Goal: Use online tool/utility: Utilize a website feature to perform a specific function

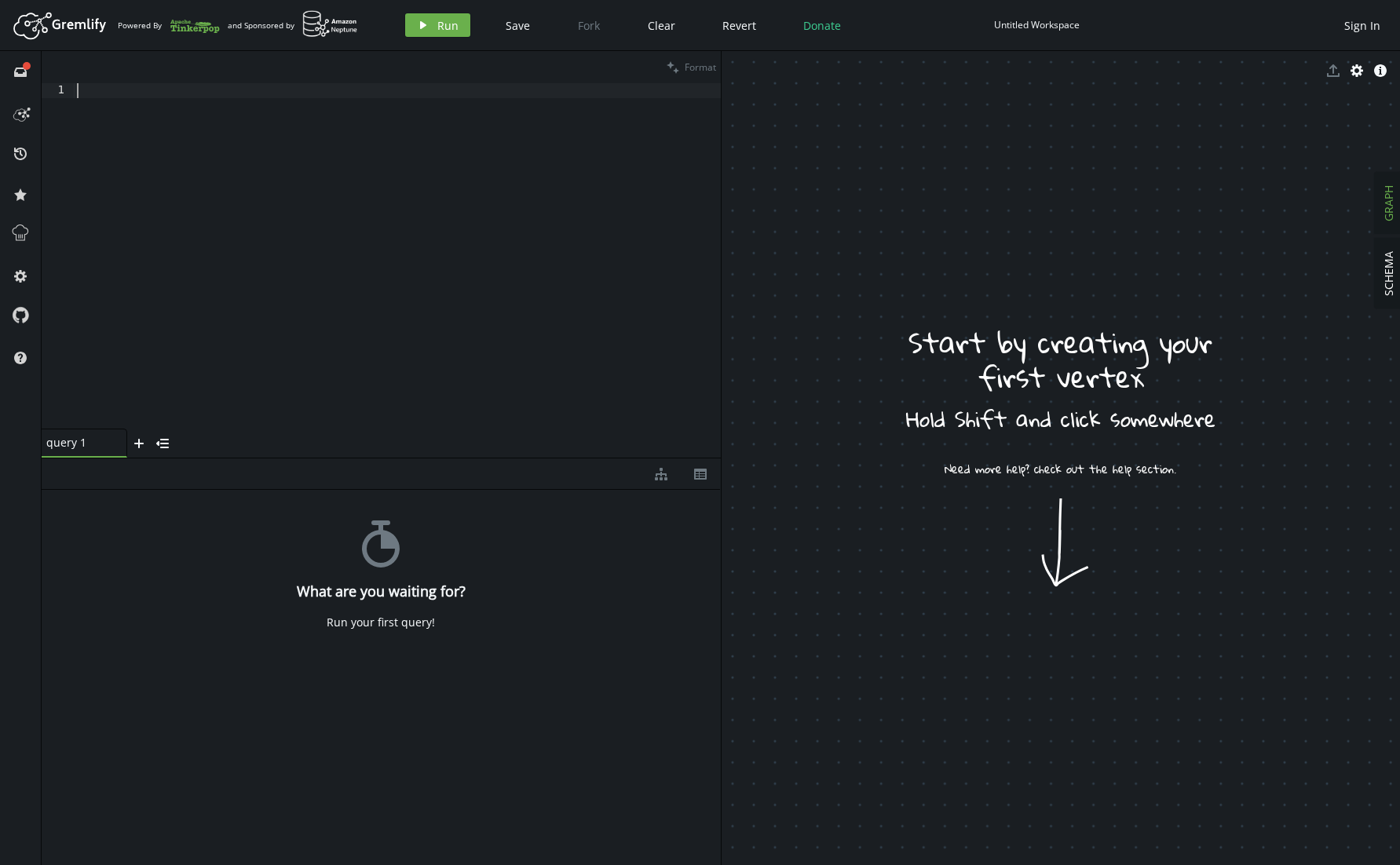
click at [318, 272] on div at bounding box center [397, 271] width 647 height 376
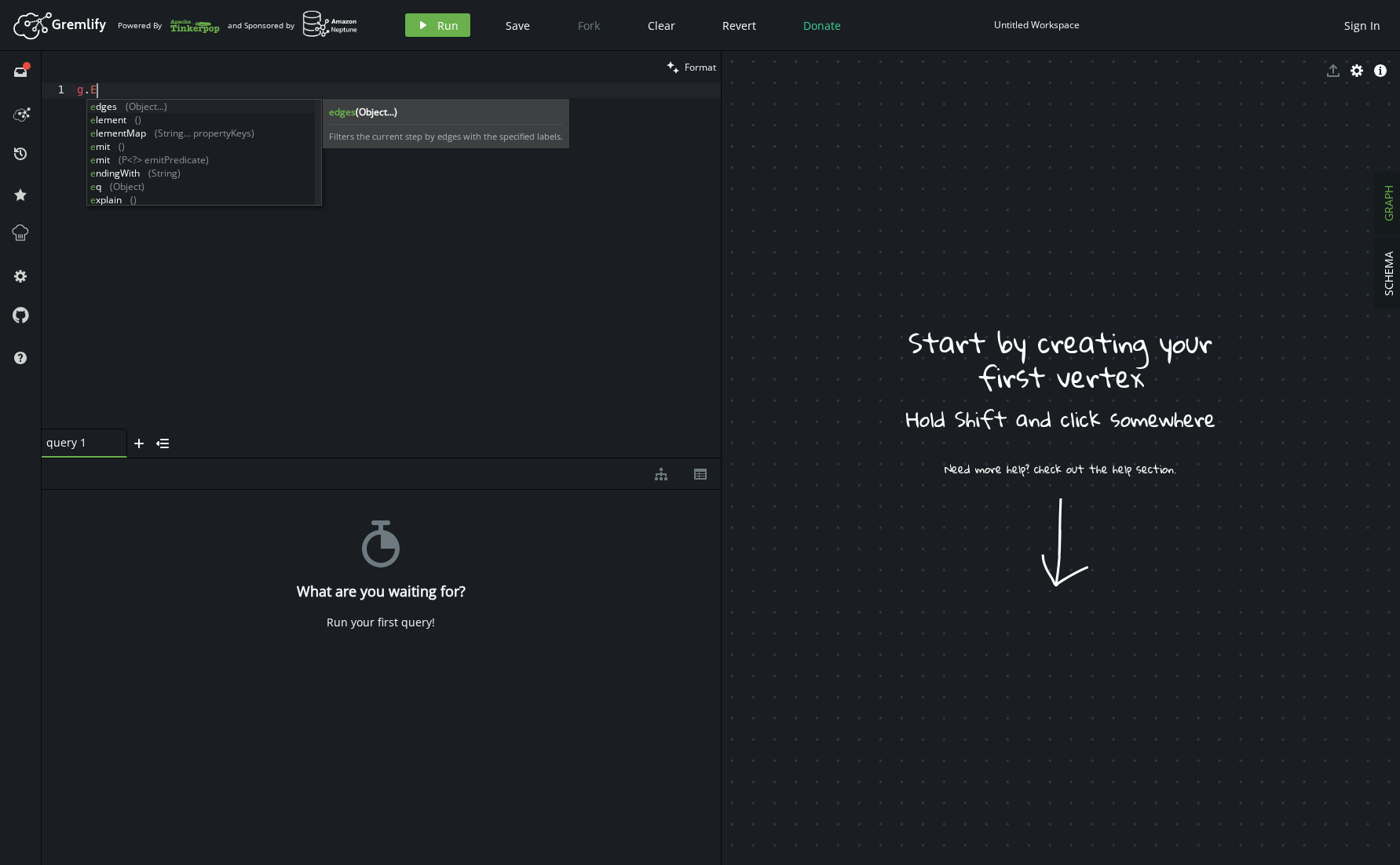
scroll to position [0, 32]
type textarea "g.E()"
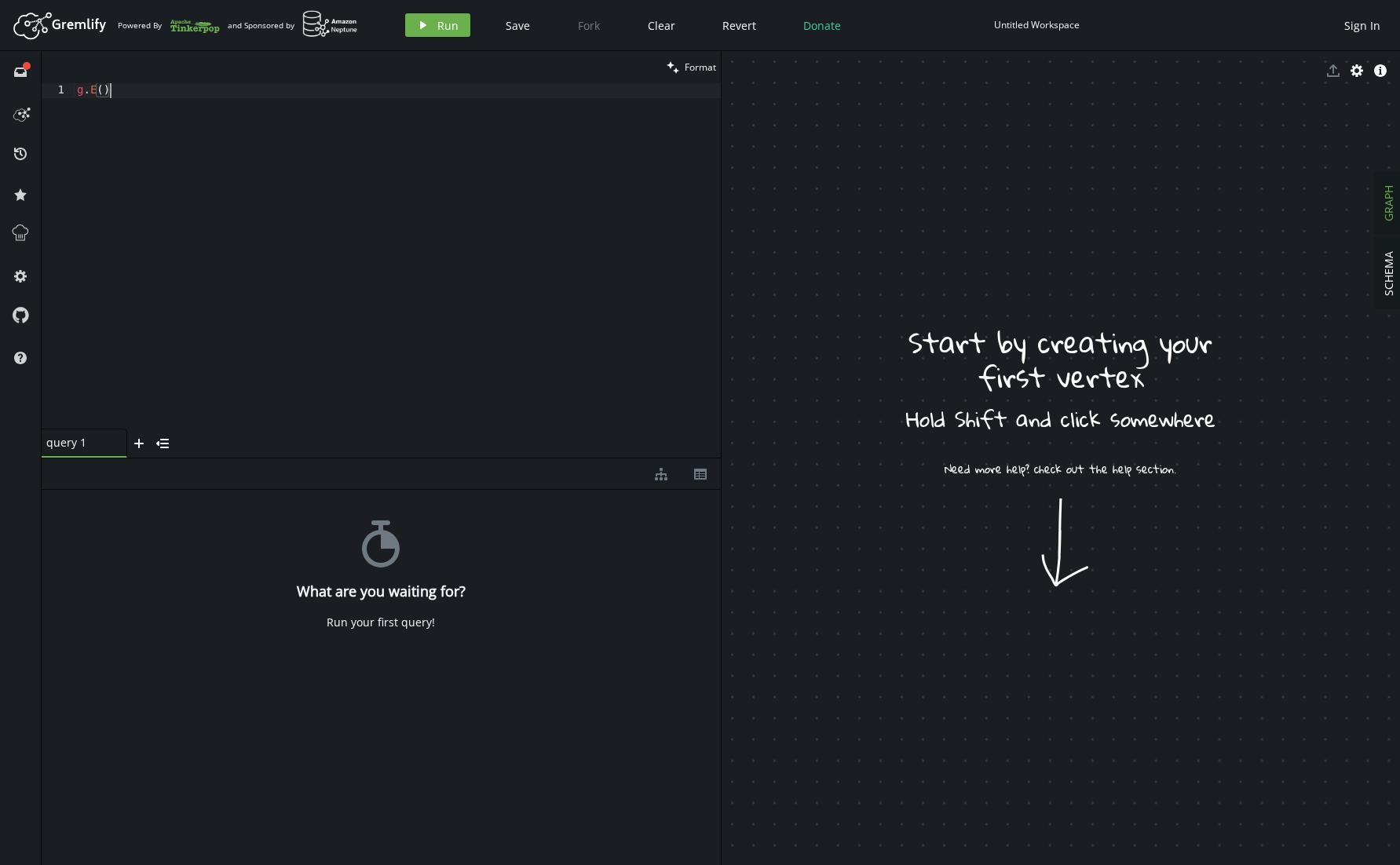
scroll to position [0, 0]
type textarea "g.E()"
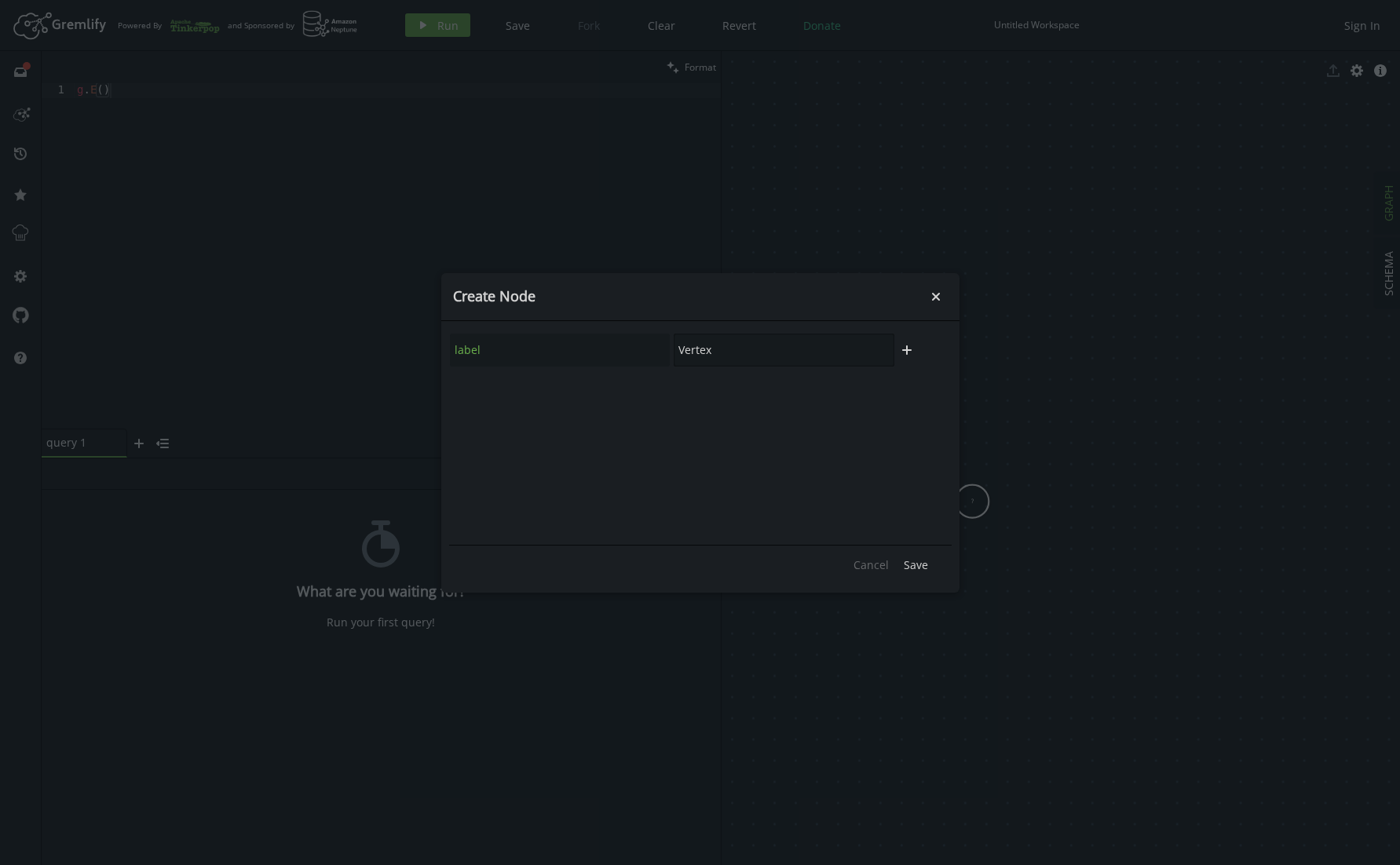
click at [738, 351] on input "Vertex" at bounding box center [784, 349] width 220 height 33
click at [914, 563] on span "Save" at bounding box center [916, 565] width 25 height 15
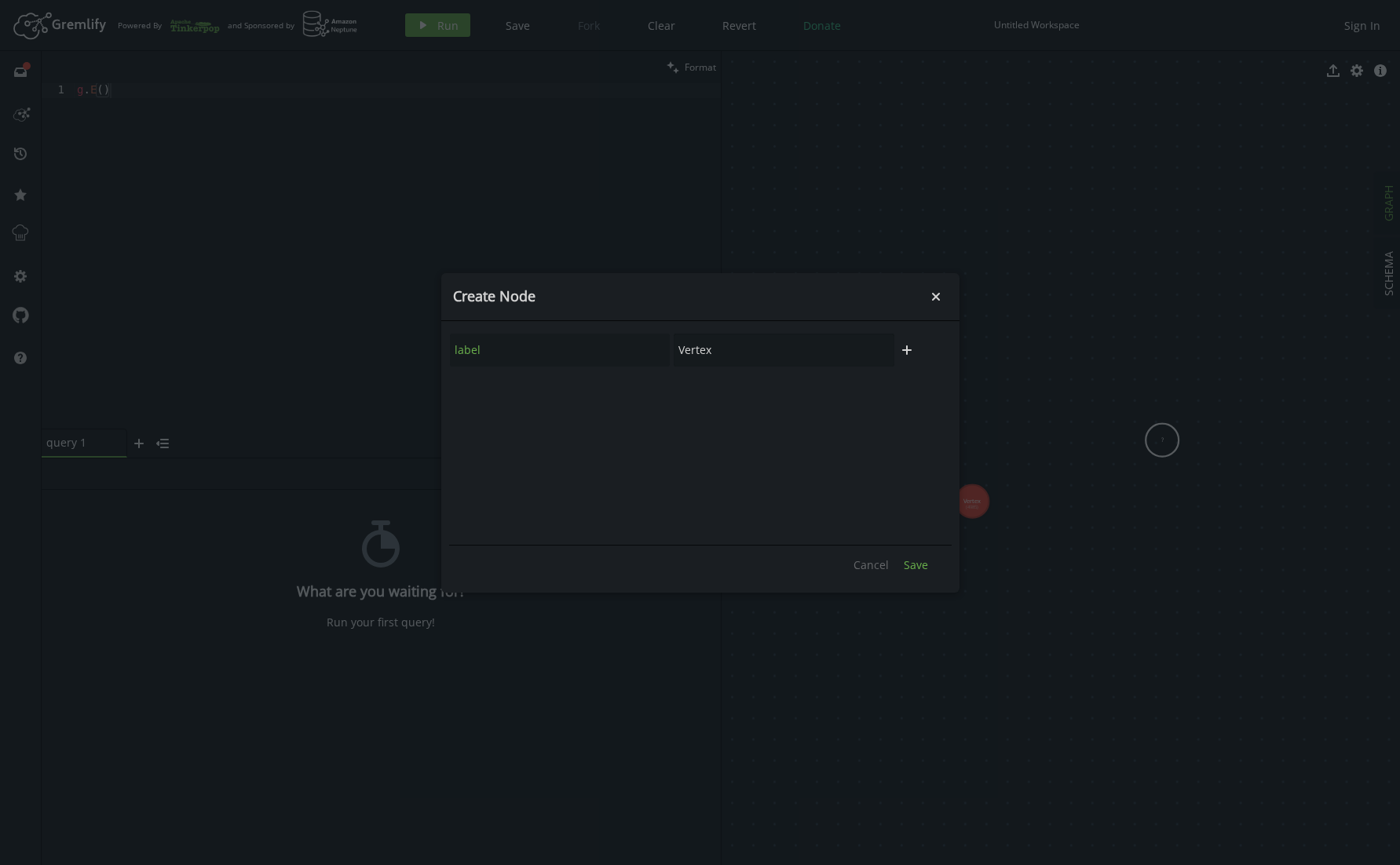
click at [927, 560] on button "Save" at bounding box center [915, 566] width 40 height 24
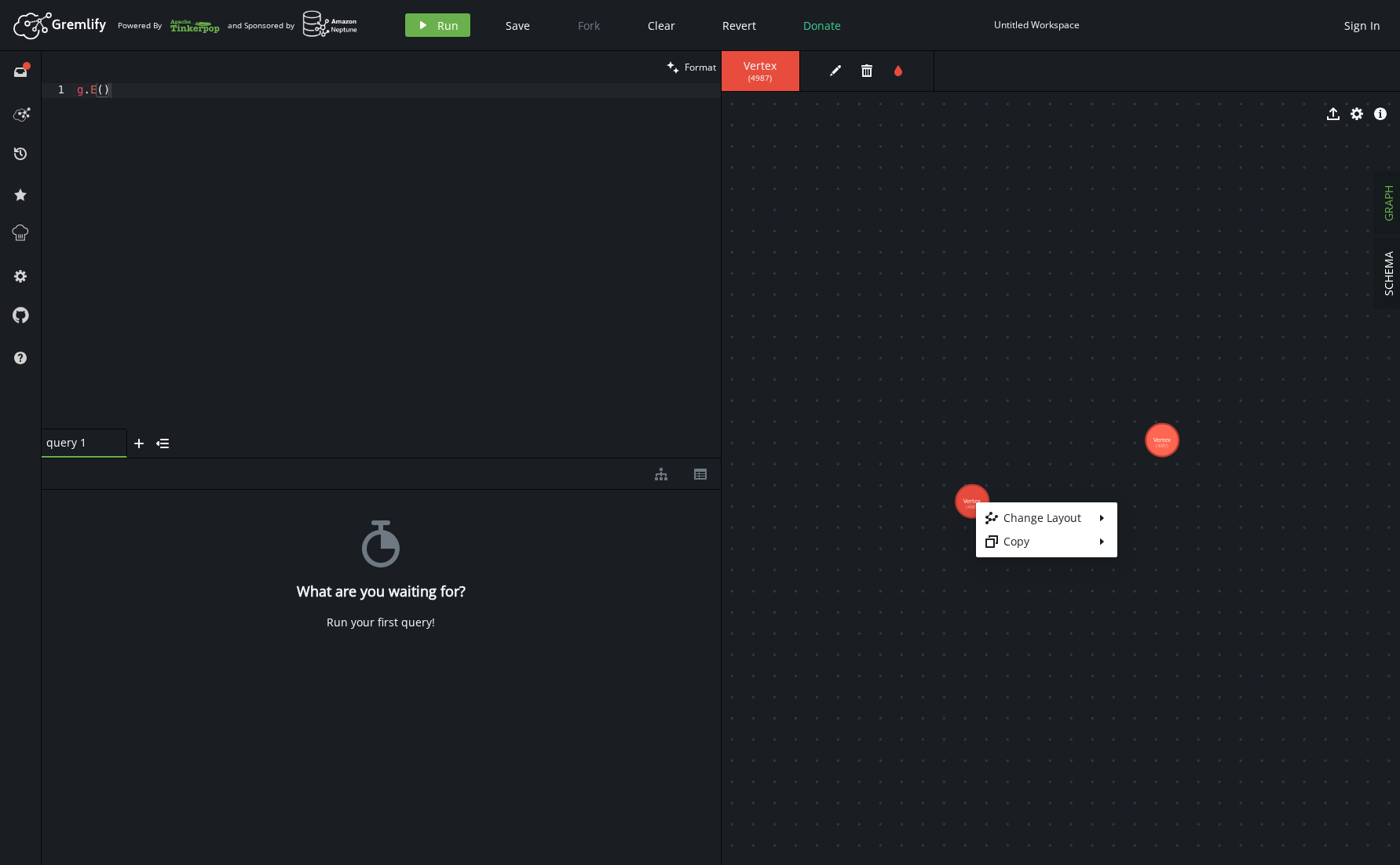
click at [979, 500] on body "Artboard Created with Sketch. Powered By and Sponsored by play Run Save Fork Cl…" at bounding box center [700, 432] width 1400 height 865
drag, startPoint x: 968, startPoint y: 504, endPoint x: 1010, endPoint y: 460, distance: 60.8
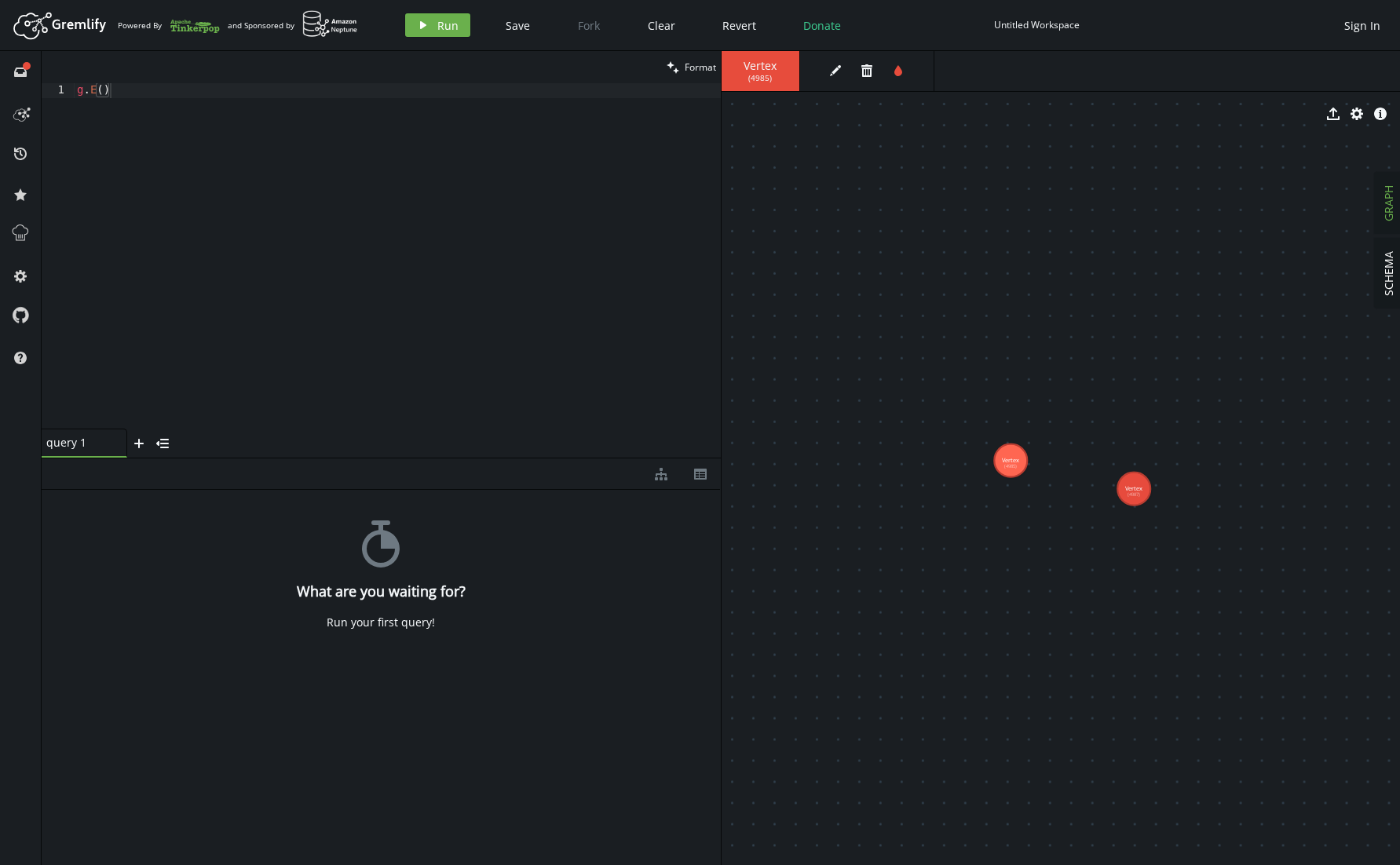
drag, startPoint x: 1156, startPoint y: 441, endPoint x: 1134, endPoint y: 489, distance: 52.8
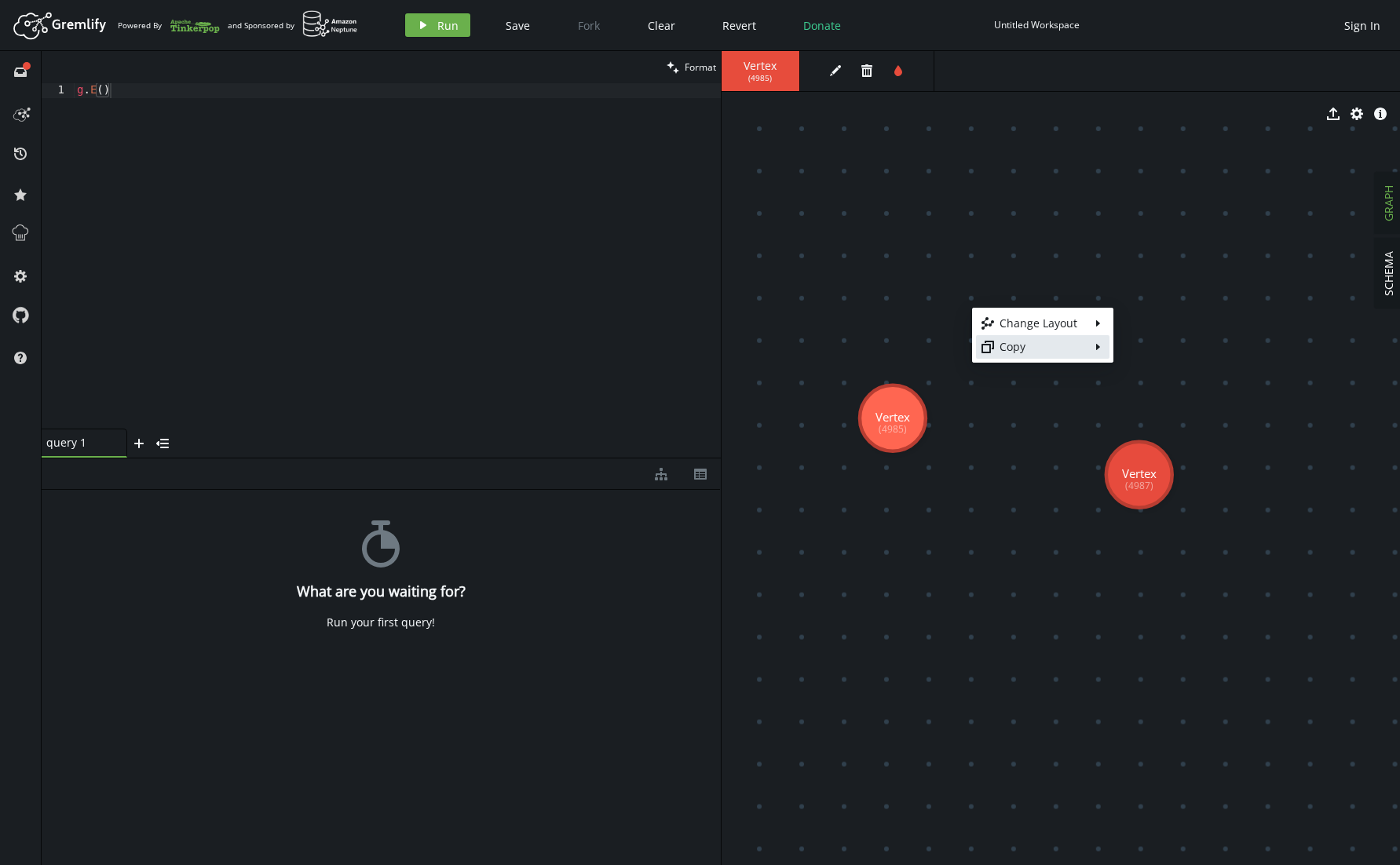
drag, startPoint x: 972, startPoint y: 308, endPoint x: 999, endPoint y: 354, distance: 53.3
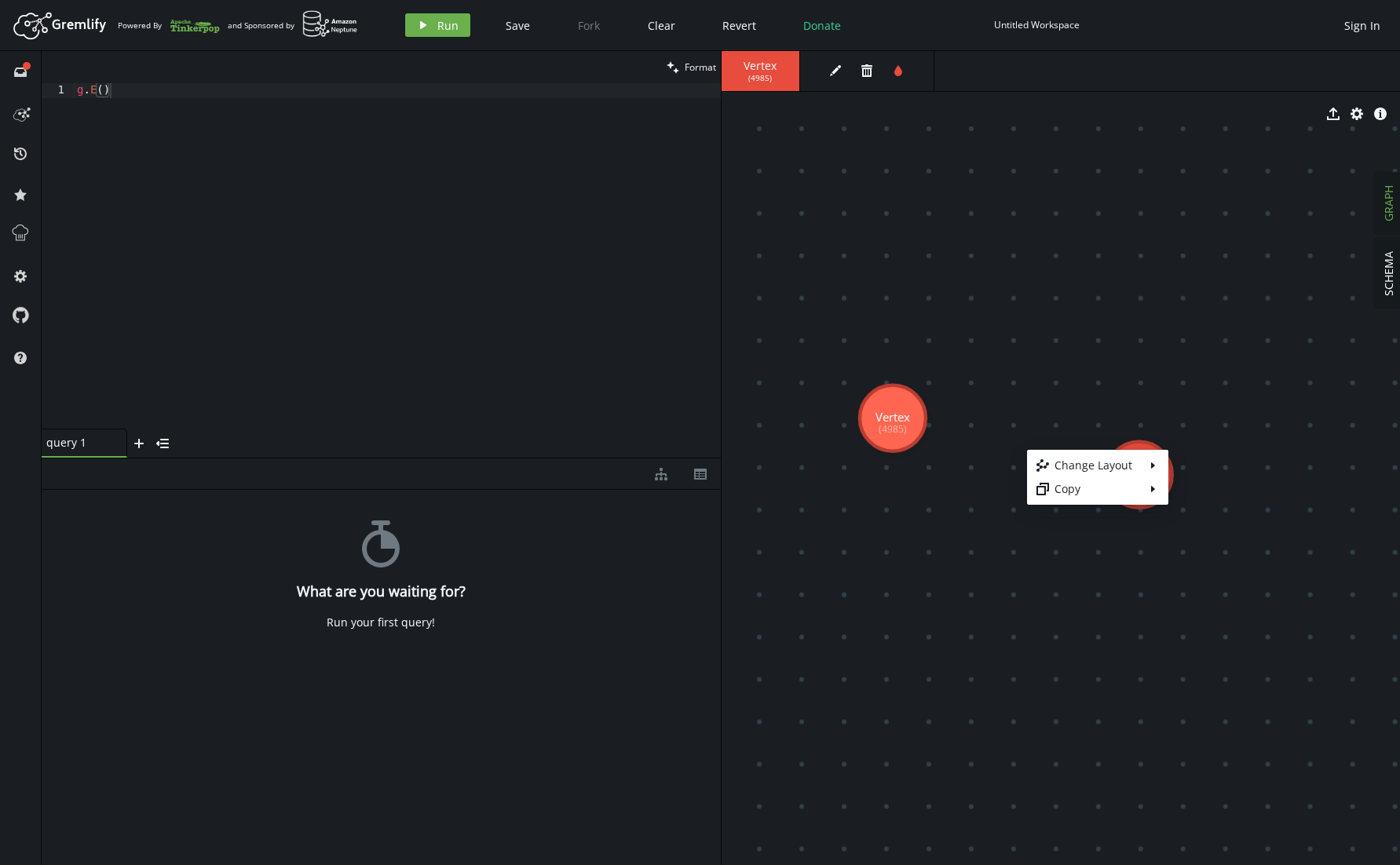
click at [1007, 427] on body "Artboard Created with Sketch. Powered By and Sponsored by play Run Save Fork Cl…" at bounding box center [700, 432] width 1400 height 865
click at [975, 425] on body "Artboard Created with Sketch. Powered By and Sponsored by play Run Save Fork Cl…" at bounding box center [700, 432] width 1400 height 865
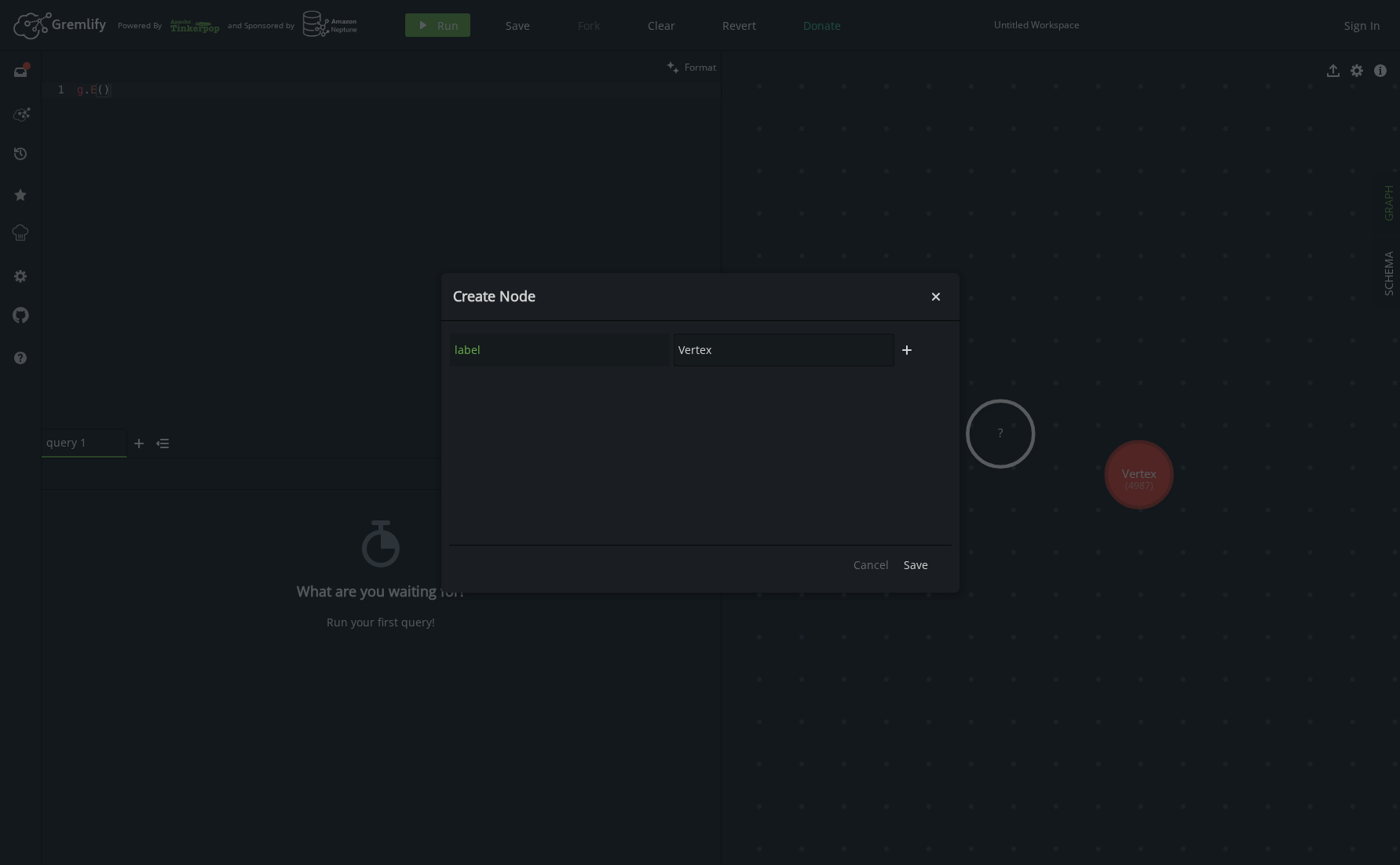
click at [847, 346] on input "Vertex" at bounding box center [784, 349] width 220 height 33
click at [911, 353] on icon "plus" at bounding box center [906, 349] width 13 height 13
click at [862, 555] on button "Cancel" at bounding box center [871, 566] width 51 height 24
drag, startPoint x: 940, startPoint y: 281, endPoint x: 936, endPoint y: 293, distance: 12.6
click at [939, 284] on div "Create Node small-cross" at bounding box center [700, 297] width 518 height 47
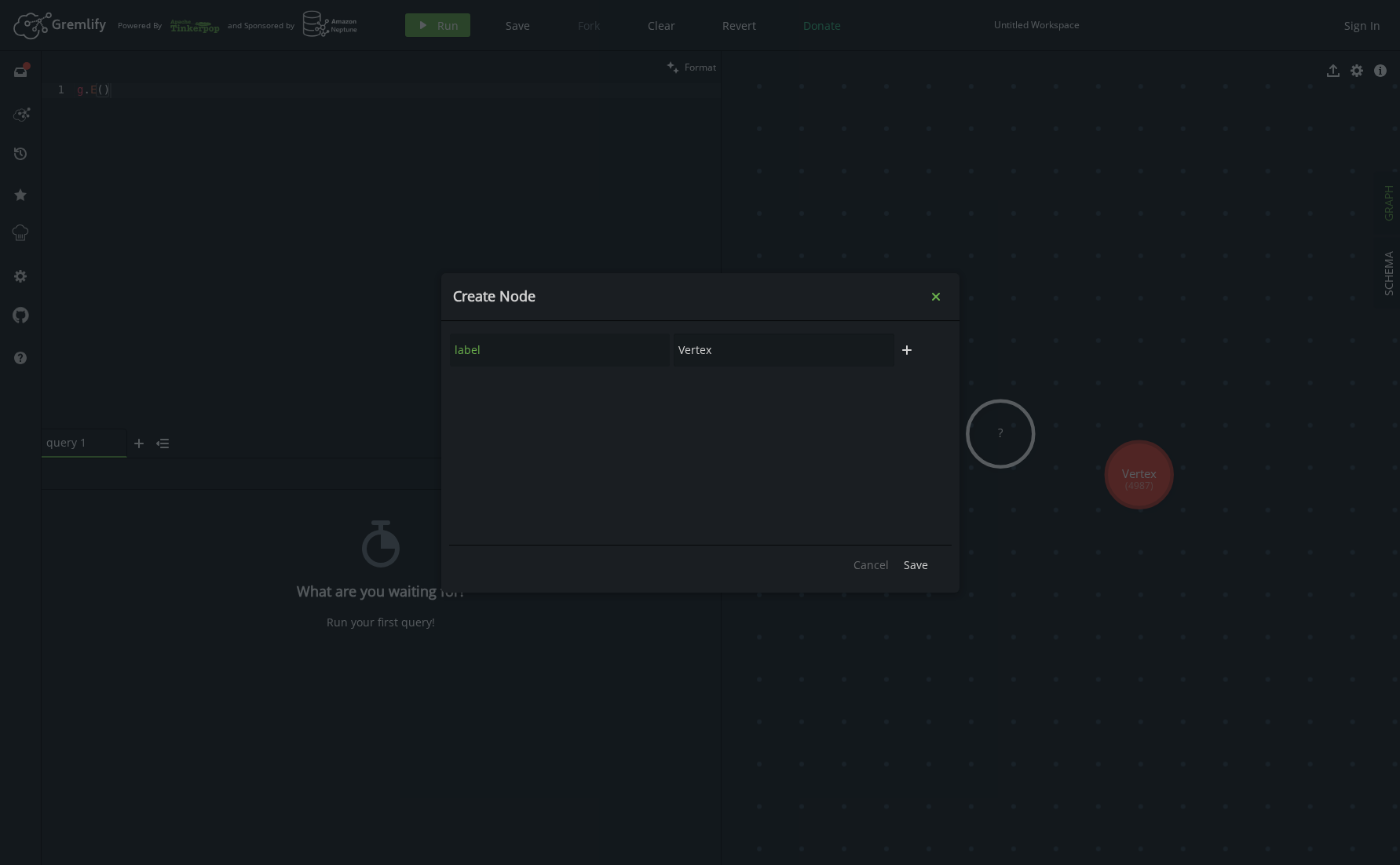
click at [936, 293] on icon "small-cross" at bounding box center [935, 297] width 16 height 16
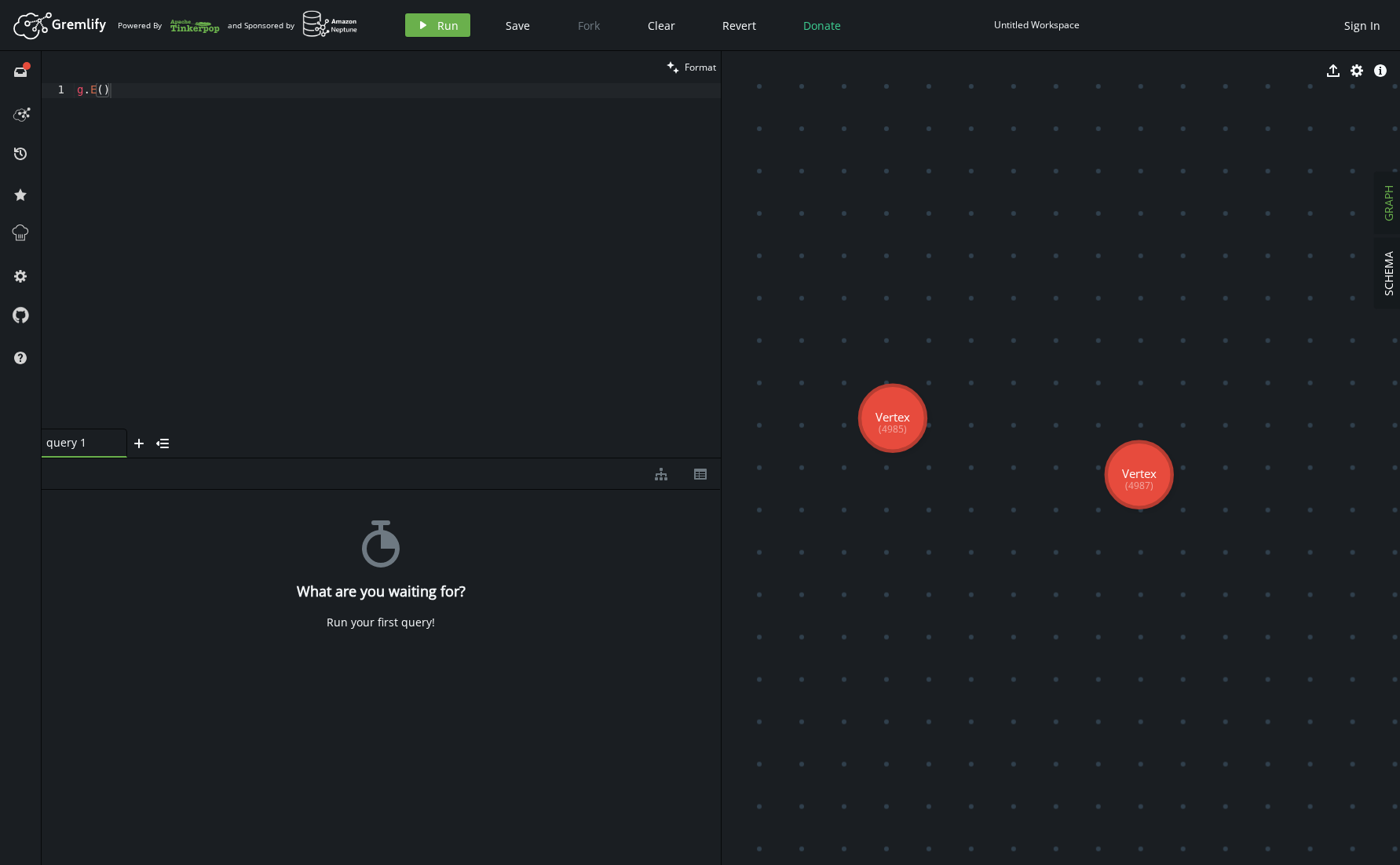
drag, startPoint x: 906, startPoint y: 418, endPoint x: 945, endPoint y: 416, distance: 39.1
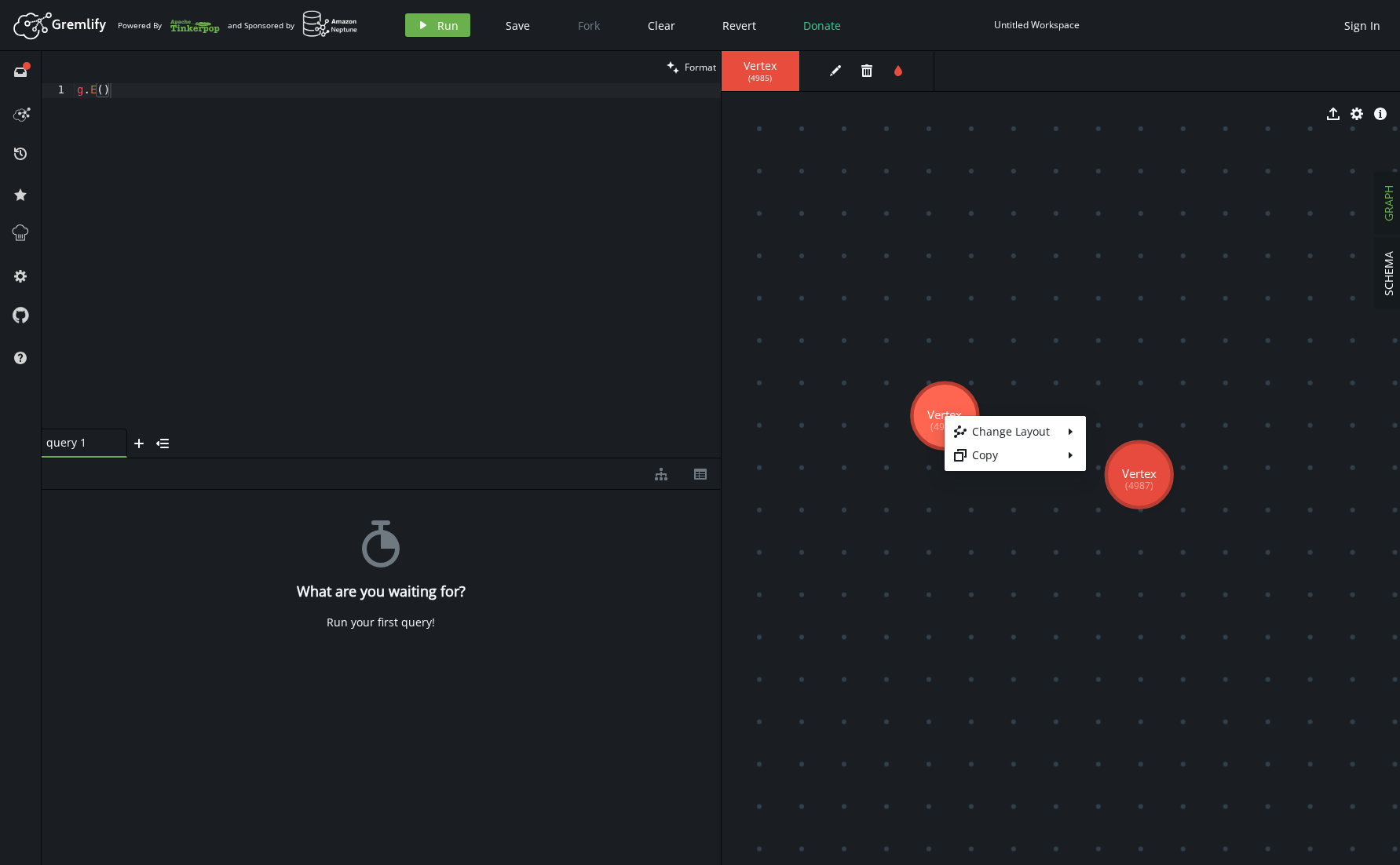
click at [929, 400] on body "Artboard Created with Sketch. Powered By and Sponsored by play Run Save Fork Cl…" at bounding box center [700, 432] width 1400 height 865
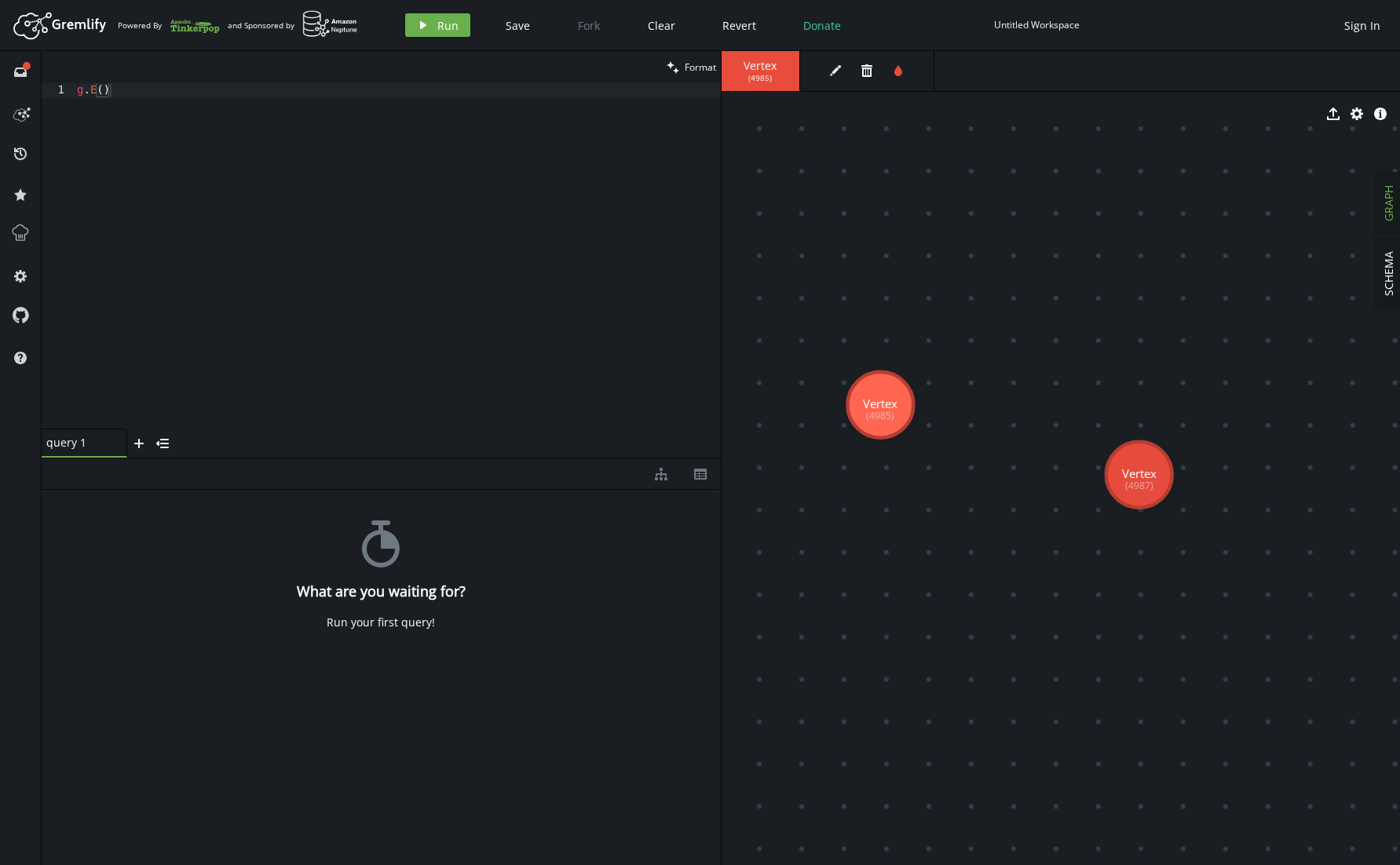
drag, startPoint x: 935, startPoint y: 407, endPoint x: 880, endPoint y: 405, distance: 55.0
click at [910, 66] on span "tint" at bounding box center [901, 70] width 31 height 24
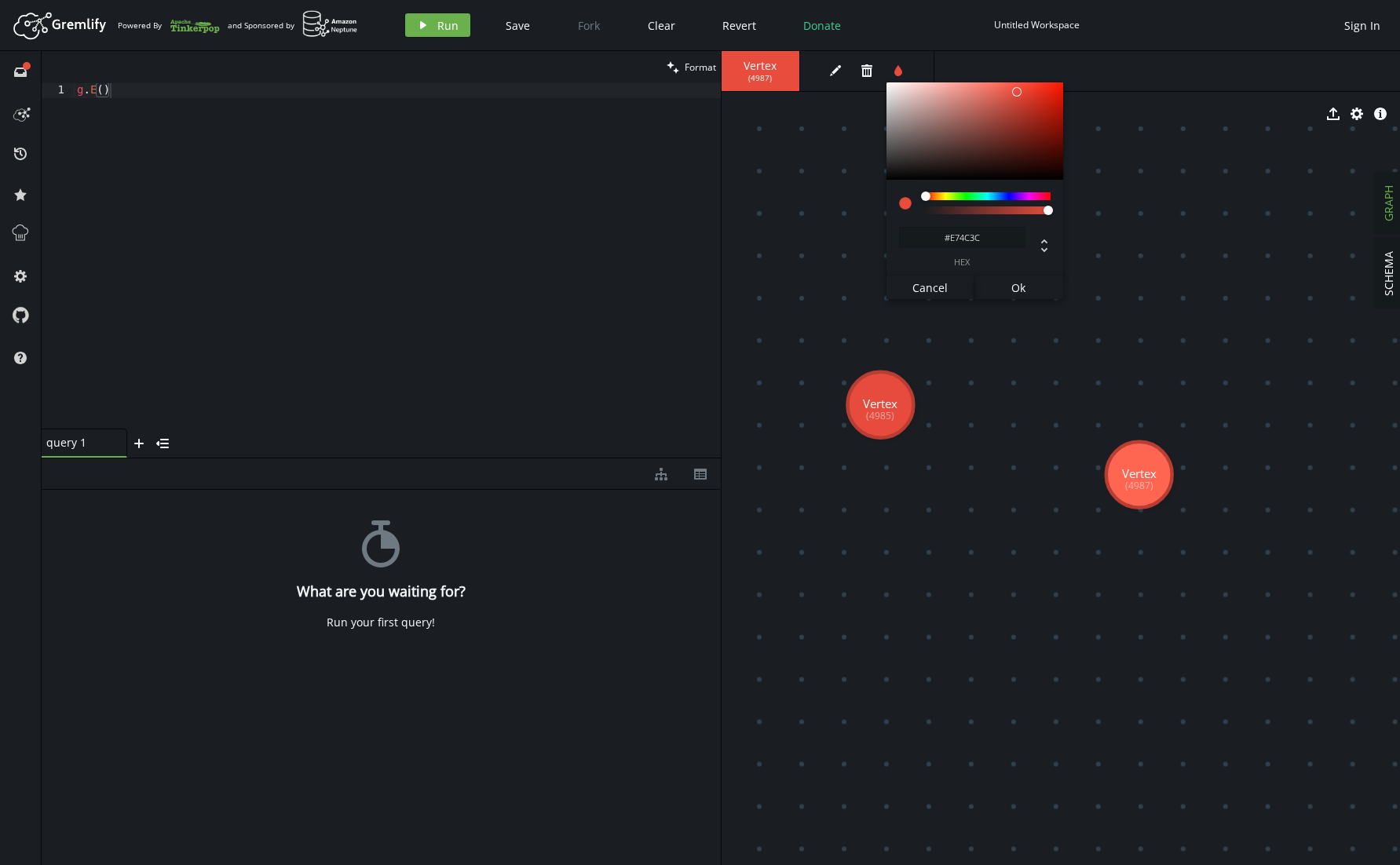
click at [1053, 61] on div "Vertex ( 4987 ) edit trash tint #E74C3C hex Cancel Ok" at bounding box center [1061, 70] width 679 height 40
click at [834, 82] on span "edit" at bounding box center [839, 70] width 31 height 24
click at [834, 69] on icon "edit" at bounding box center [835, 70] width 13 height 13
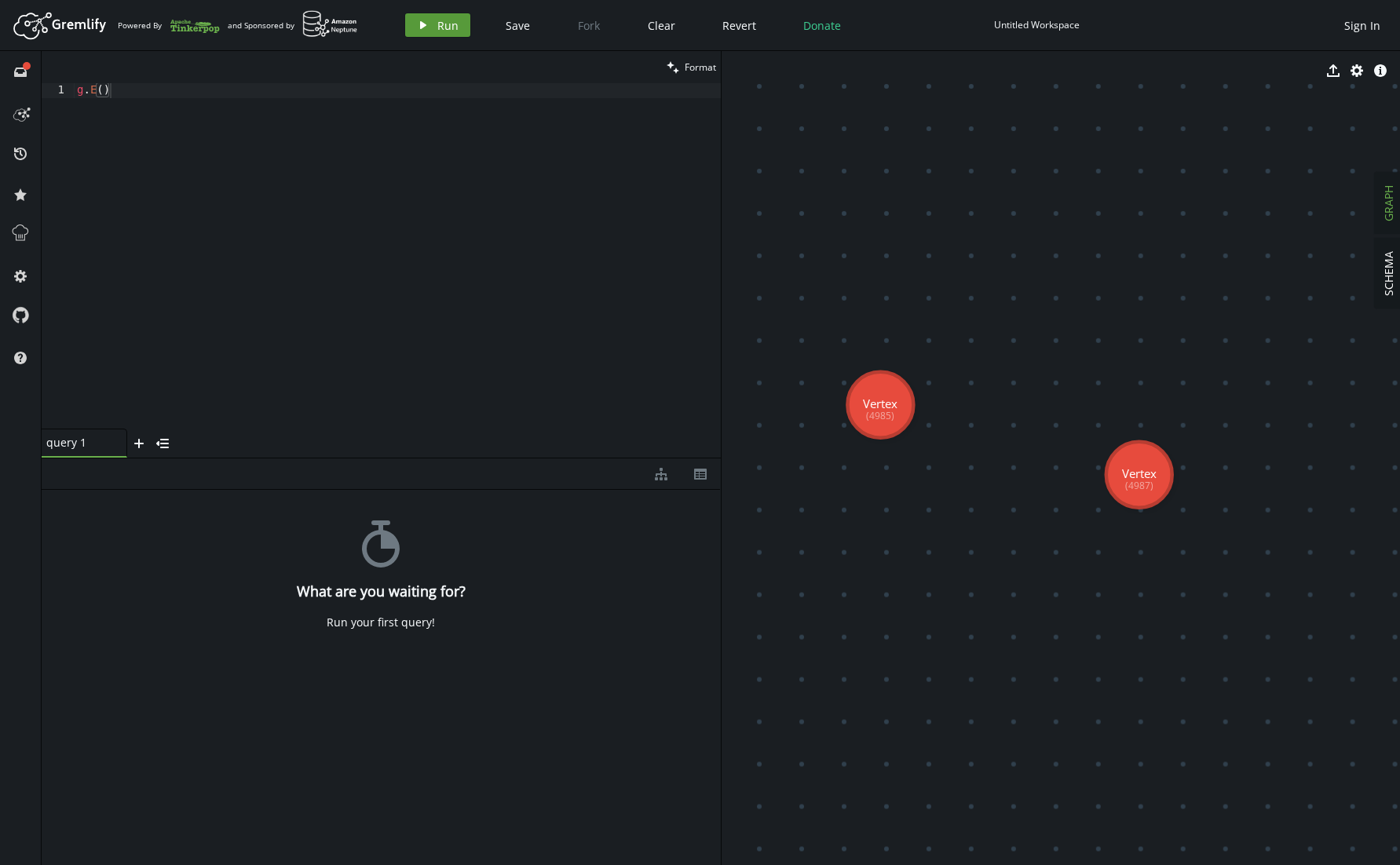
click at [433, 32] on button "play Run" at bounding box center [438, 25] width 65 height 24
click at [20, 104] on icon at bounding box center [20, 113] width 25 height 25
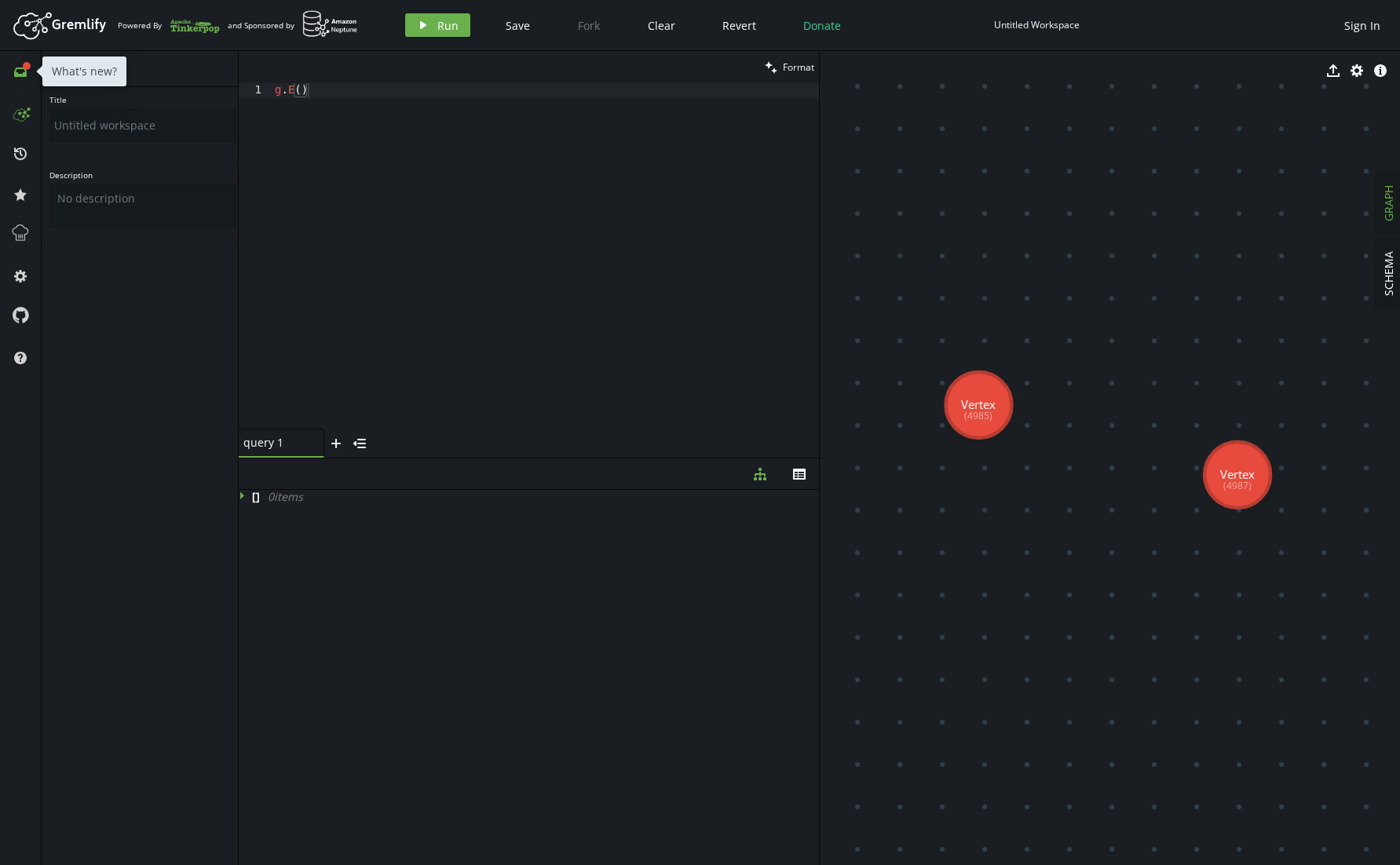
click at [23, 63] on icon "full-circle" at bounding box center [26, 65] width 8 height 8
click at [343, 99] on div "g . E ( )" at bounding box center [544, 271] width 547 height 376
click at [1388, 292] on span "SCHEMA" at bounding box center [1388, 273] width 15 height 45
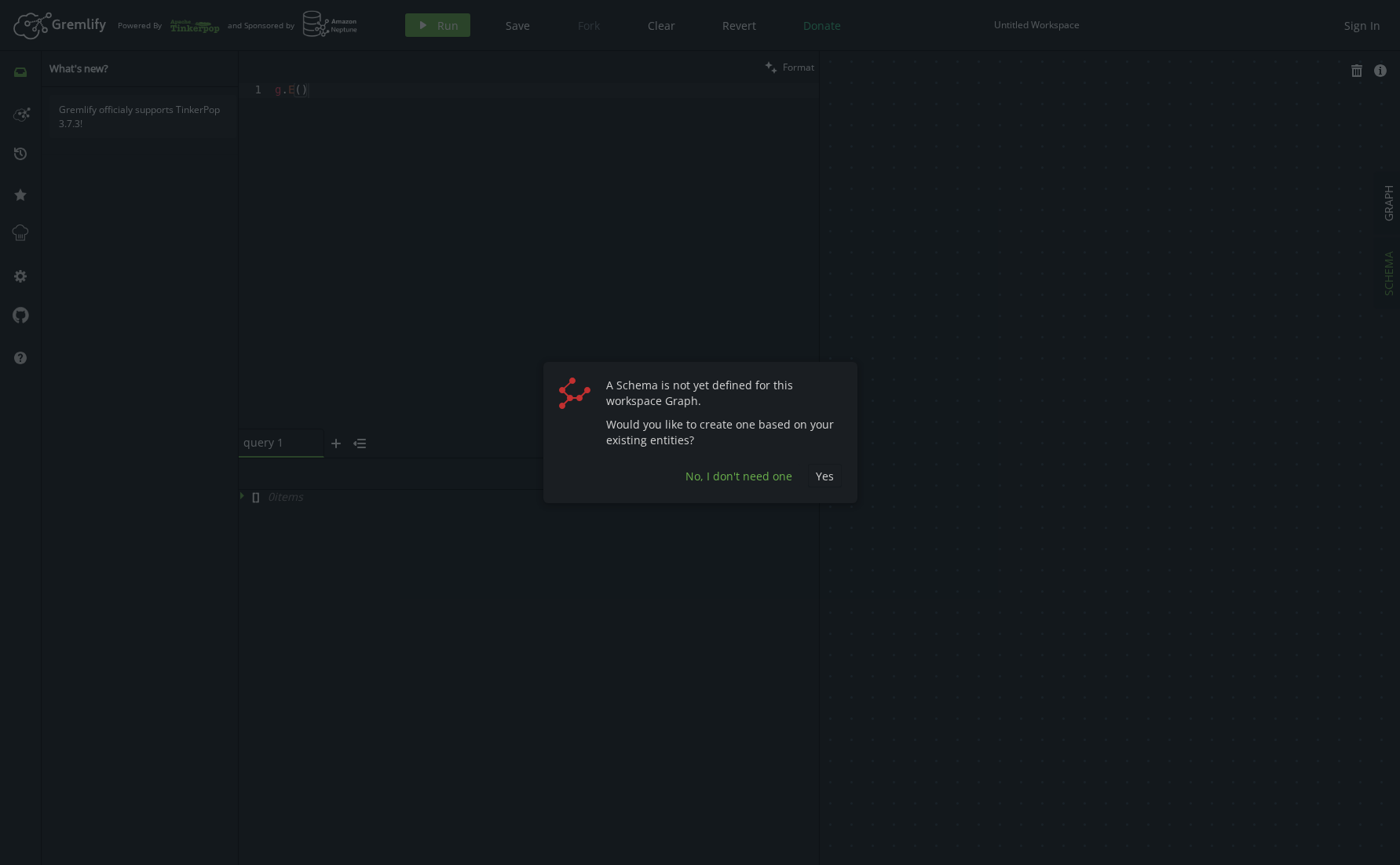
click at [745, 484] on button "No, I don't need one" at bounding box center [739, 476] width 122 height 24
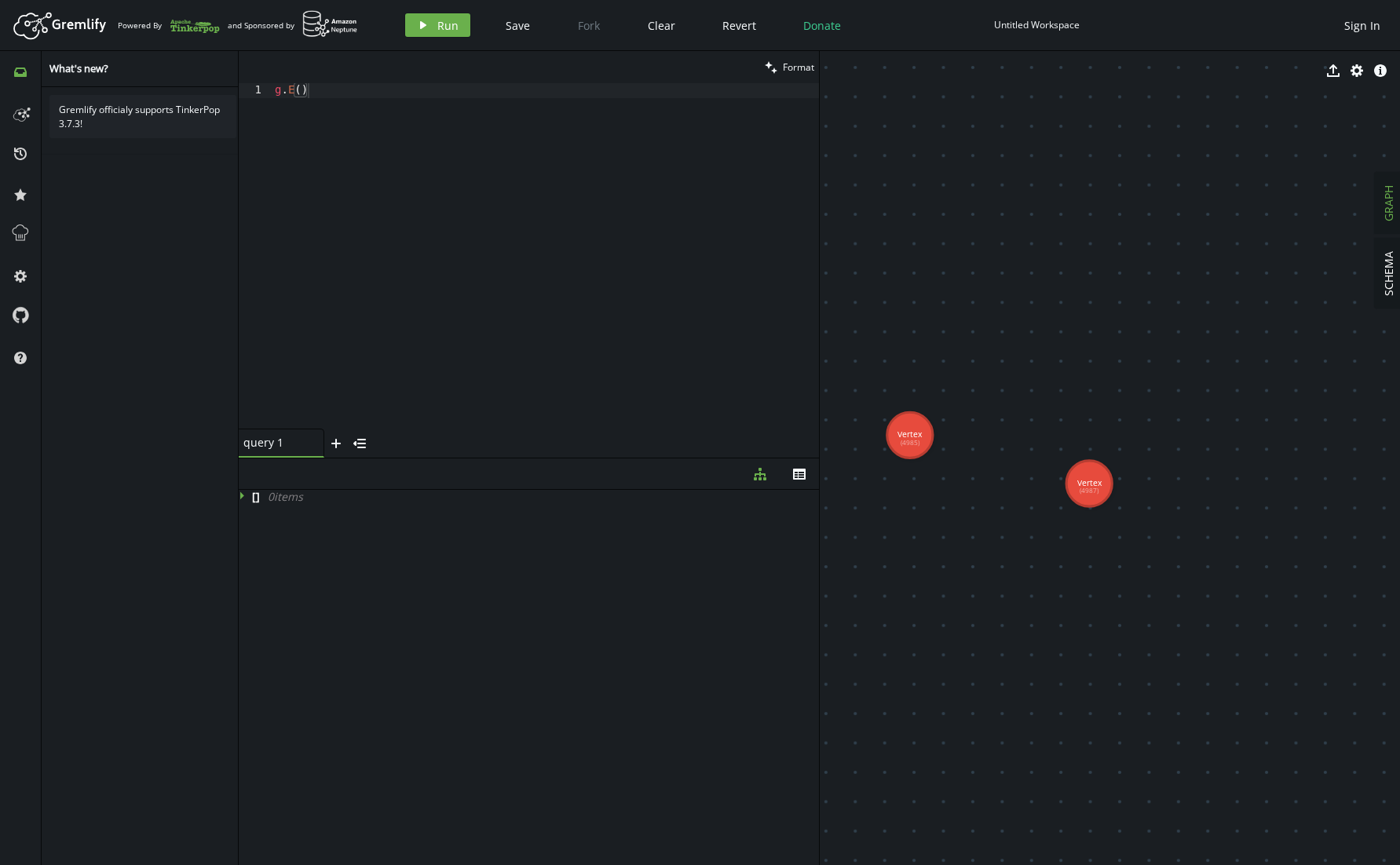
drag, startPoint x: 1253, startPoint y: 521, endPoint x: 1101, endPoint y: 357, distance: 223.6
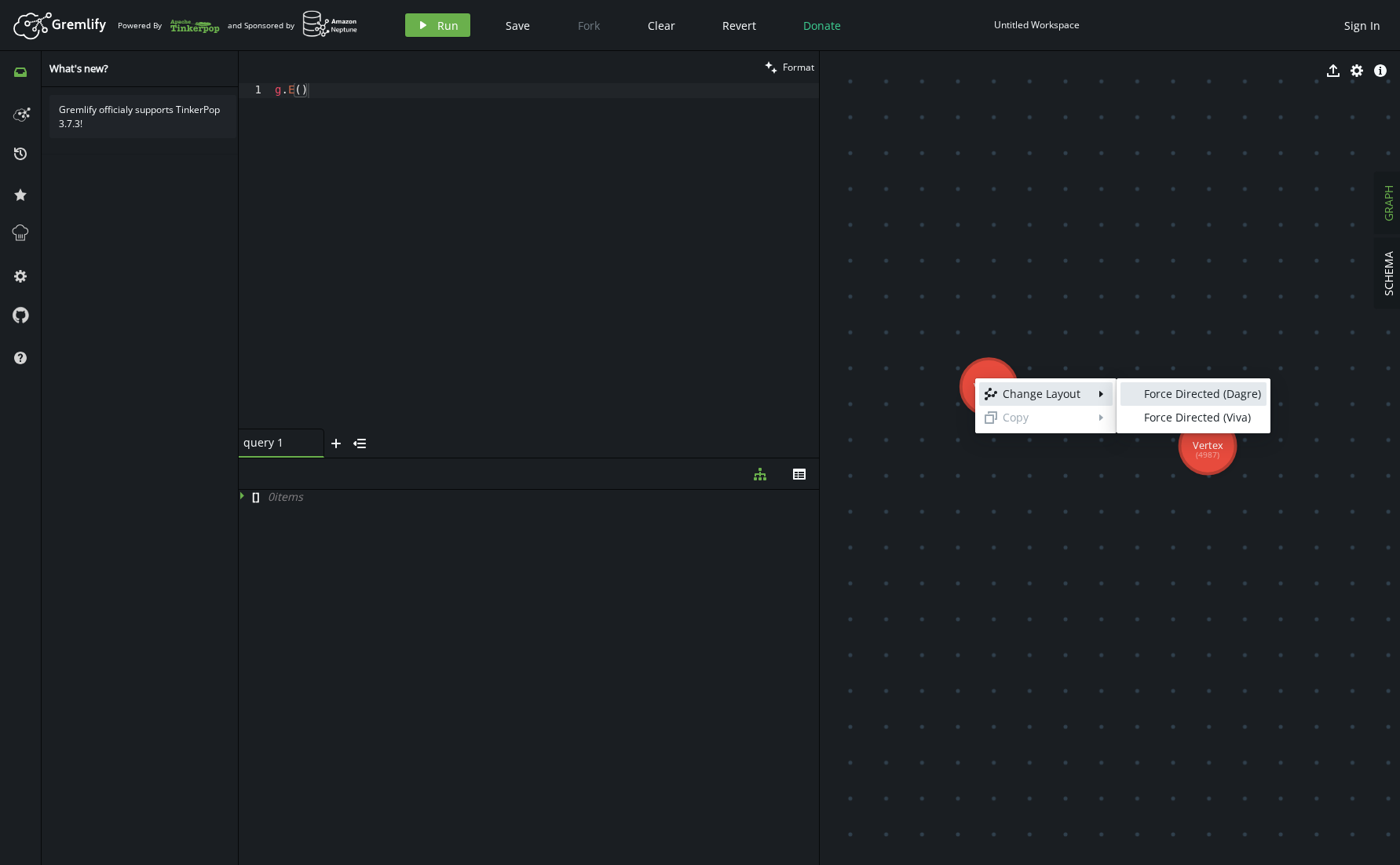
click at [1172, 389] on div "Force Directed (Dagre)" at bounding box center [1202, 393] width 117 height 16
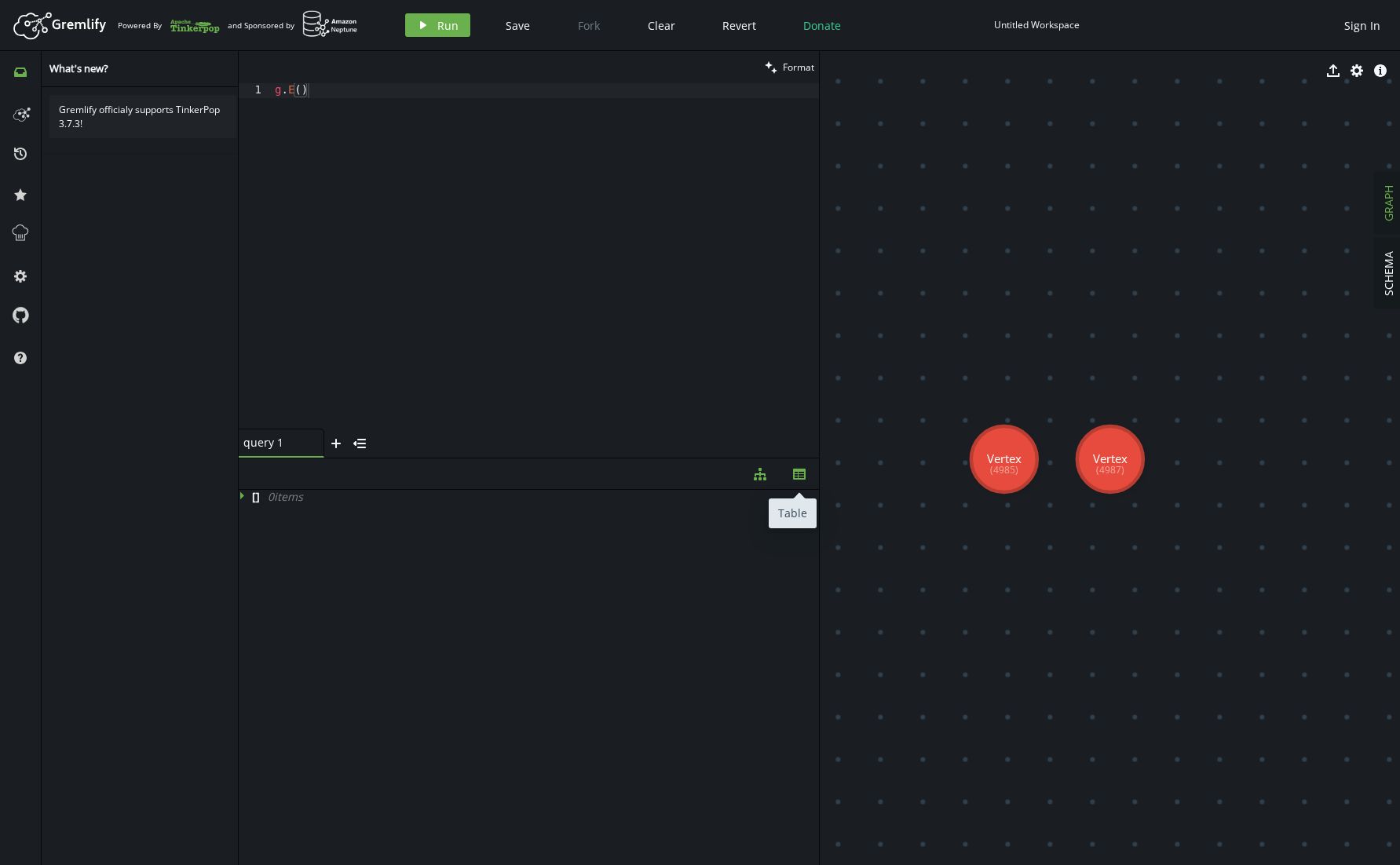
click at [805, 475] on icon "button" at bounding box center [799, 474] width 13 height 11
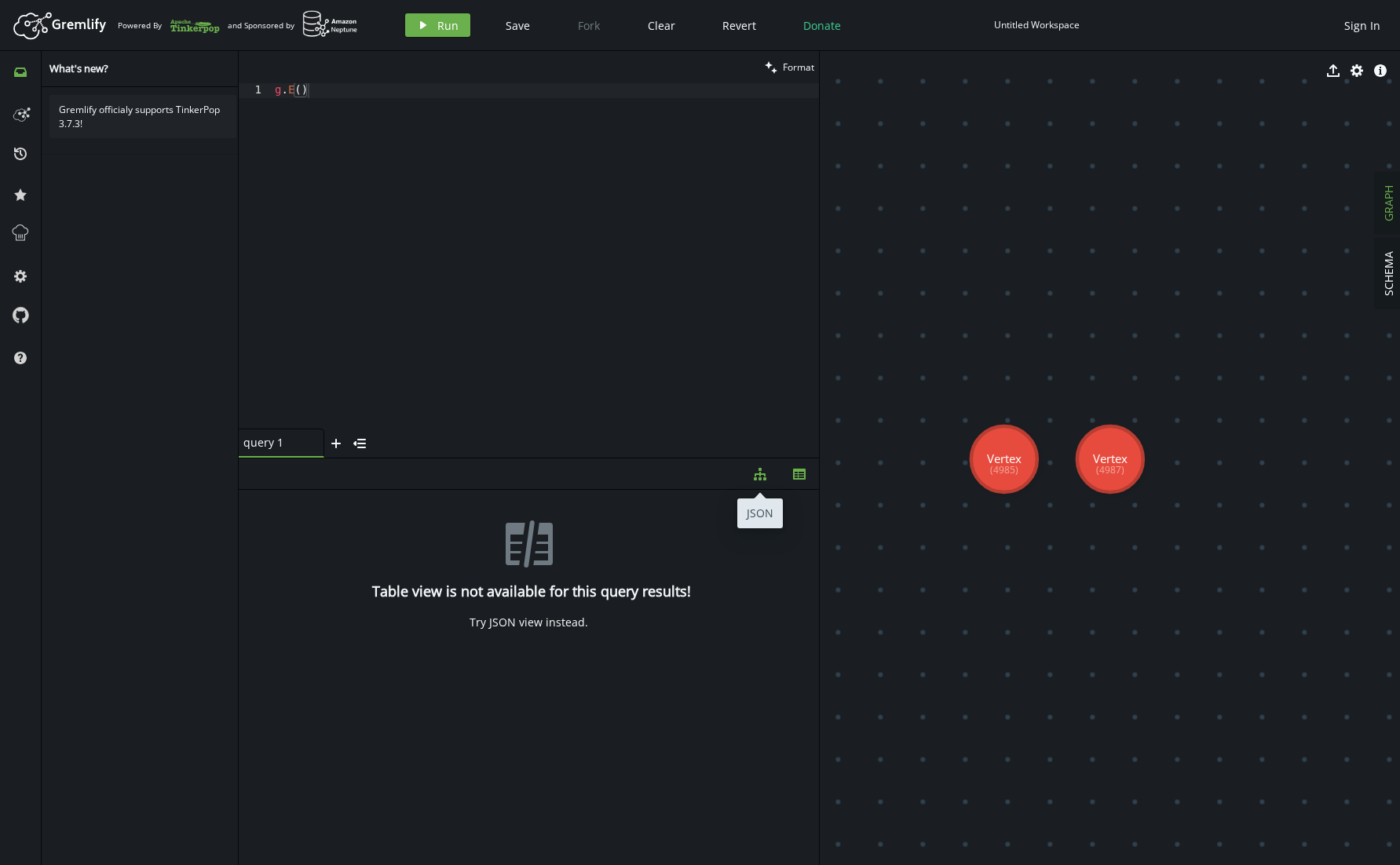
click at [764, 478] on icon "button" at bounding box center [760, 474] width 13 height 13
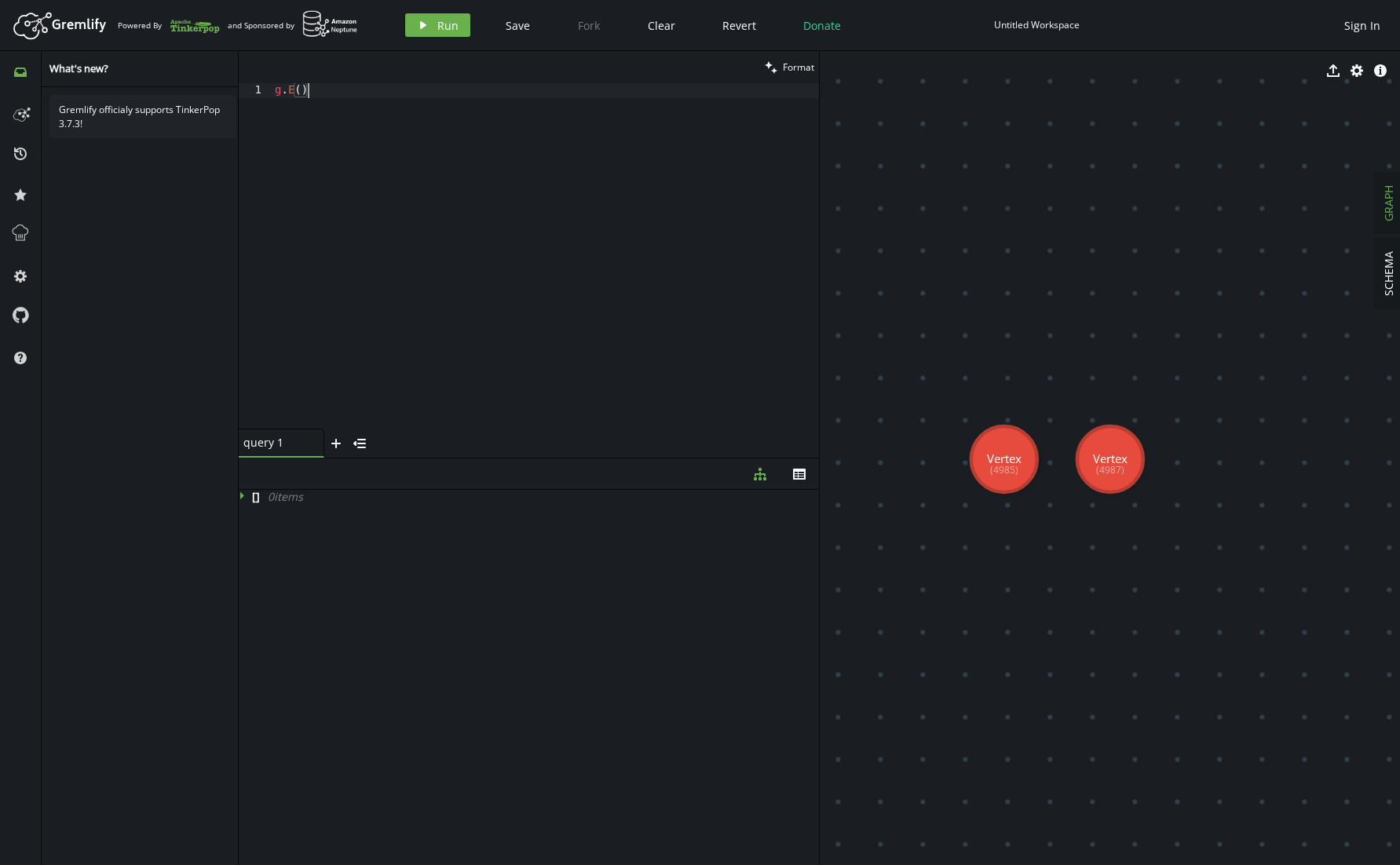
click at [383, 85] on div "g . E ( )" at bounding box center [544, 271] width 547 height 376
drag, startPoint x: 319, startPoint y: 92, endPoint x: 290, endPoint y: 92, distance: 29.0
click at [290, 92] on div "g . E ( )" at bounding box center [544, 271] width 547 height 376
click at [417, 22] on icon "play" at bounding box center [423, 25] width 13 height 13
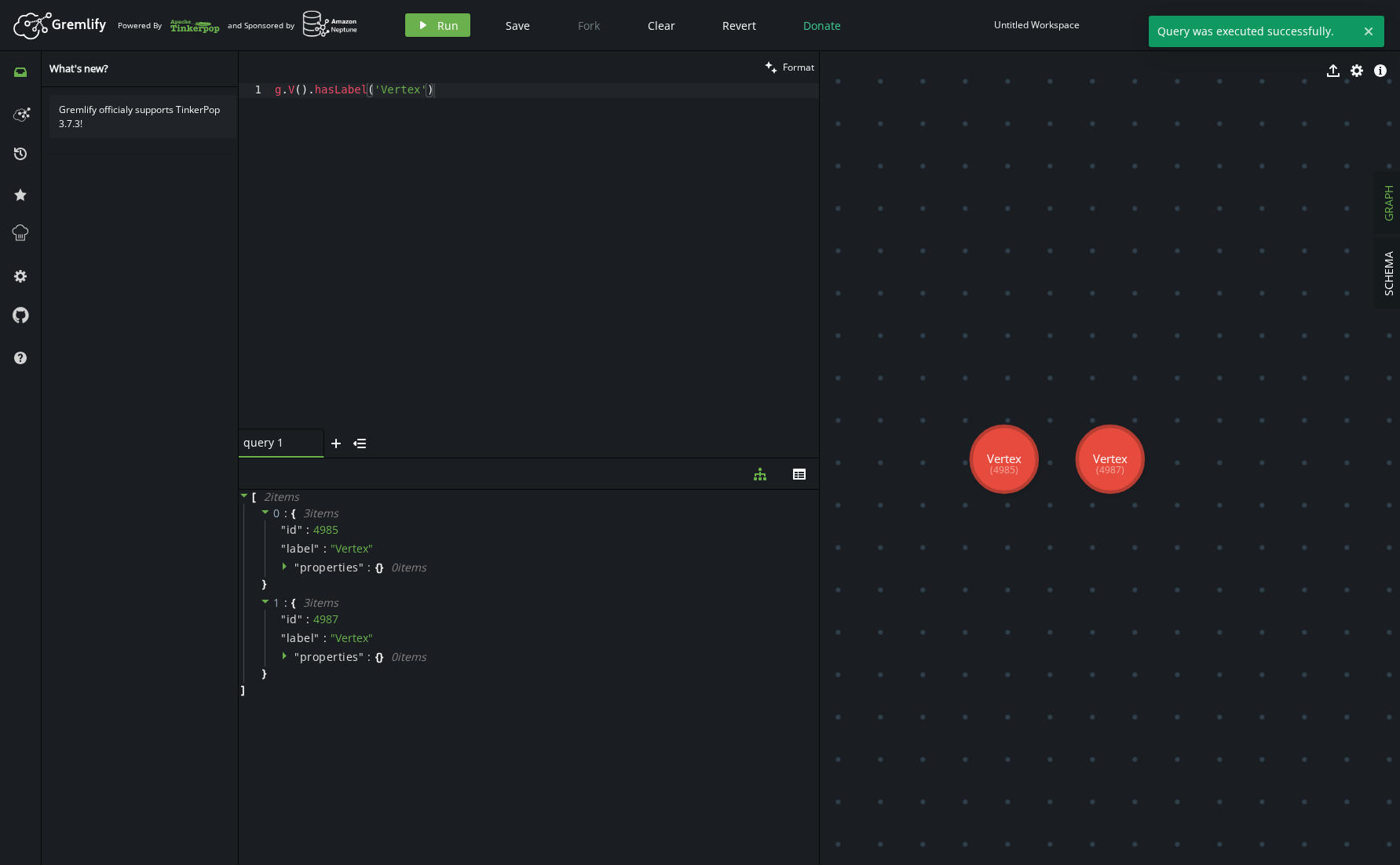
click at [439, 88] on div "g . V ( ) . hasLabel ( 'Vertex' )" at bounding box center [544, 271] width 547 height 376
click at [453, 18] on span "Run" at bounding box center [448, 25] width 21 height 15
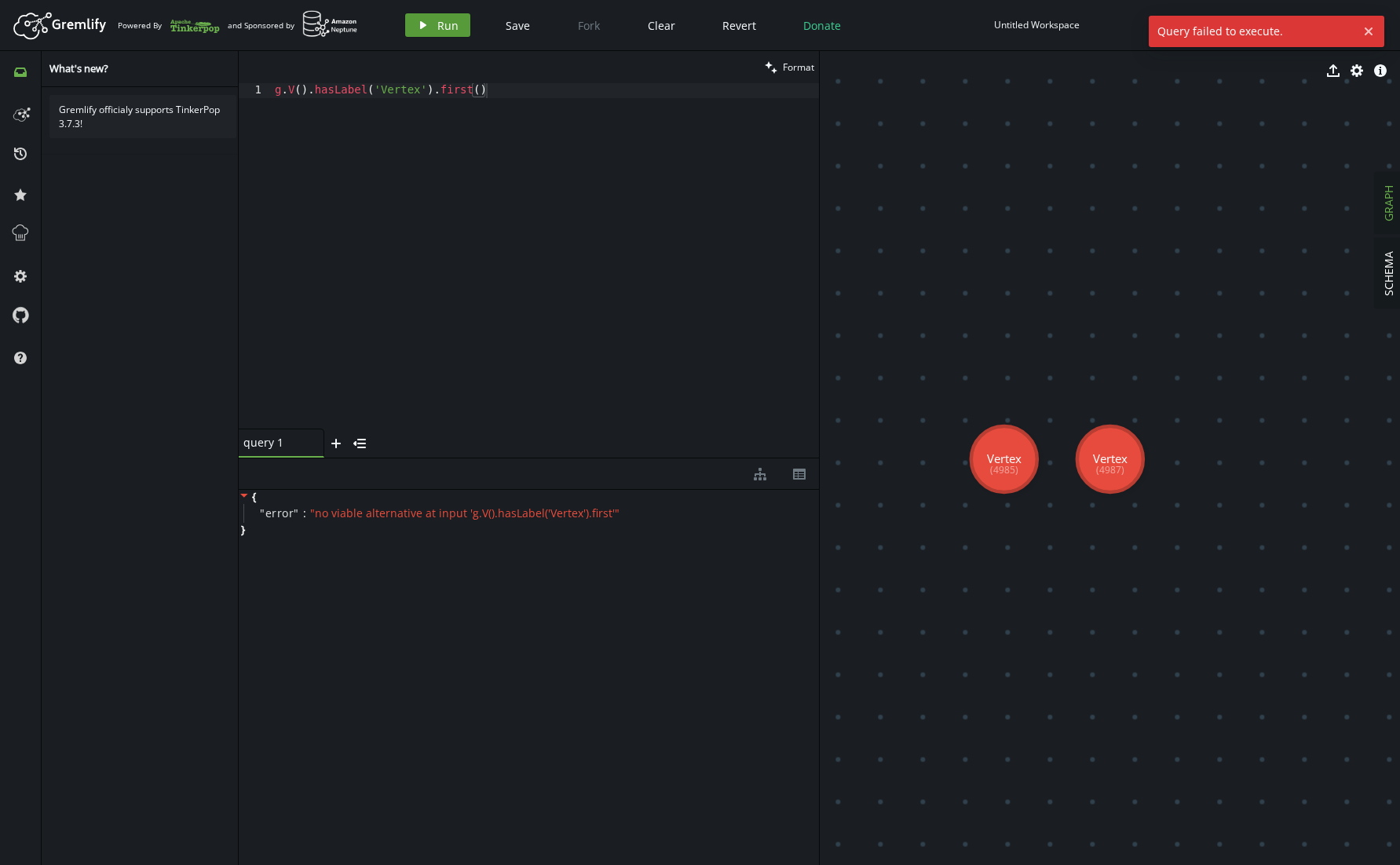
click at [428, 29] on button "play Run" at bounding box center [438, 25] width 65 height 24
drag, startPoint x: 502, startPoint y: 90, endPoint x: 432, endPoint y: 90, distance: 70.0
click at [432, 89] on div "g . V ( ) . hasLabel ( 'Vertex' ) . first ( )" at bounding box center [544, 271] width 547 height 376
type textarea "g.V().hasLabel('Vertex')"
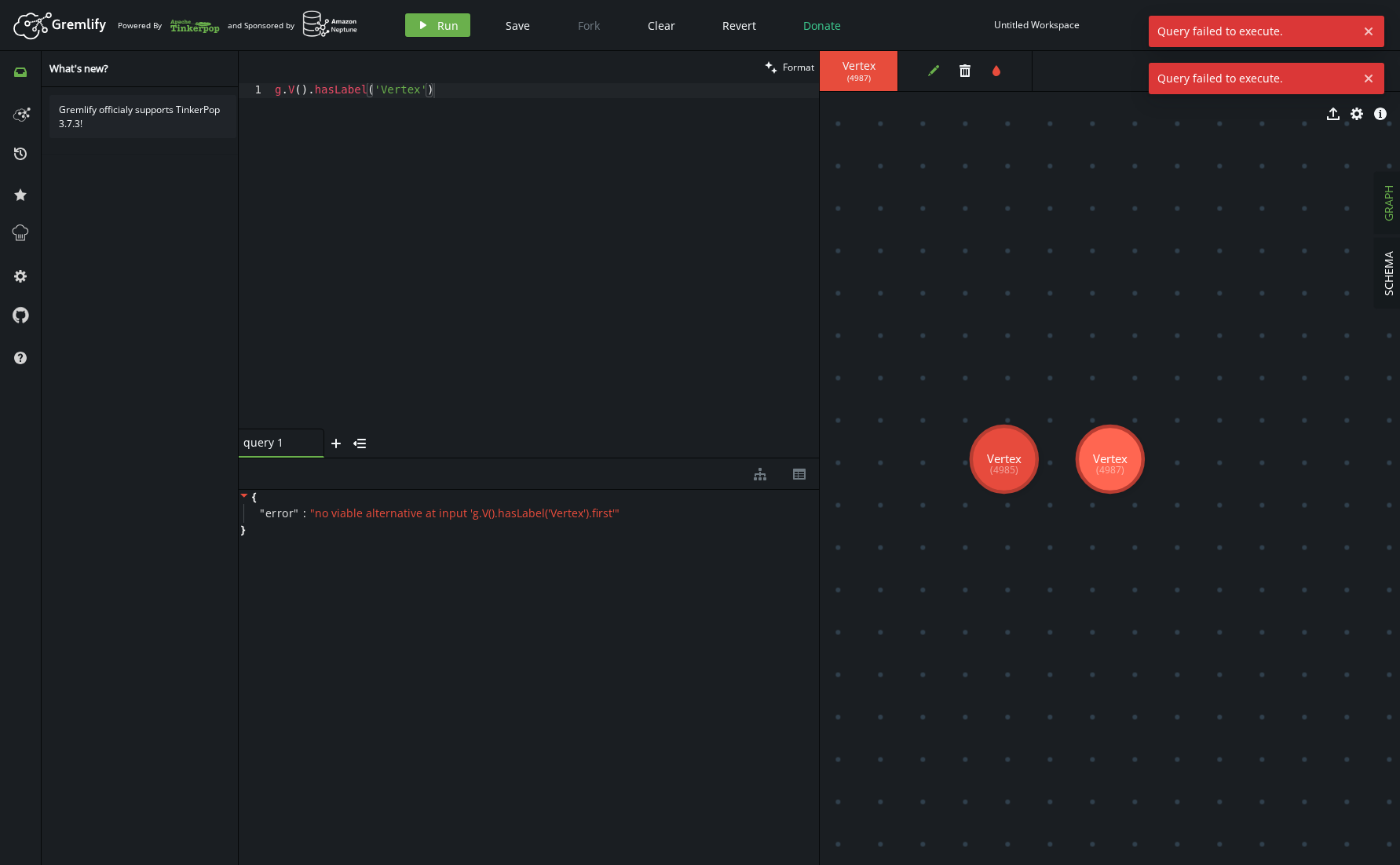
click at [941, 67] on button "edit" at bounding box center [934, 70] width 24 height 24
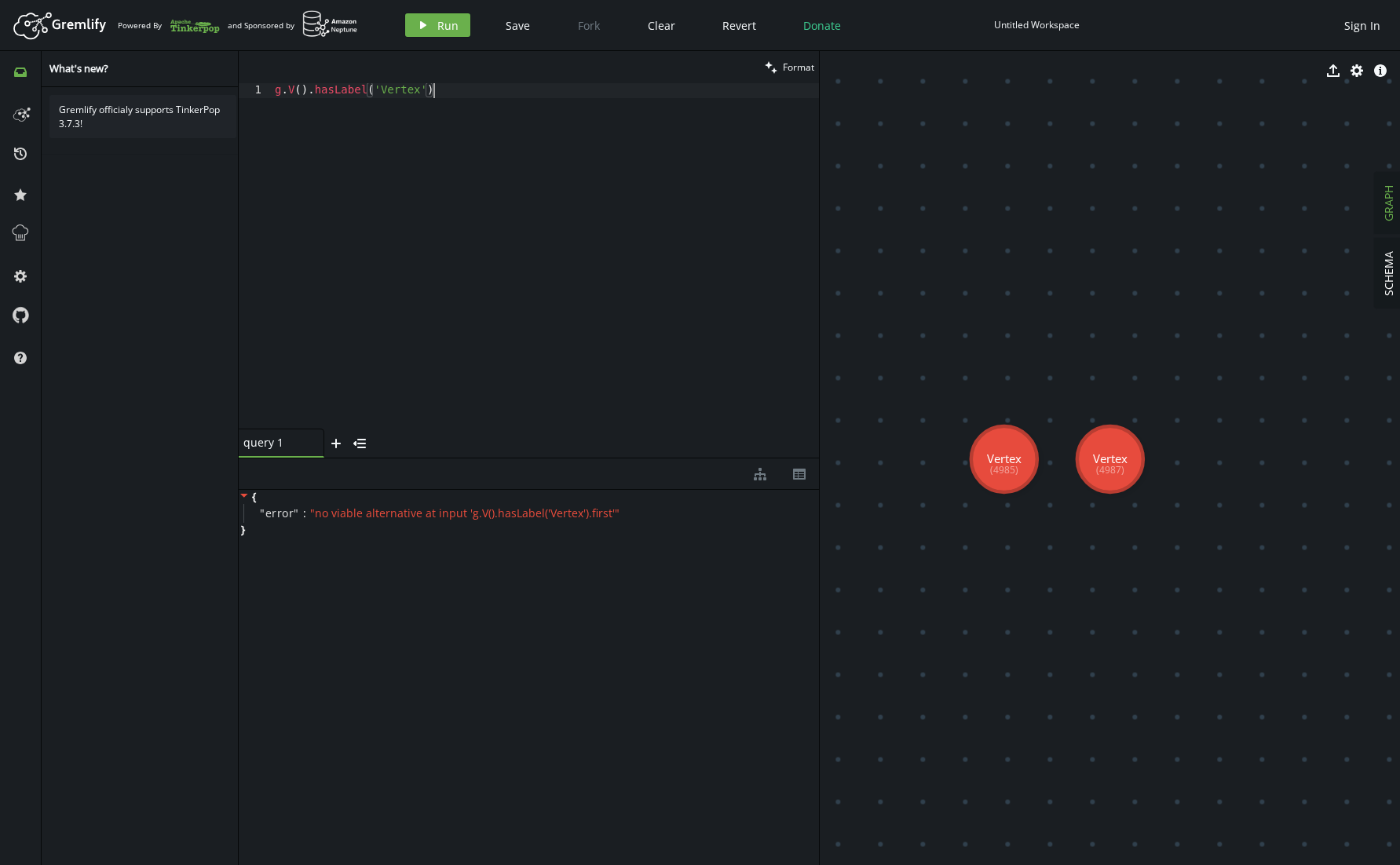
click at [442, 93] on div "g . V ( ) . hasLabel ( 'Vertex' )" at bounding box center [544, 271] width 547 height 376
click at [788, 69] on span "Format" at bounding box center [798, 67] width 31 height 14
click at [519, 96] on div "g . V ( ) . hasLabel ( 'Vertex' )" at bounding box center [544, 271] width 547 height 376
drag, startPoint x: 1004, startPoint y: 461, endPoint x: 930, endPoint y: 442, distance: 76.4
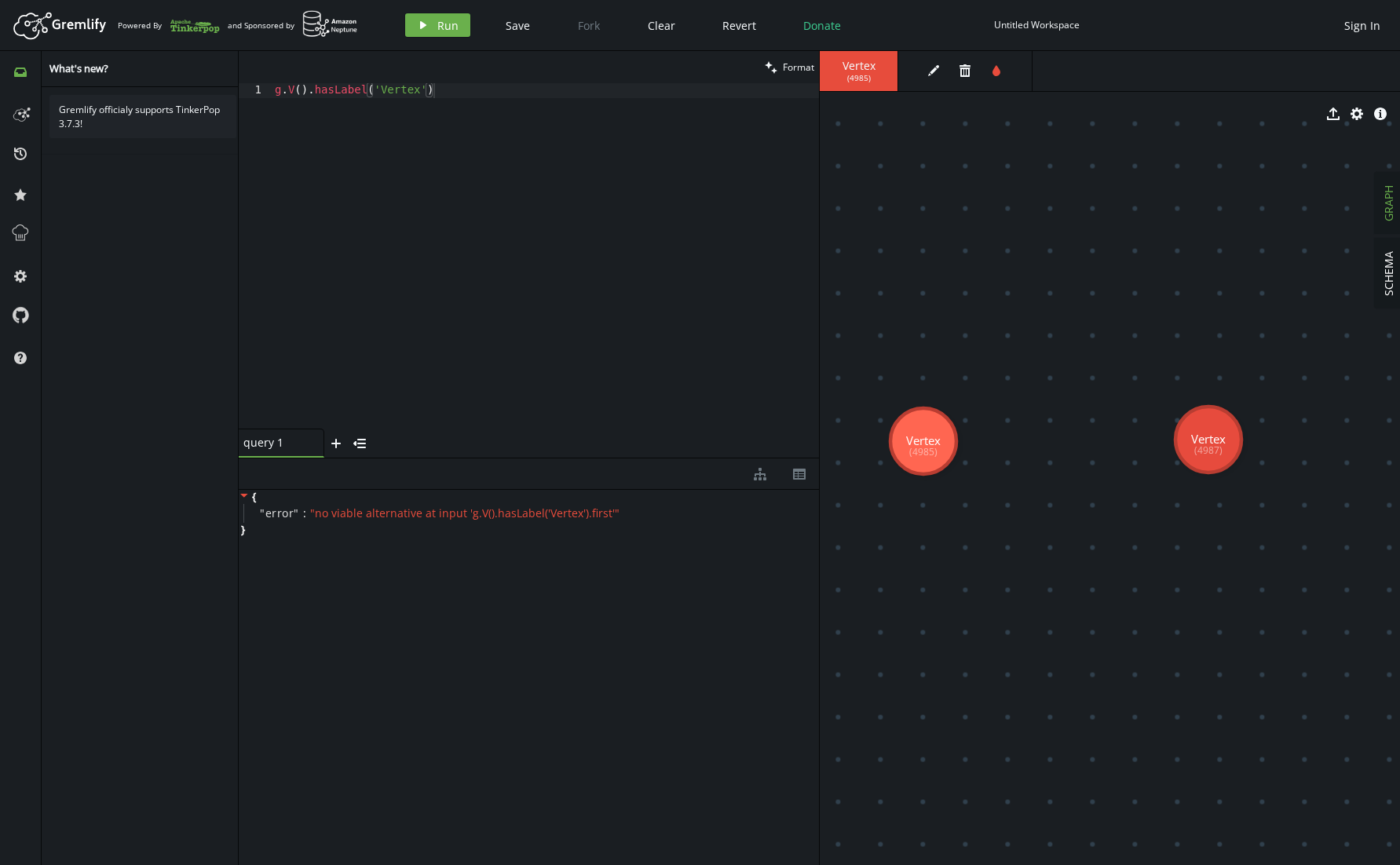
drag, startPoint x: 1121, startPoint y: 460, endPoint x: 1216, endPoint y: 431, distance: 99.3
click at [864, 75] on span "( 4987 )" at bounding box center [859, 78] width 24 height 10
click at [1333, 116] on icon "button" at bounding box center [1333, 114] width 13 height 13
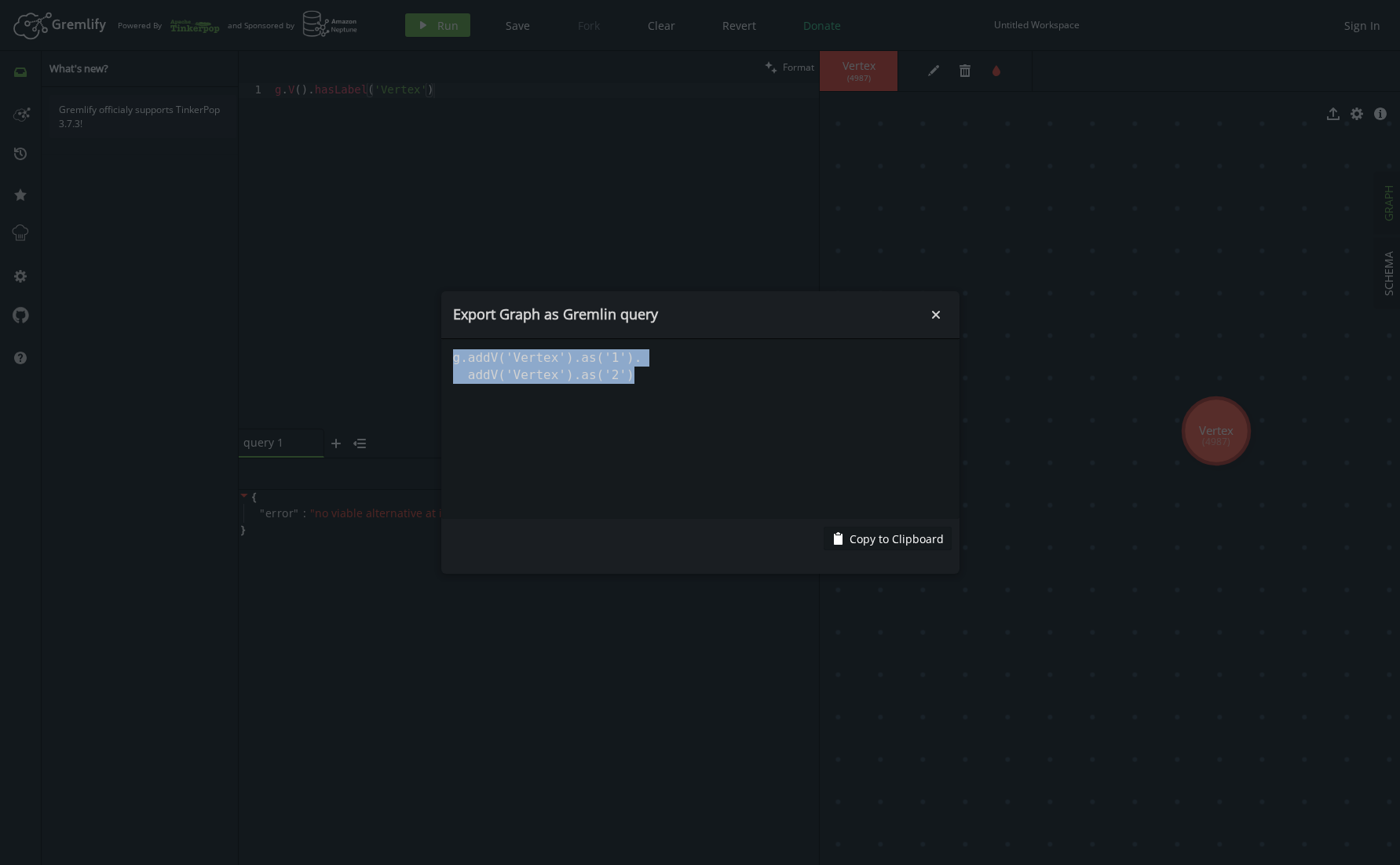
drag, startPoint x: 643, startPoint y: 377, endPoint x: 446, endPoint y: 358, distance: 197.9
click at [446, 358] on pre "g.addV('Vertex').as('1'). addV('Vertex').as('2')" at bounding box center [700, 429] width 518 height 180
click at [945, 311] on button "small-cross" at bounding box center [936, 315] width 24 height 24
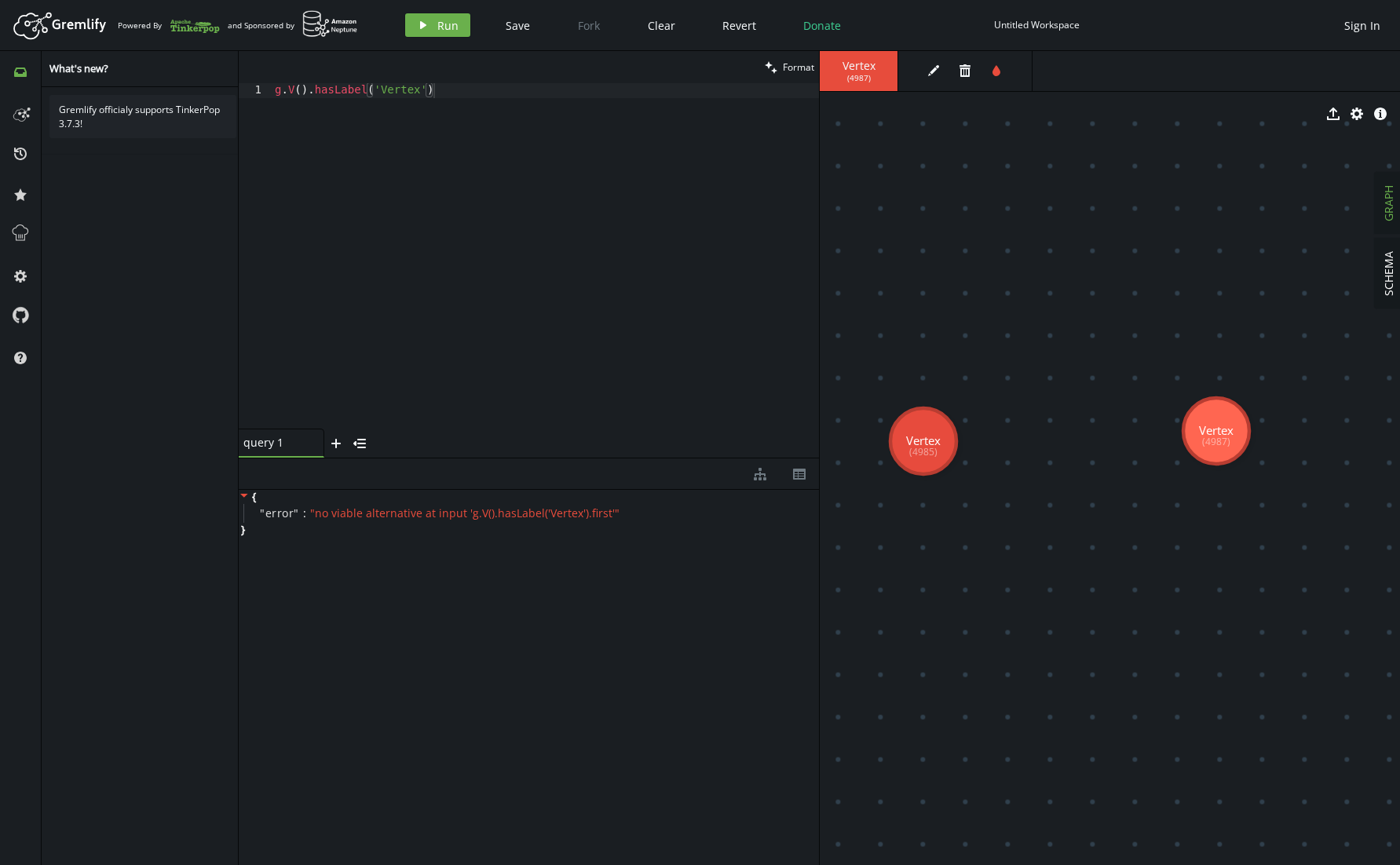
click at [571, 197] on div "g . V ( ) . hasLabel ( 'Vertex' )" at bounding box center [544, 271] width 547 height 376
click at [365, 197] on div "g . V ( ) . hasLabel ( 'Vertex' )" at bounding box center [544, 271] width 547 height 376
click at [912, 70] on div "edit trash tint" at bounding box center [968, 70] width 126 height 40
click at [922, 69] on button "edit" at bounding box center [934, 70] width 24 height 24
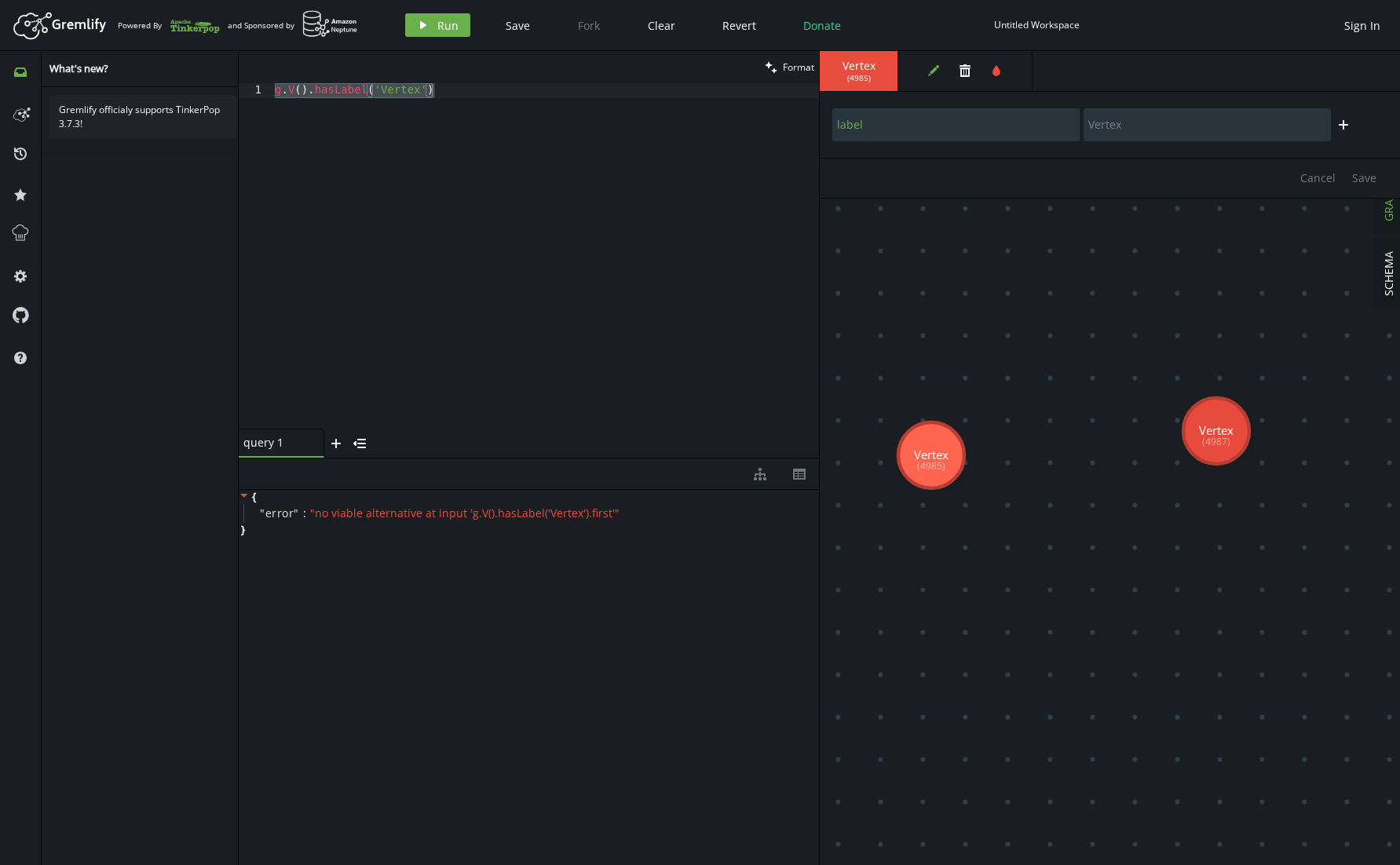
click at [1347, 128] on icon "plus" at bounding box center [1343, 125] width 13 height 13
click at [966, 155] on input "text" at bounding box center [956, 167] width 248 height 33
type input "prop"
type input "A"
click at [1368, 223] on span "Save" at bounding box center [1364, 220] width 25 height 15
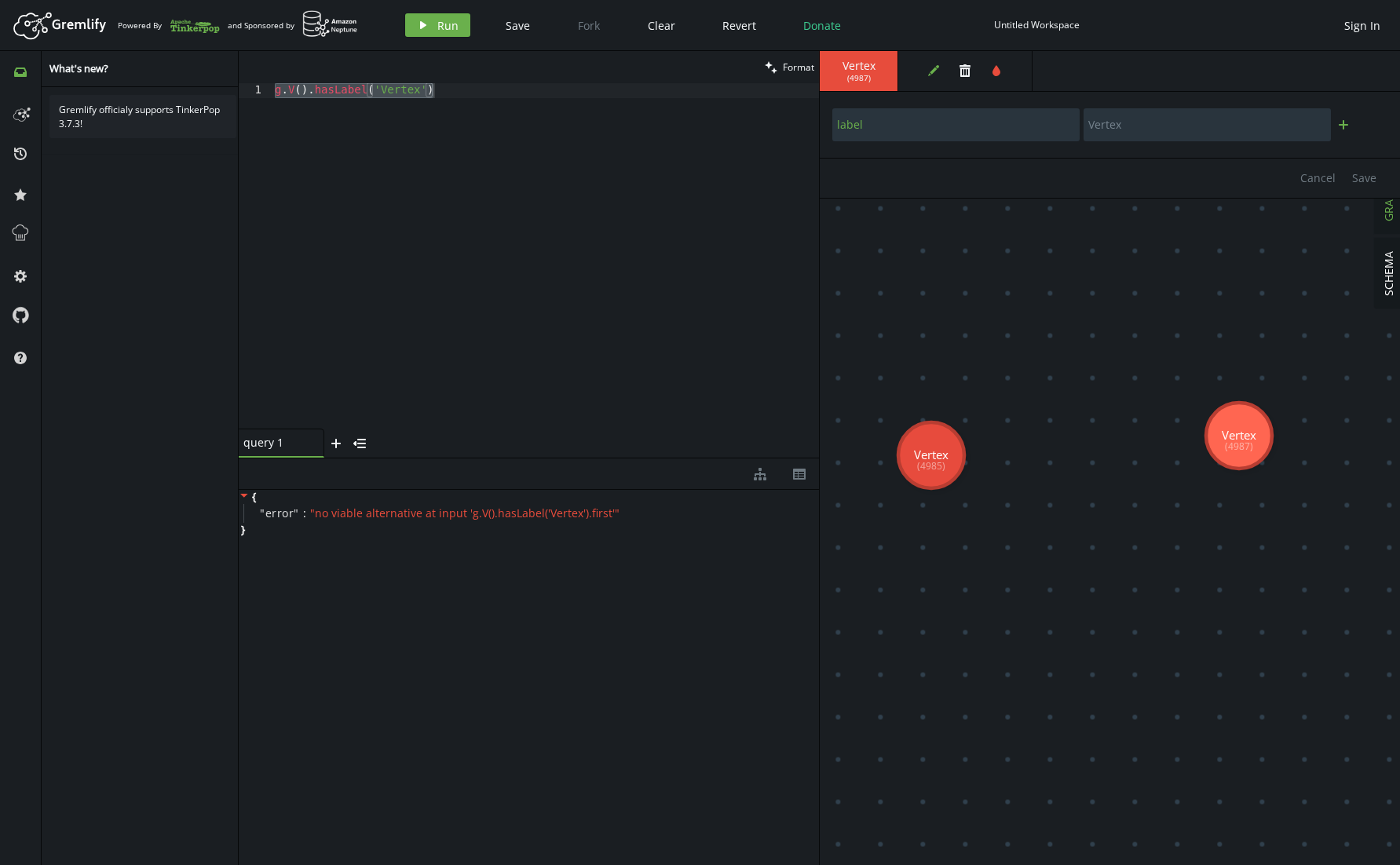
click at [1348, 127] on icon "plus" at bounding box center [1343, 125] width 13 height 13
click at [946, 185] on div "trash plus" at bounding box center [1109, 167] width 556 height 42
click at [926, 170] on input "text" at bounding box center [956, 167] width 248 height 33
type input "prop"
type input "B"
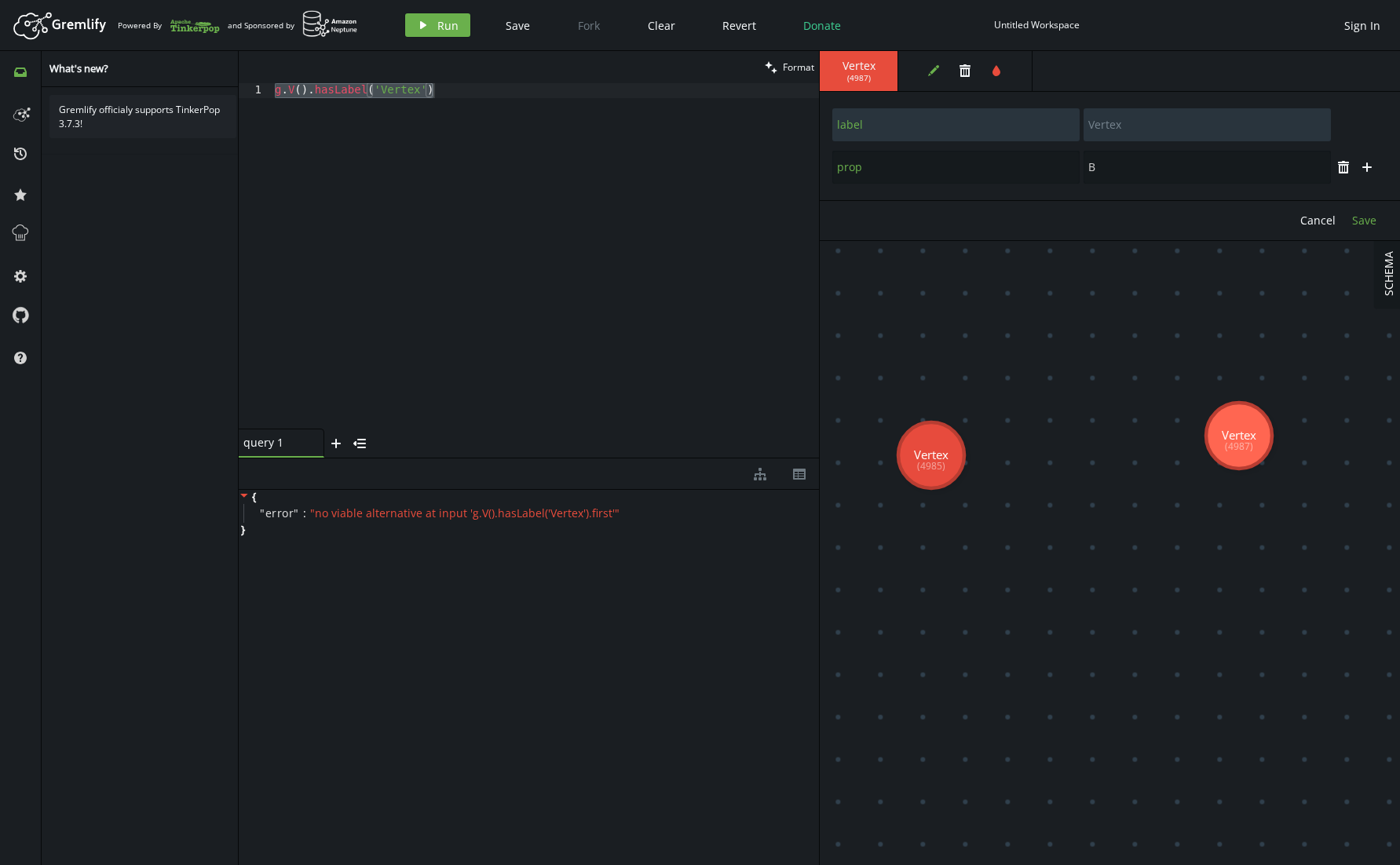
click at [1354, 226] on span "Save" at bounding box center [1364, 220] width 25 height 15
click at [428, 262] on div "g . V ( ) . hasLabel ( 'Vertex' )" at bounding box center [544, 271] width 547 height 376
paste textarea "property('edgeProp', 'c"
click at [527, 130] on div "g . V ( ) . has ( 'prop' , 'a' ) . addE ( 'edgeLabel' ) . to ( V ( ) . has ( 'p…" at bounding box center [544, 271] width 547 height 376
click at [400, 90] on div "g . V ( ) . has ( 'prop' , 'a' ) . addE ( 'edgeLabel' ) . to ( V ( ) . has ( 'p…" at bounding box center [544, 271] width 547 height 376
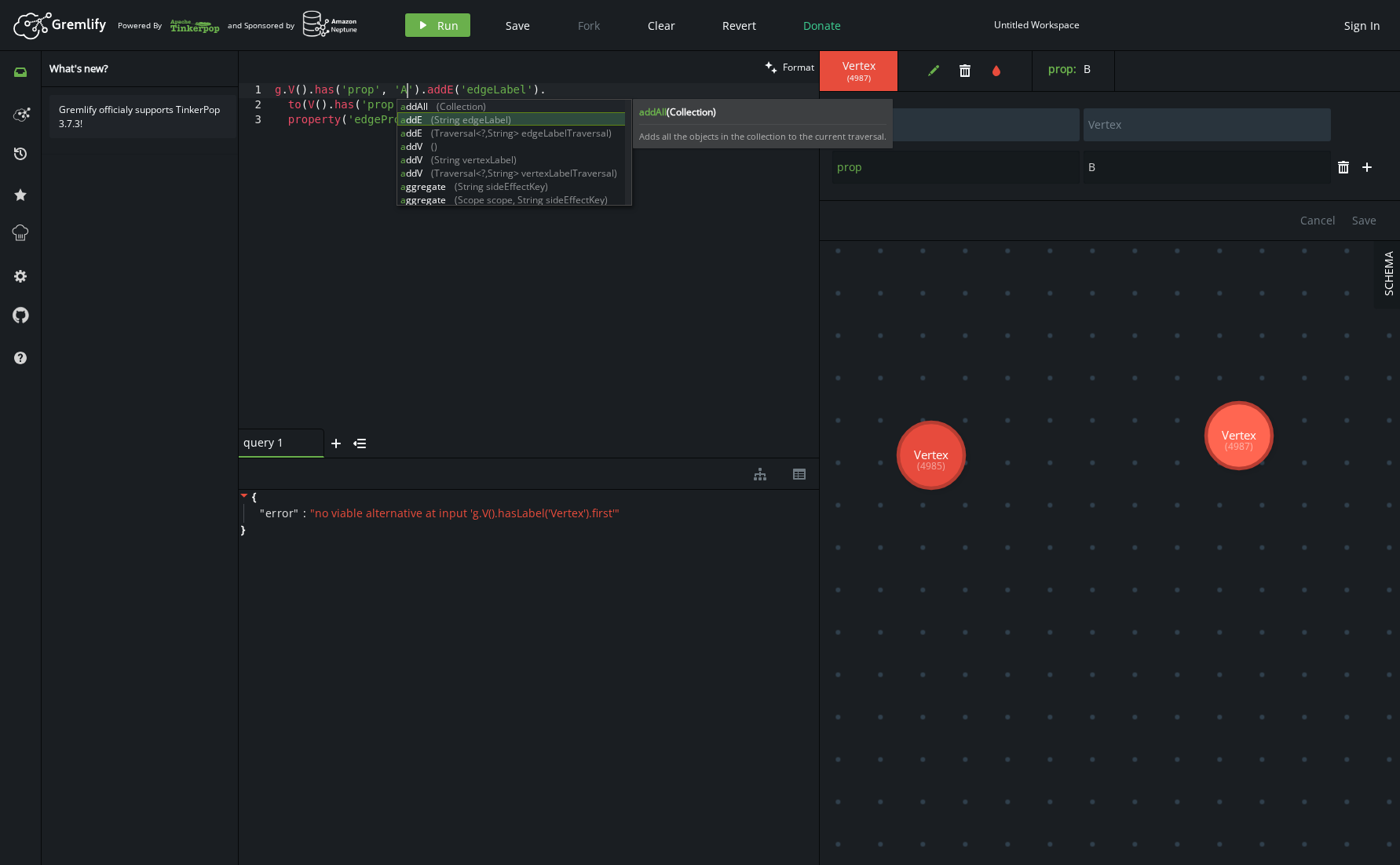
scroll to position [0, 132]
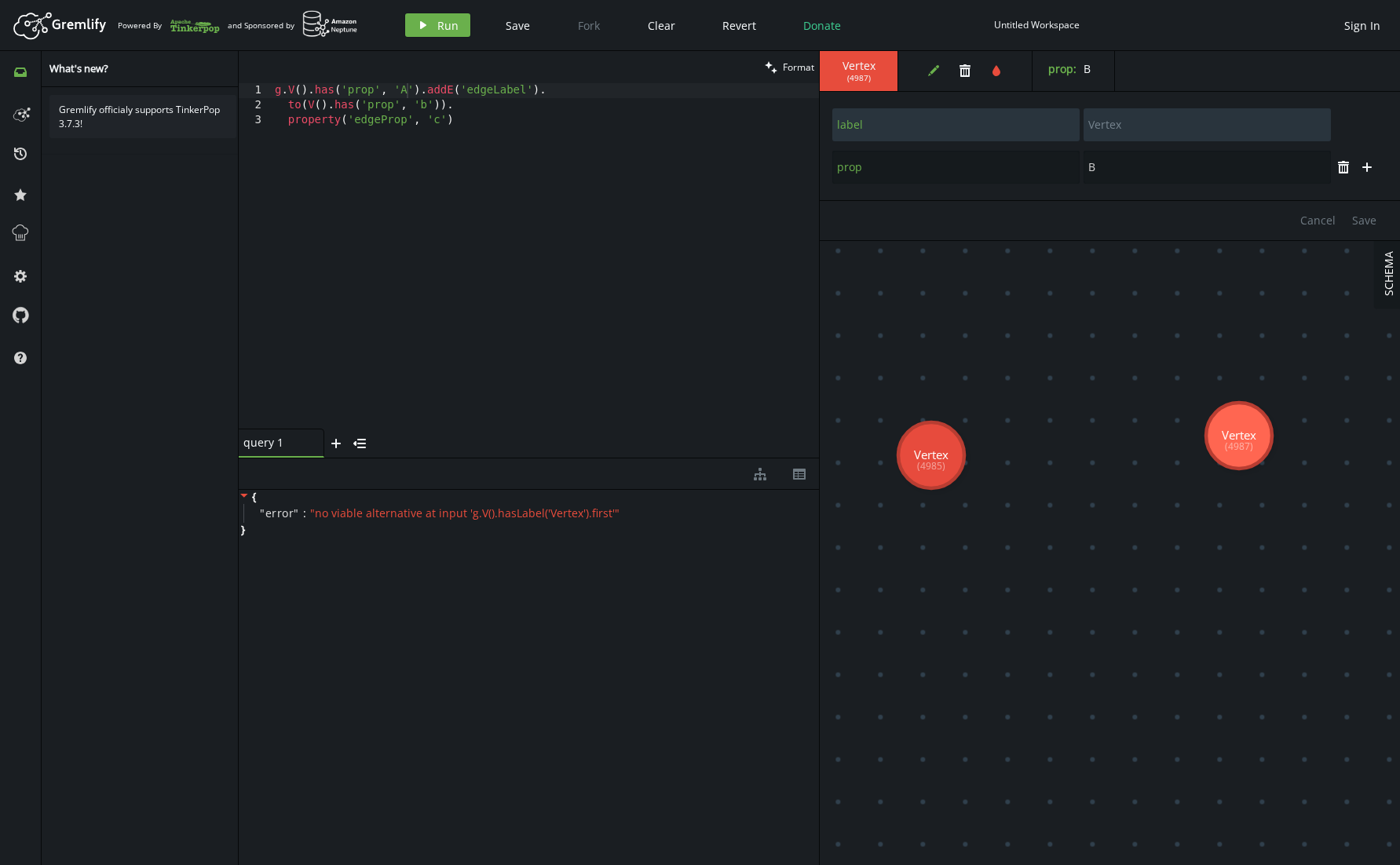
click at [427, 80] on div "clean Format" at bounding box center [528, 67] width 580 height 32
click at [419, 103] on div "g . V ( ) . has ( 'prop' , 'A' ) . addE ( 'edgeLabel' ) . to ( V ( ) . has ( 'p…" at bounding box center [544, 271] width 547 height 376
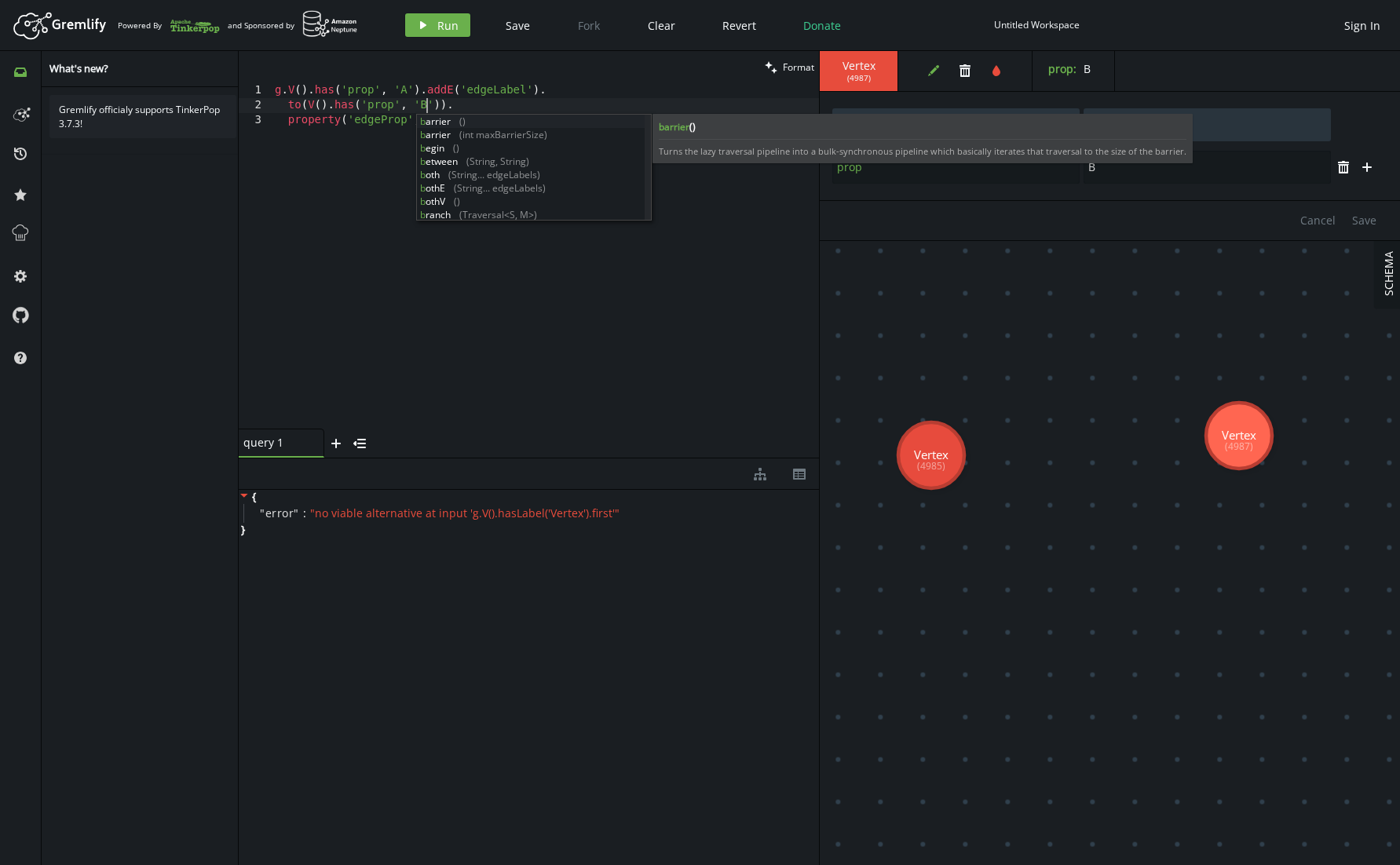
click at [422, 173] on div "b arrier () b arrier (int maxBarrierSize) b egin () b etween (String, String) b…" at bounding box center [531, 181] width 227 height 133
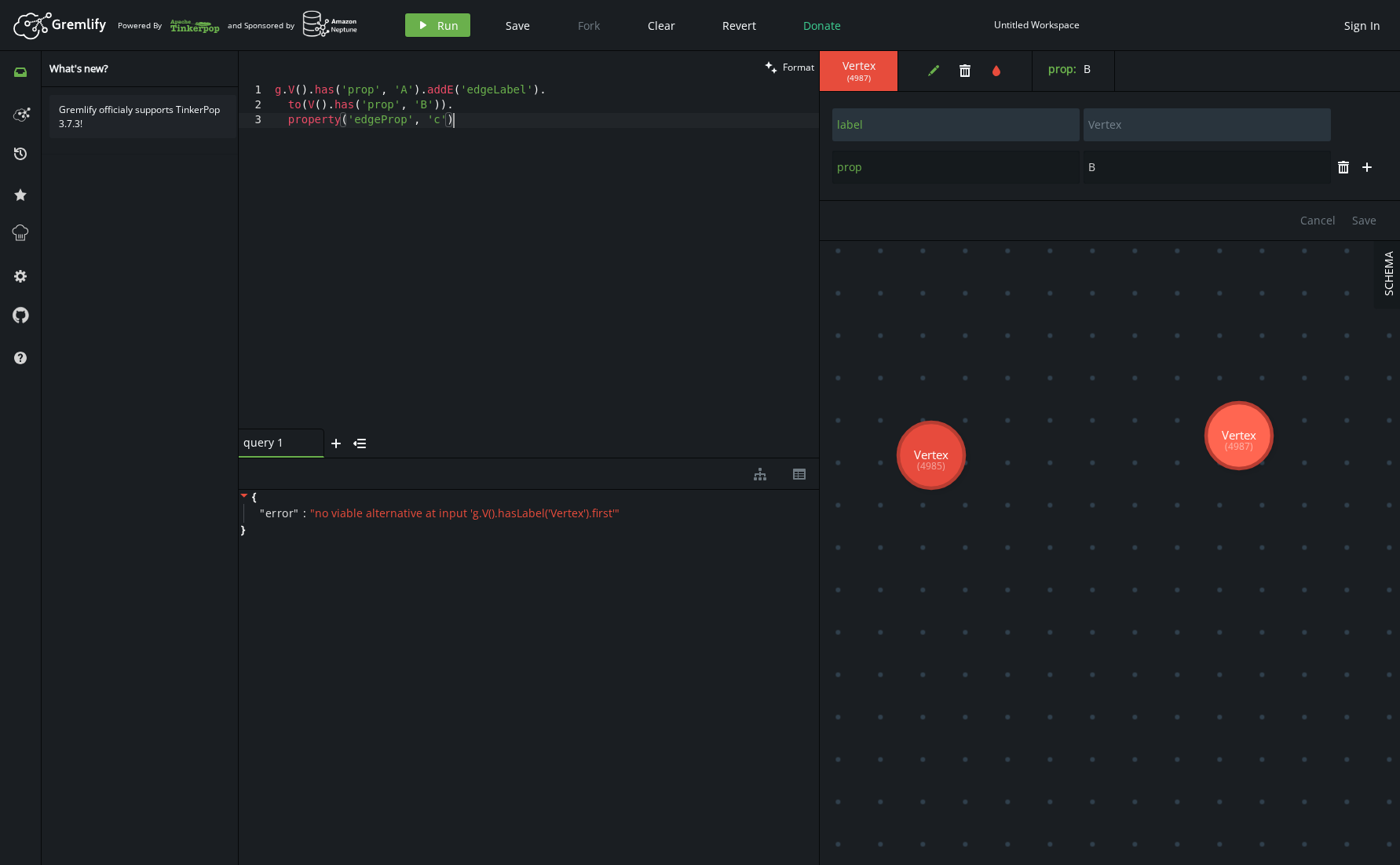
click at [376, 191] on div "g . V ( ) . has ( 'prop' , 'A' ) . addE ( 'edgeLabel' ) . to ( V ( ) . has ( 'p…" at bounding box center [544, 271] width 547 height 376
type textarea "property('edgeProp', 'c')"
click at [453, 24] on span "Run" at bounding box center [448, 25] width 21 height 15
type input "prop"
type input "B"
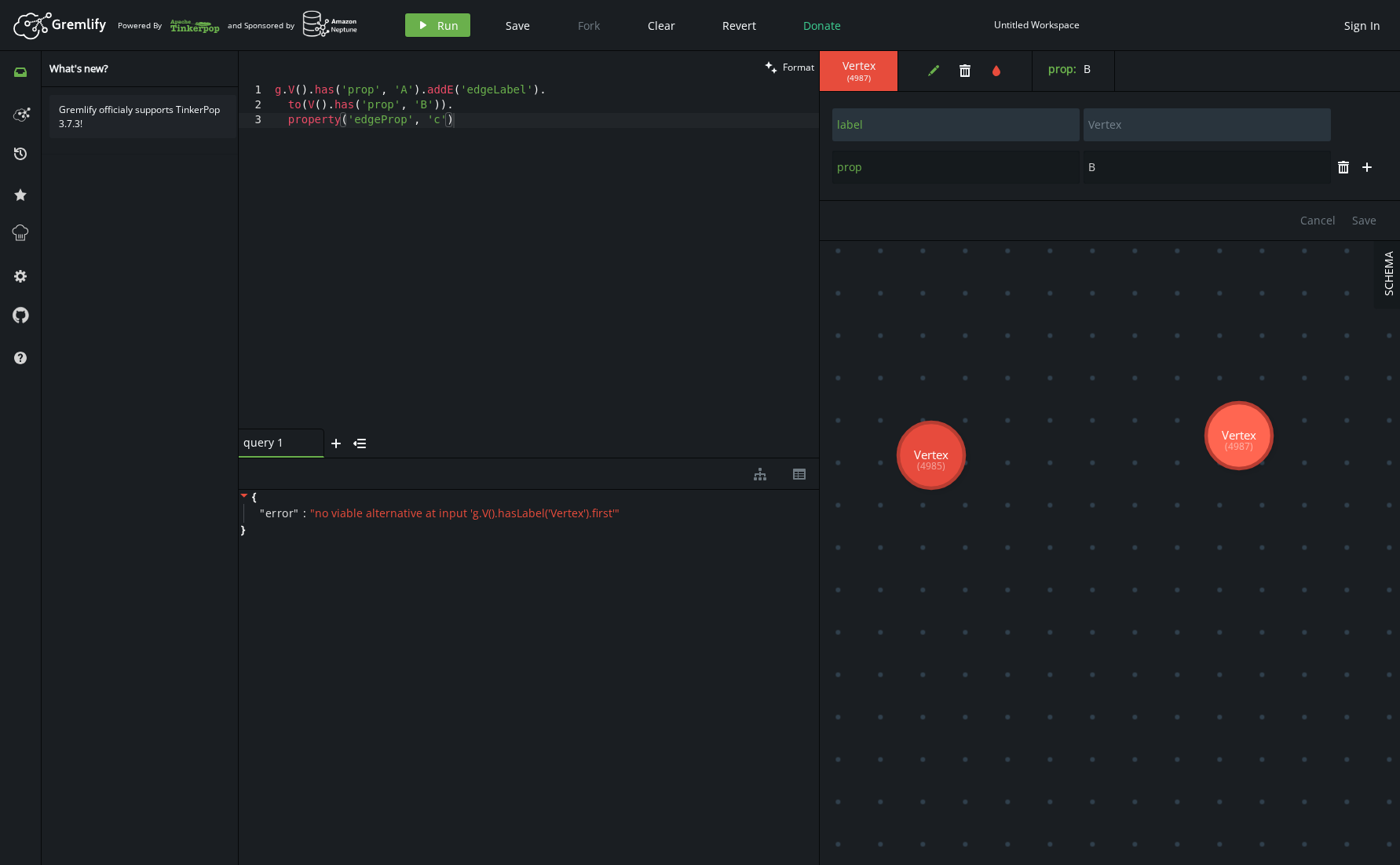
type input "label"
type input "Vertex"
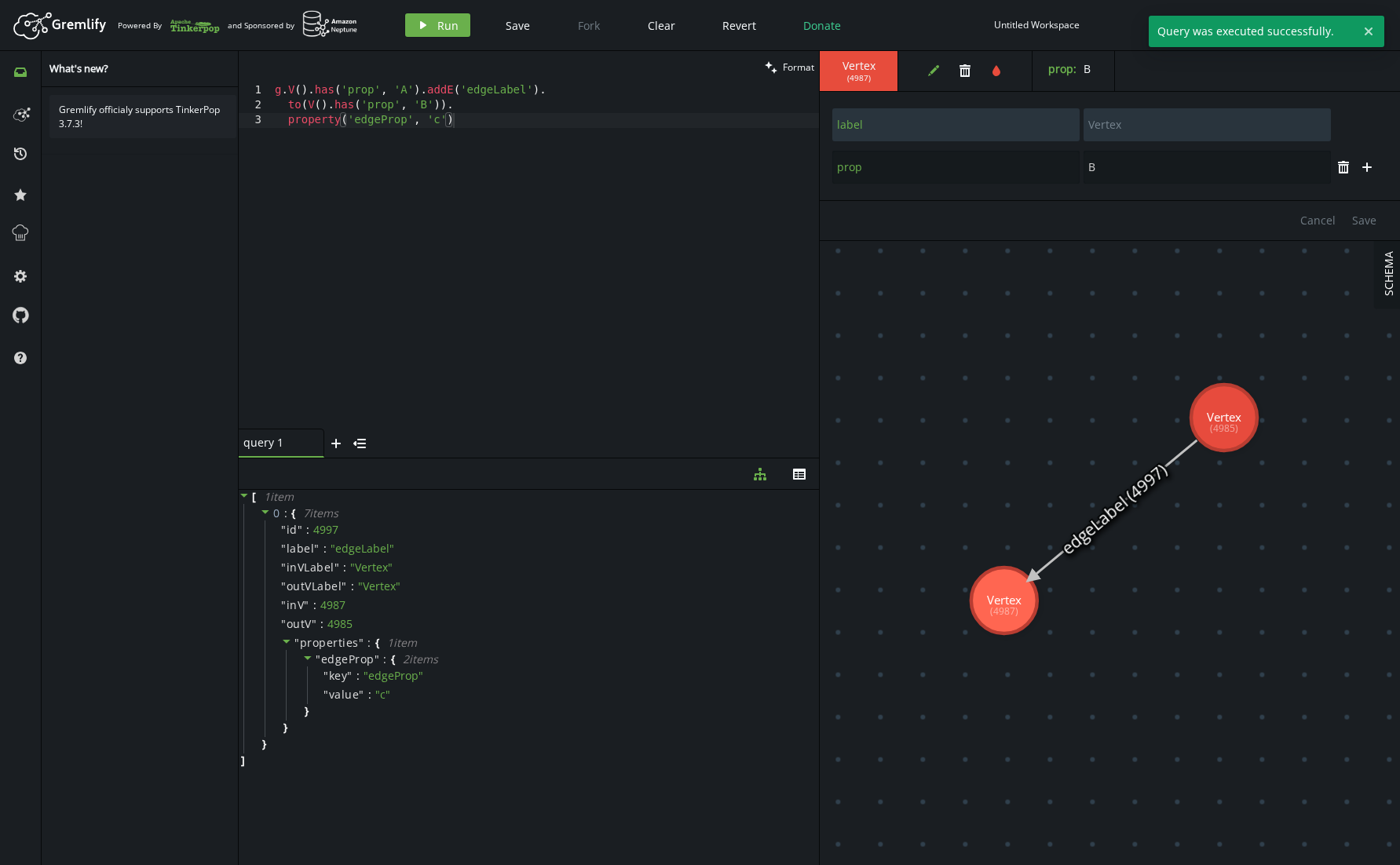
drag, startPoint x: 1007, startPoint y: 450, endPoint x: 1224, endPoint y: 421, distance: 218.9
type input "A"
click at [513, 220] on div "g . V ( ) . has ( 'prop' , 'A' ) . addE ( 'edgeLabel' ) . to ( V ( ) . has ( 'p…" at bounding box center [544, 271] width 547 height 376
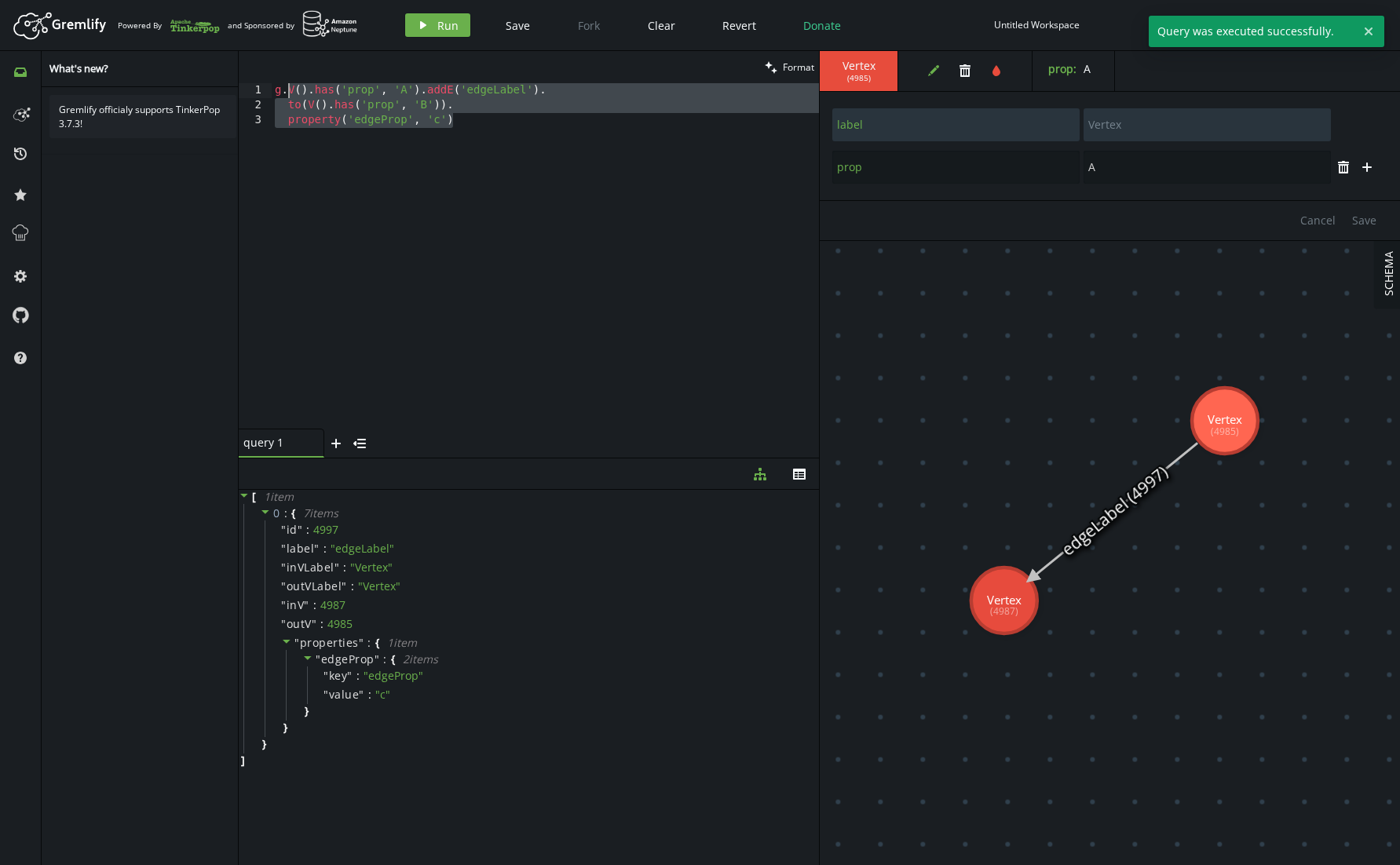
drag, startPoint x: 523, startPoint y: 132, endPoint x: 287, endPoint y: 90, distance: 239.7
click at [287, 90] on div "g . V ( ) . has ( 'prop' , 'A' ) . addE ( 'edgeLabel' ) . to ( V ( ) . has ( 'p…" at bounding box center [544, 271] width 547 height 376
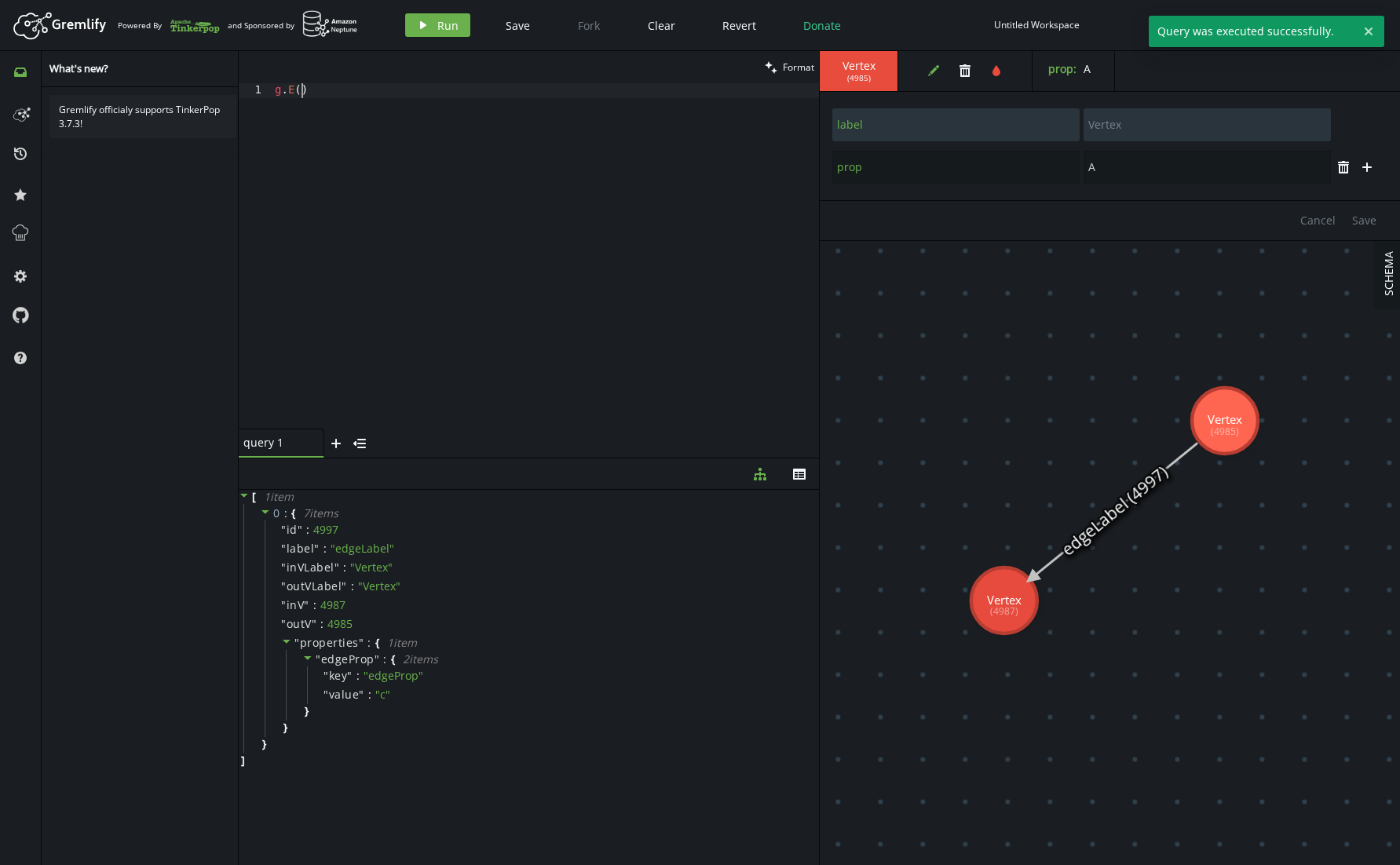
scroll to position [0, 32]
click at [409, 40] on div "Artboard Created with Sketch. Powered By and Sponsored by play Run Save Fork Cl…" at bounding box center [700, 25] width 1384 height 31
click at [420, 29] on icon "play" at bounding box center [423, 25] width 13 height 13
click at [370, 223] on div "g . E ( )" at bounding box center [544, 271] width 547 height 376
click at [438, 30] on span "Run" at bounding box center [448, 25] width 21 height 15
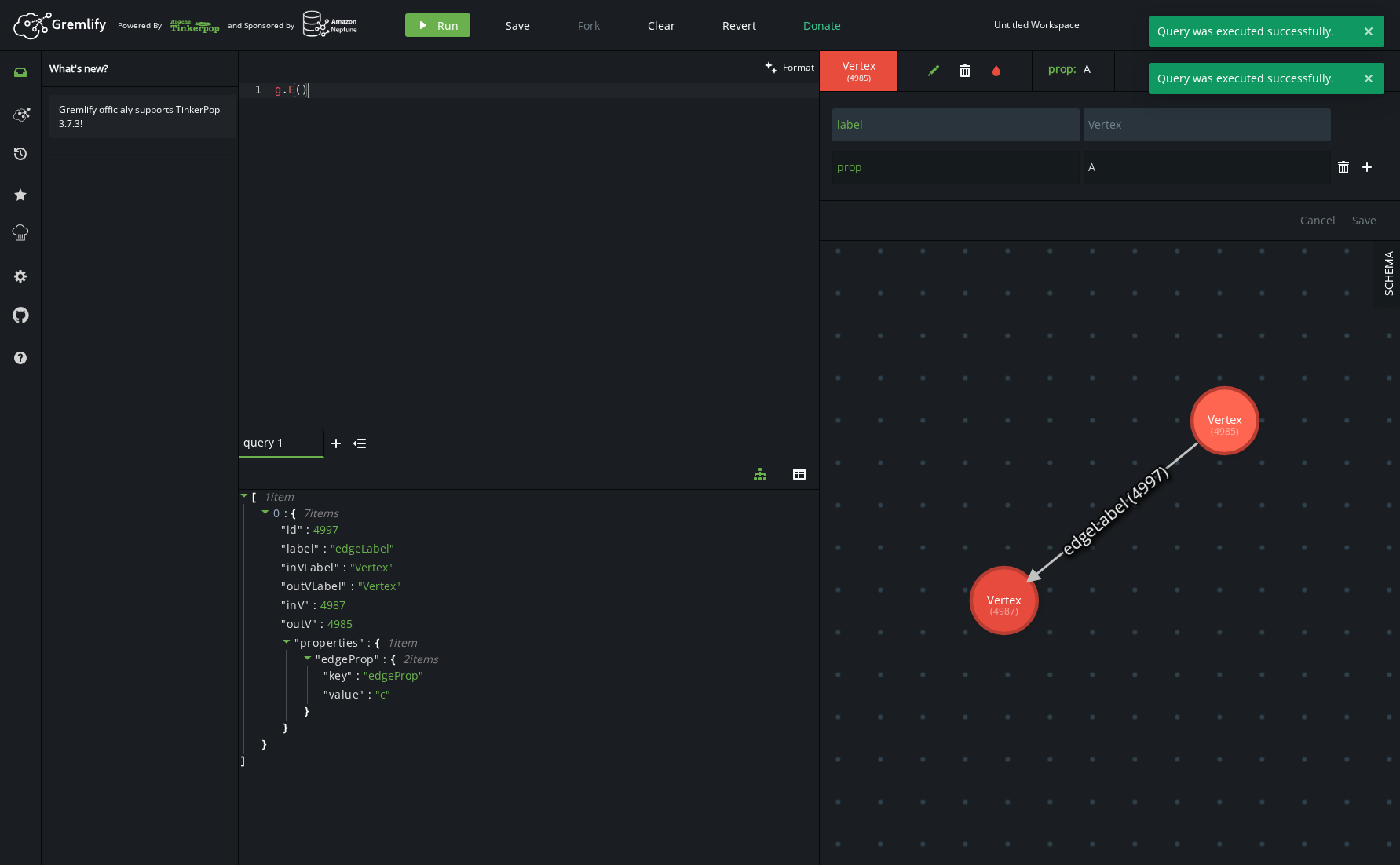
click at [331, 93] on div "g . E ( )" at bounding box center [544, 271] width 547 height 376
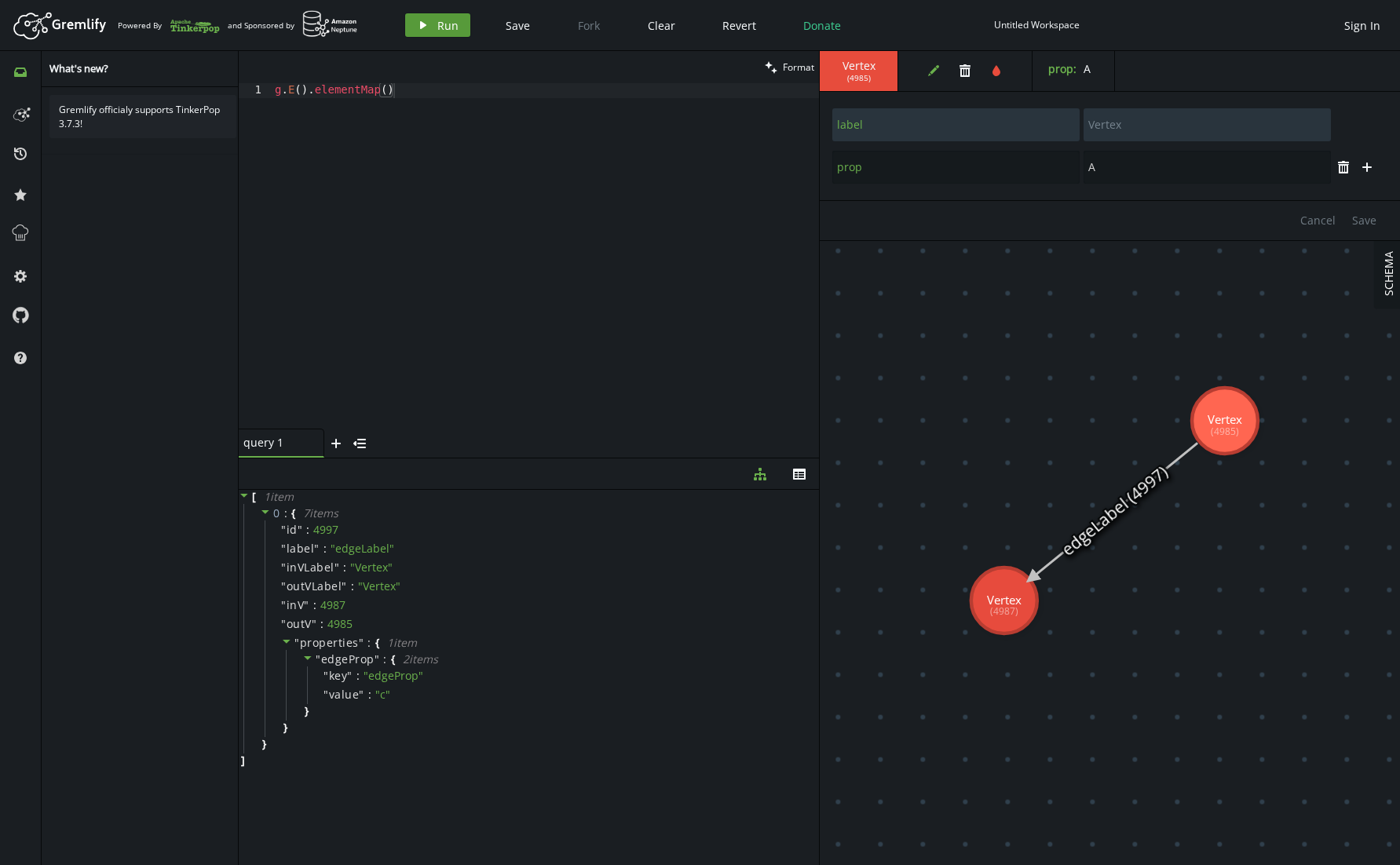
click at [444, 36] on button "play Run" at bounding box center [438, 25] width 65 height 24
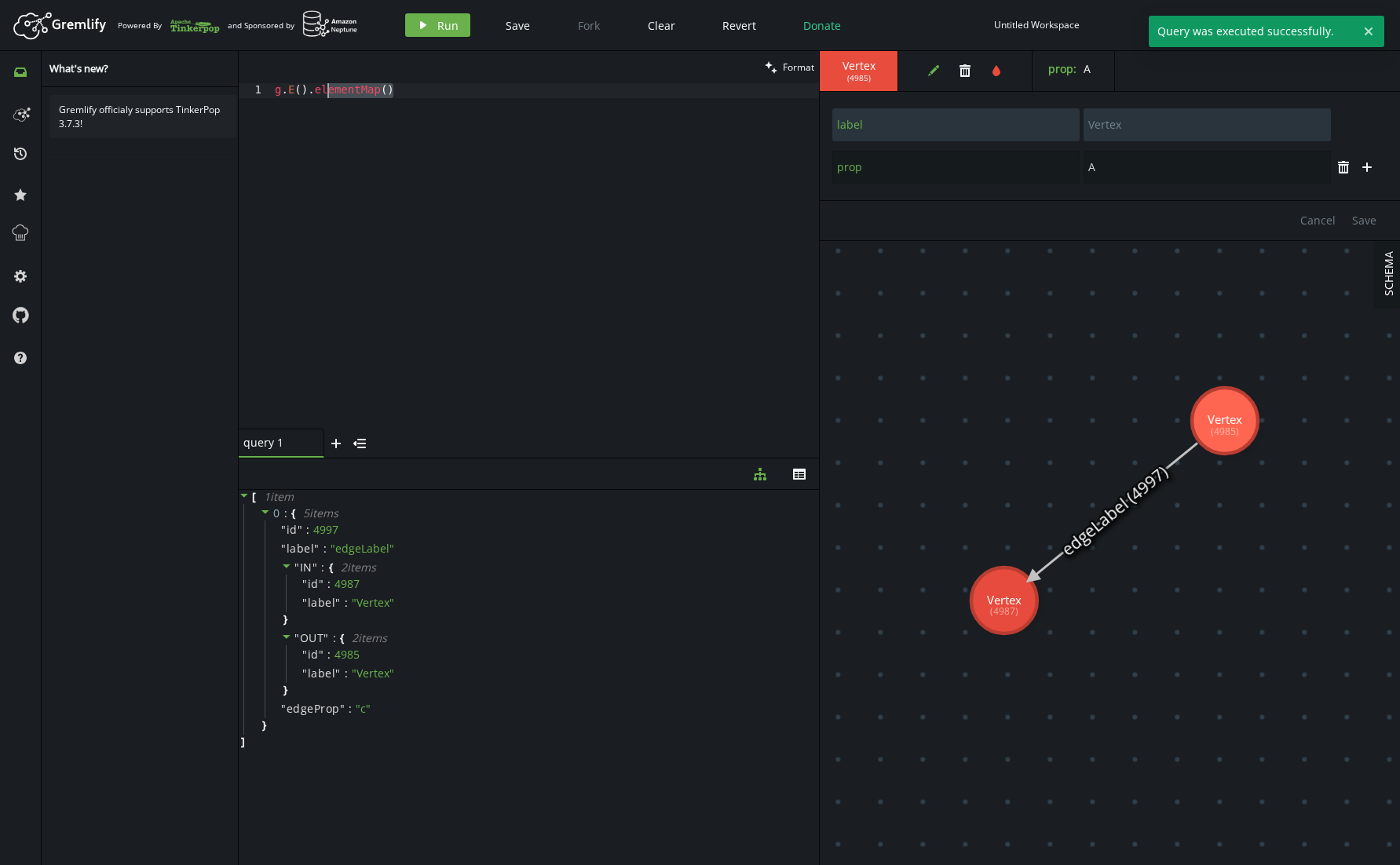
drag, startPoint x: 386, startPoint y: 92, endPoint x: 306, endPoint y: 90, distance: 80.0
click at [306, 90] on div "g . E ( ) . elementMap ( )" at bounding box center [544, 271] width 547 height 376
click at [430, 26] on button "play Run" at bounding box center [438, 25] width 65 height 24
click at [335, 93] on div "g . E ( )" at bounding box center [544, 271] width 547 height 376
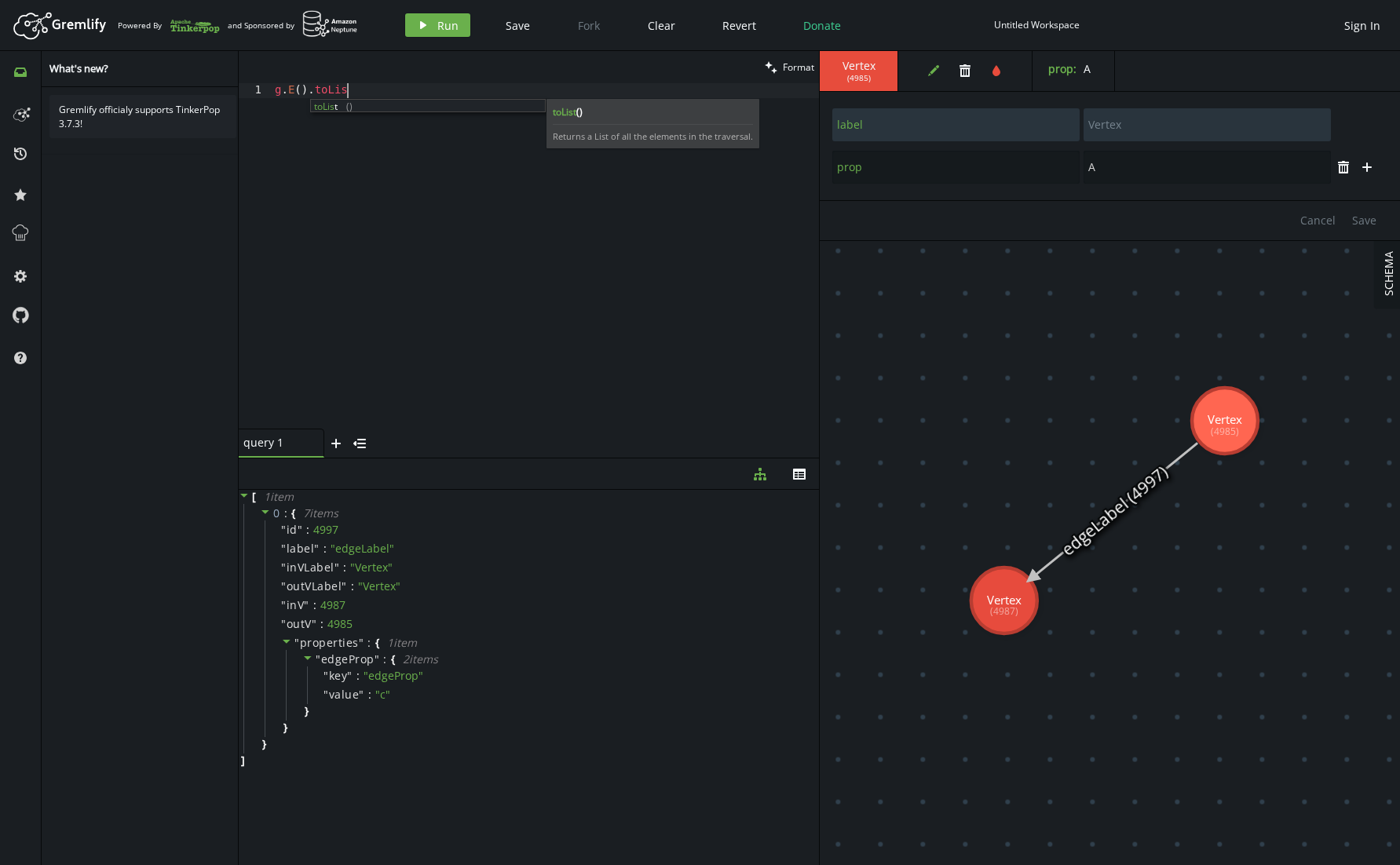
scroll to position [0, 91]
click at [437, 14] on button "play Run" at bounding box center [438, 25] width 65 height 24
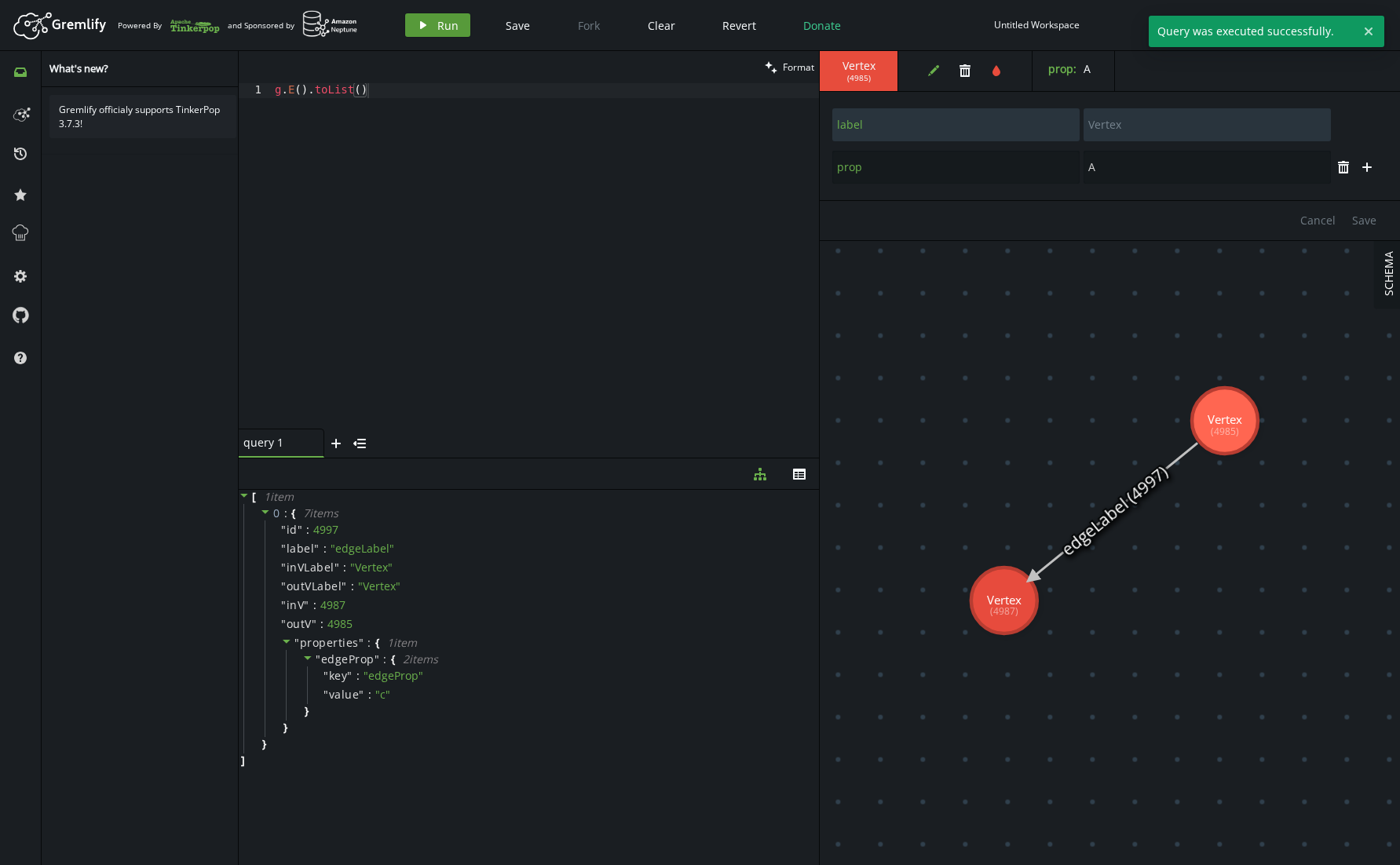
click at [433, 28] on button "play Run" at bounding box center [438, 25] width 65 height 24
click at [315, 89] on div "g . E ( ) . toList ( )" at bounding box center [544, 271] width 547 height 376
click at [458, 17] on button "play Run" at bounding box center [438, 25] width 65 height 24
click at [383, 90] on div "g . E ( ) . valueMap ( true ) . toList ( )" at bounding box center [544, 271] width 547 height 376
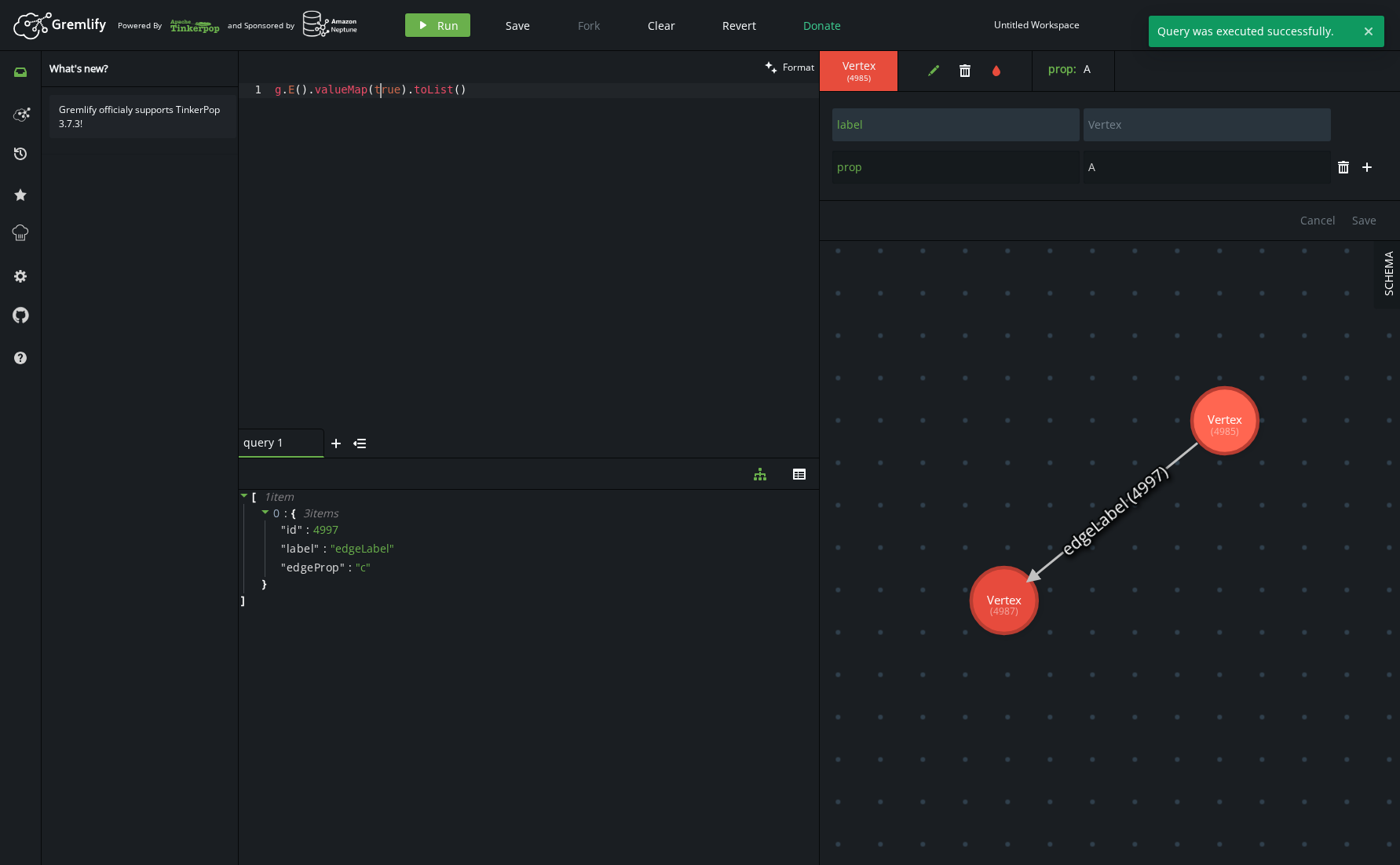
click at [383, 90] on div "g . E ( ) . valueMap ( true ) . toList ( )" at bounding box center [544, 271] width 547 height 376
click at [410, 19] on button "play Run" at bounding box center [438, 25] width 65 height 24
click at [375, 92] on div "g . E ( ) . valueMap ( ) . toList ( )" at bounding box center [544, 271] width 547 height 376
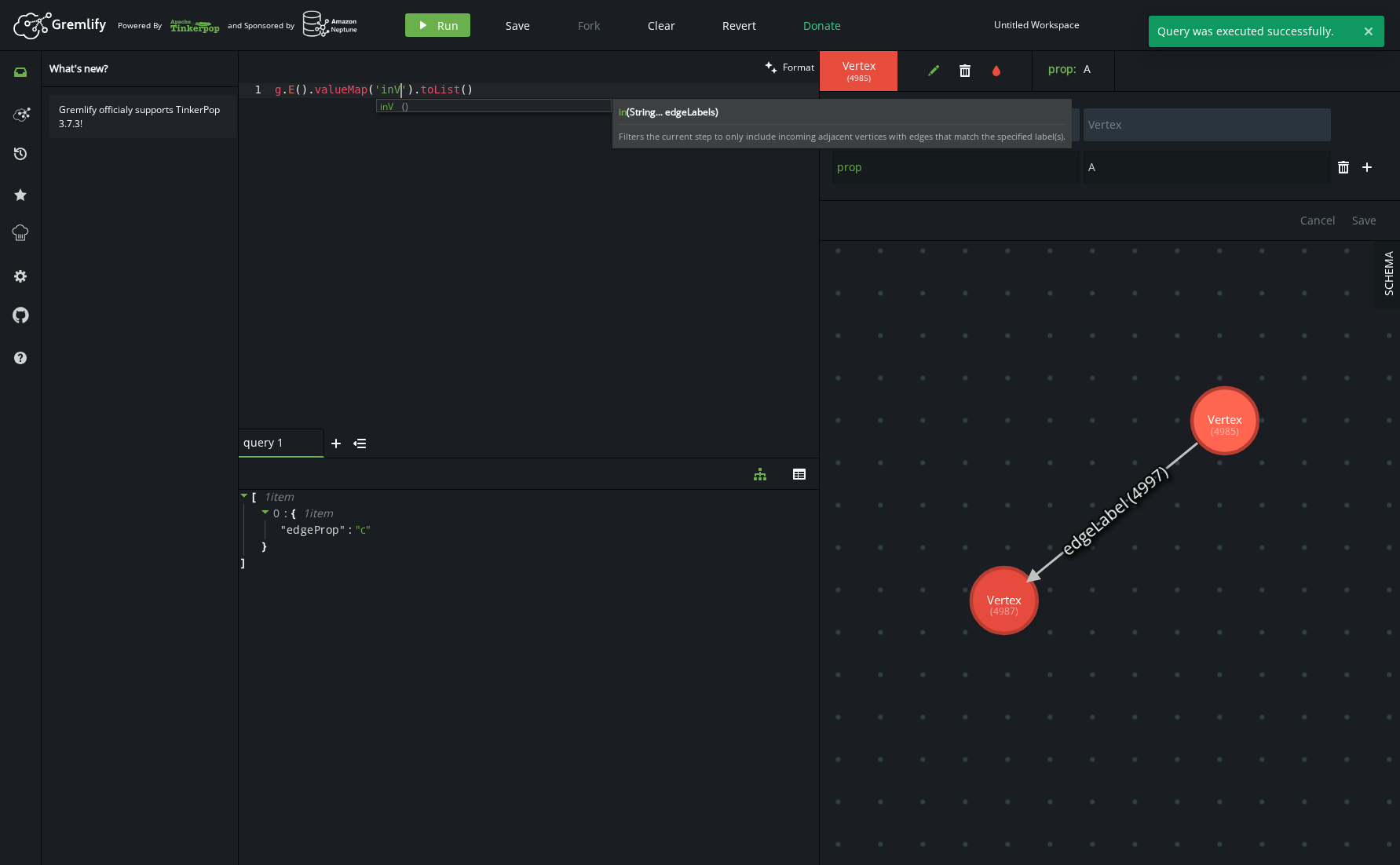
scroll to position [0, 132]
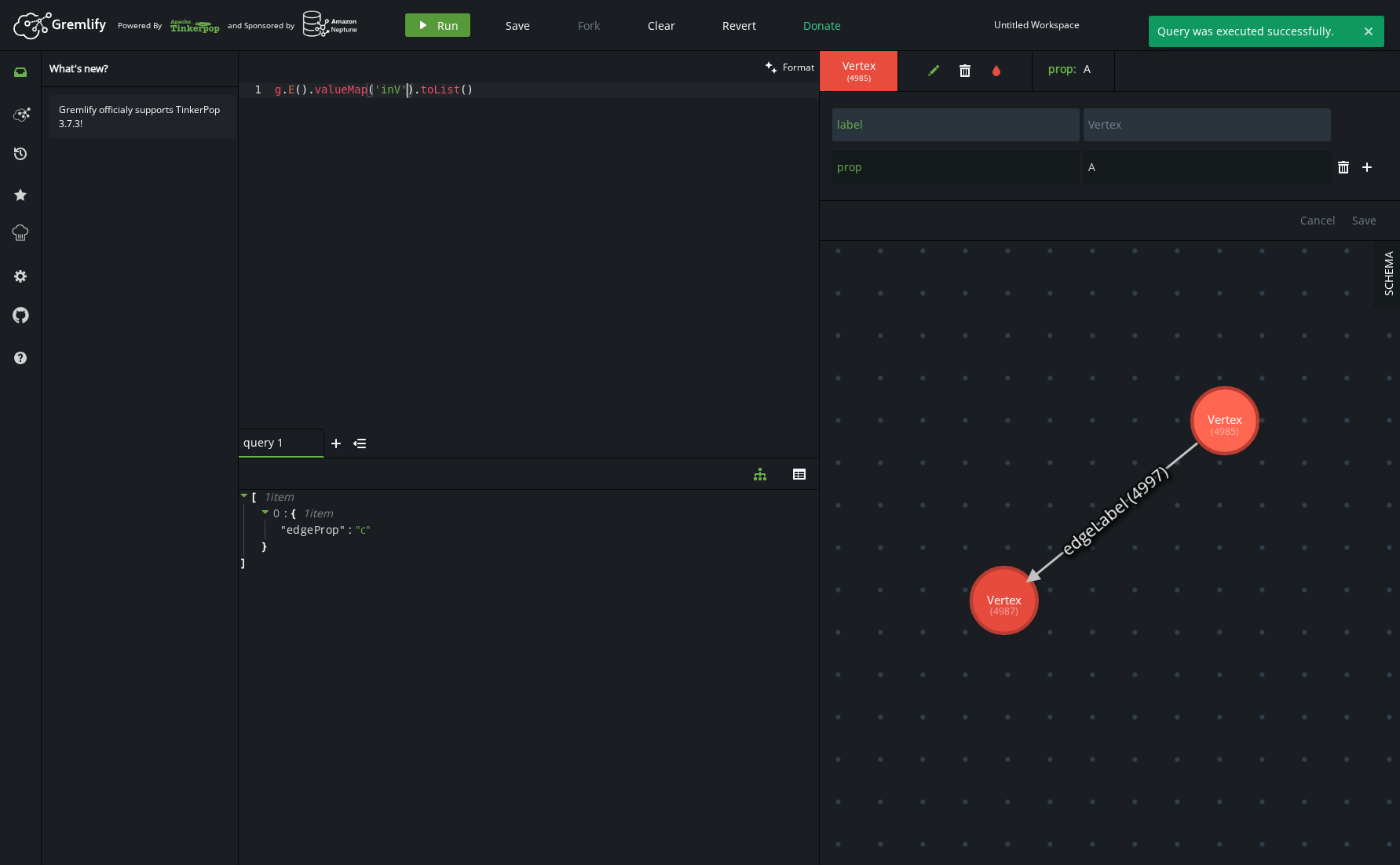
click at [424, 17] on button "play Run" at bounding box center [438, 25] width 65 height 24
drag, startPoint x: 405, startPoint y: 89, endPoint x: 371, endPoint y: 88, distance: 34.0
click at [371, 88] on div "g . E ( ) . valueMap ( 'inV' ) . toList ( )" at bounding box center [544, 271] width 547 height 376
click at [438, 35] on button "play Run" at bounding box center [438, 25] width 65 height 24
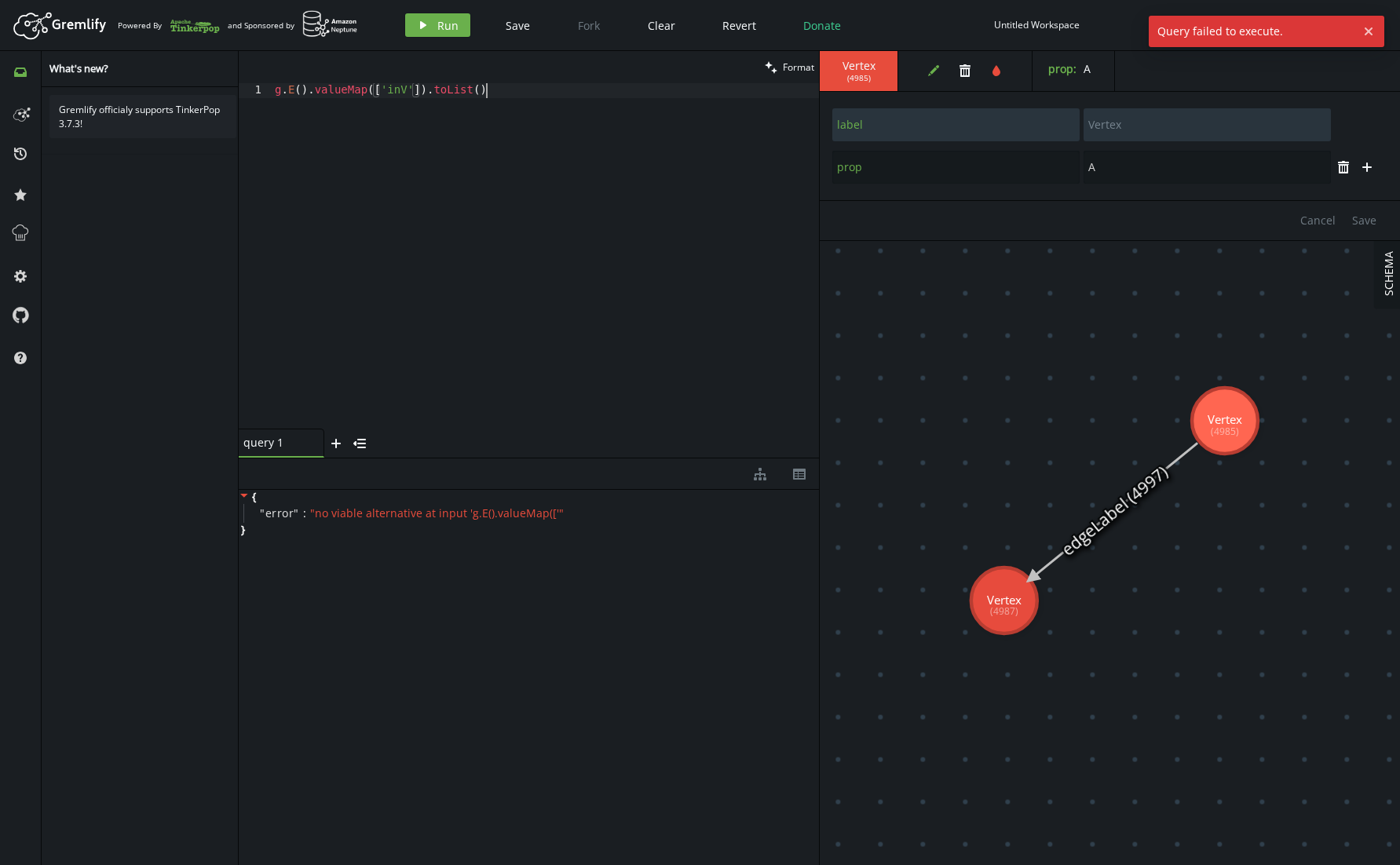
click at [426, 98] on div "g . E ( ) . valueMap ([ 'inV' ]) . toList ( )" at bounding box center [544, 271] width 547 height 376
click at [421, 91] on div "g . E ( ) . valueMap ([ 'inV' ]) . toList ( )" at bounding box center [544, 271] width 547 height 376
drag, startPoint x: 427, startPoint y: 91, endPoint x: 313, endPoint y: 91, distance: 114.0
click at [313, 91] on div "g . E ( ) . valueMap ([ 'inV' ]) . toList ( )" at bounding box center [544, 271] width 547 height 376
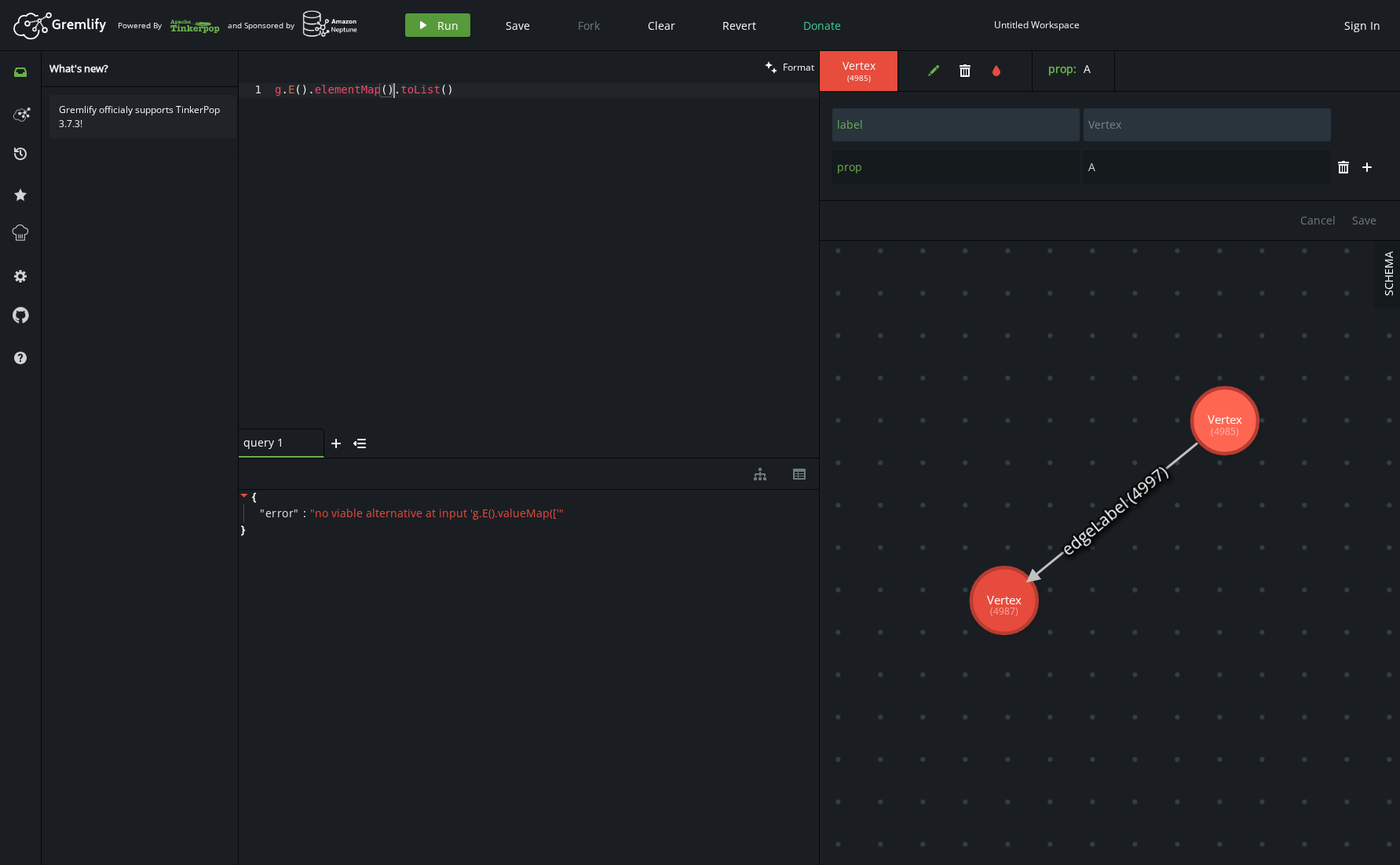
click at [443, 18] on span "Run" at bounding box center [448, 25] width 21 height 15
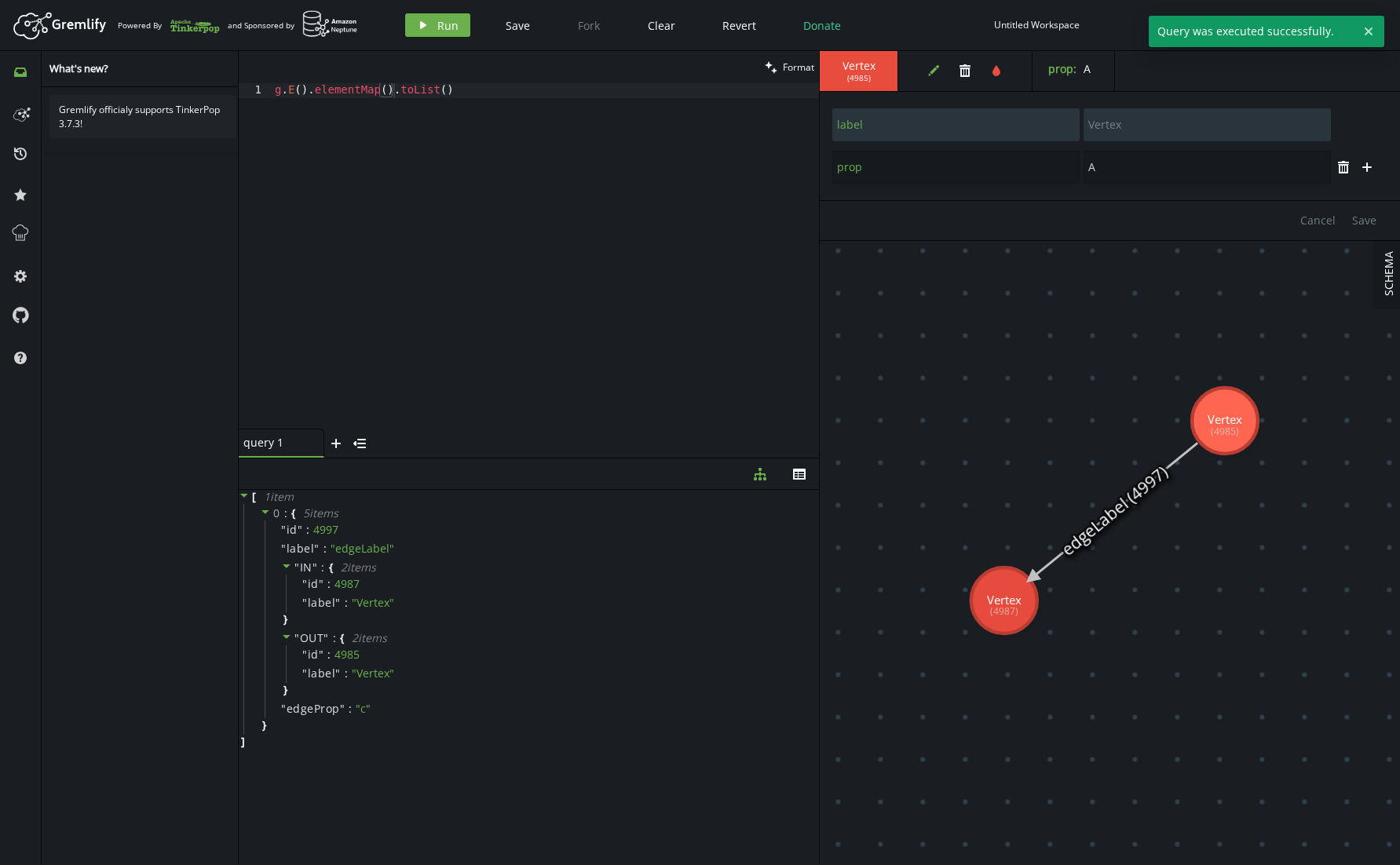
click at [371, 84] on div "g . E ( ) . elementMap ( ) . toList ( )" at bounding box center [544, 271] width 547 height 376
click at [430, 22] on button "play Run" at bounding box center [438, 25] width 65 height 24
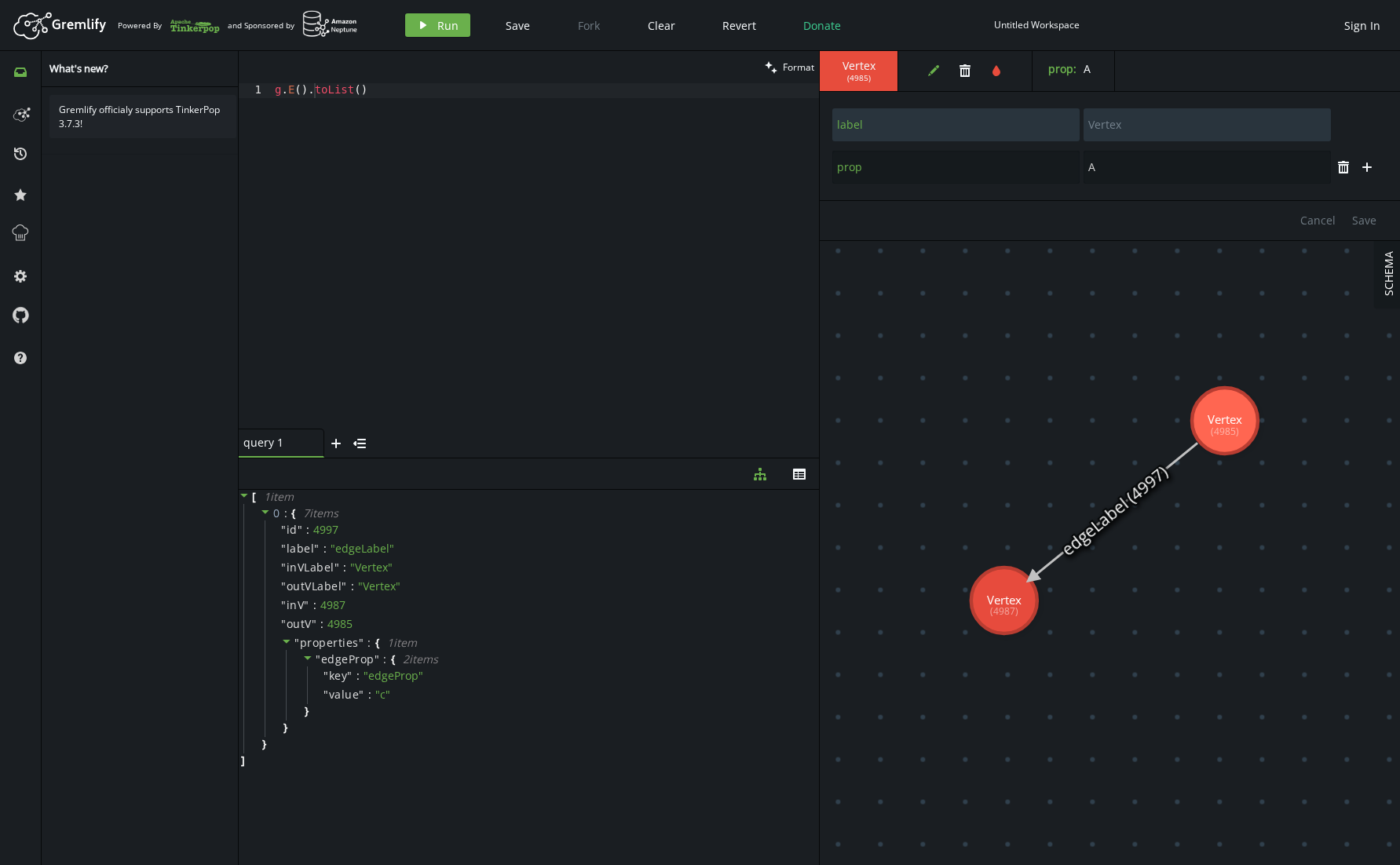
click at [502, 176] on div "g . E ( ) . toList ( )" at bounding box center [544, 271] width 547 height 376
click at [293, 92] on div "g . E ( ) . toList ( )" at bounding box center [544, 271] width 547 height 376
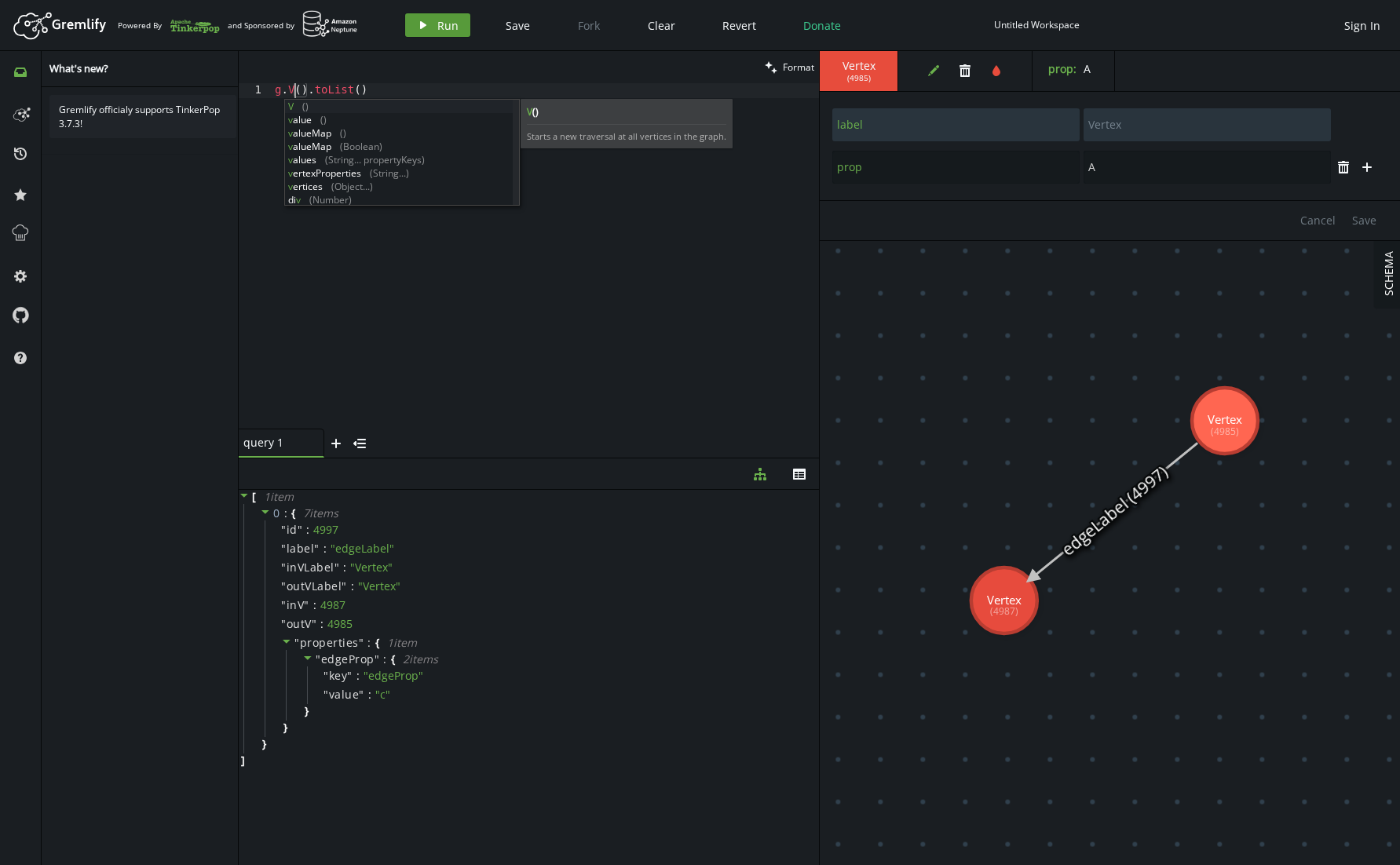
click at [438, 31] on span "Run" at bounding box center [448, 25] width 21 height 15
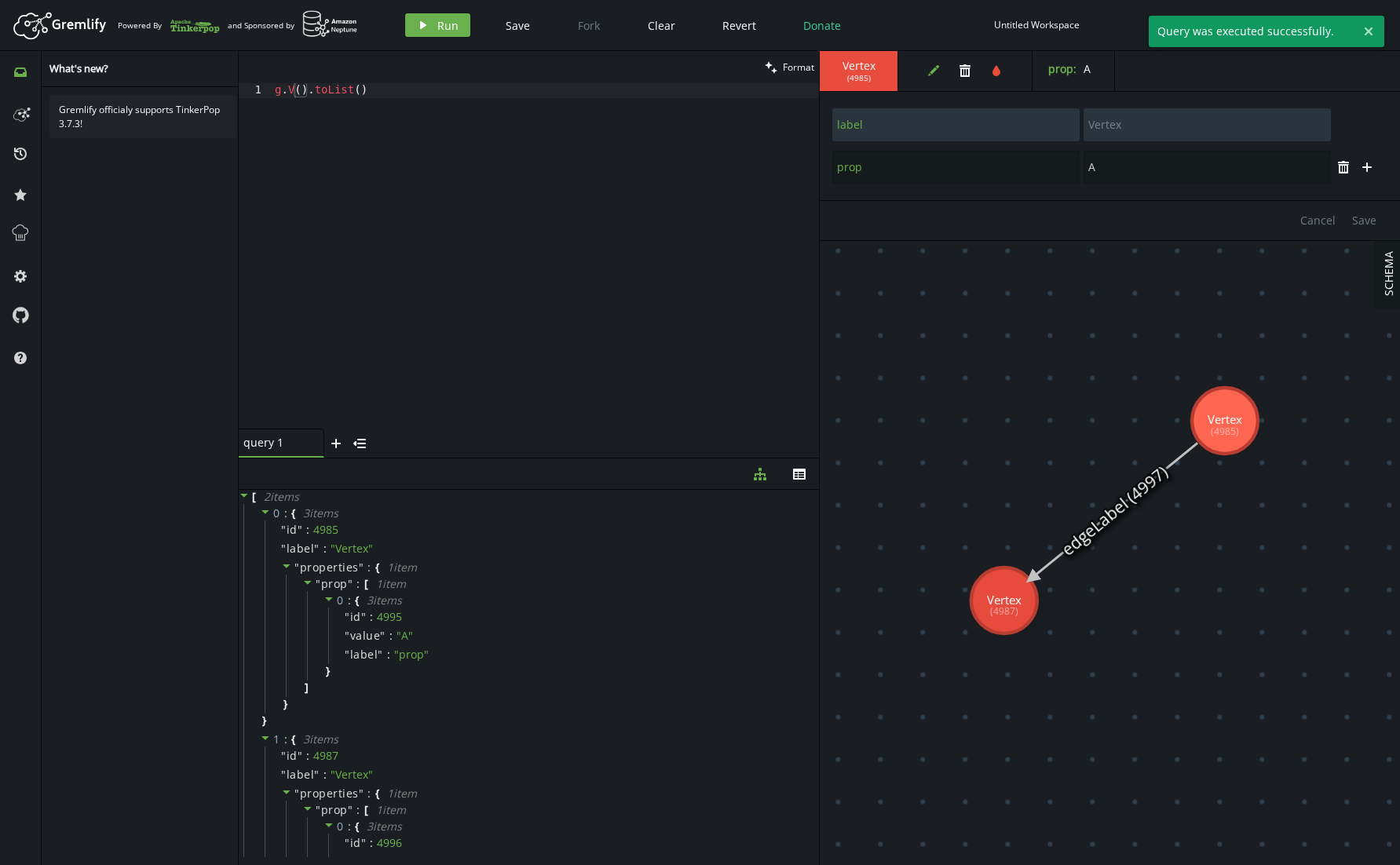
click at [312, 90] on div "g . V ( ) . toList ( )" at bounding box center [544, 271] width 547 height 376
click at [449, 9] on div "Artboard Created with Sketch. Powered By and Sponsored by play Run Save Fork Cl…" at bounding box center [700, 25] width 1384 height 31
click at [446, 18] on span "Run" at bounding box center [448, 25] width 21 height 15
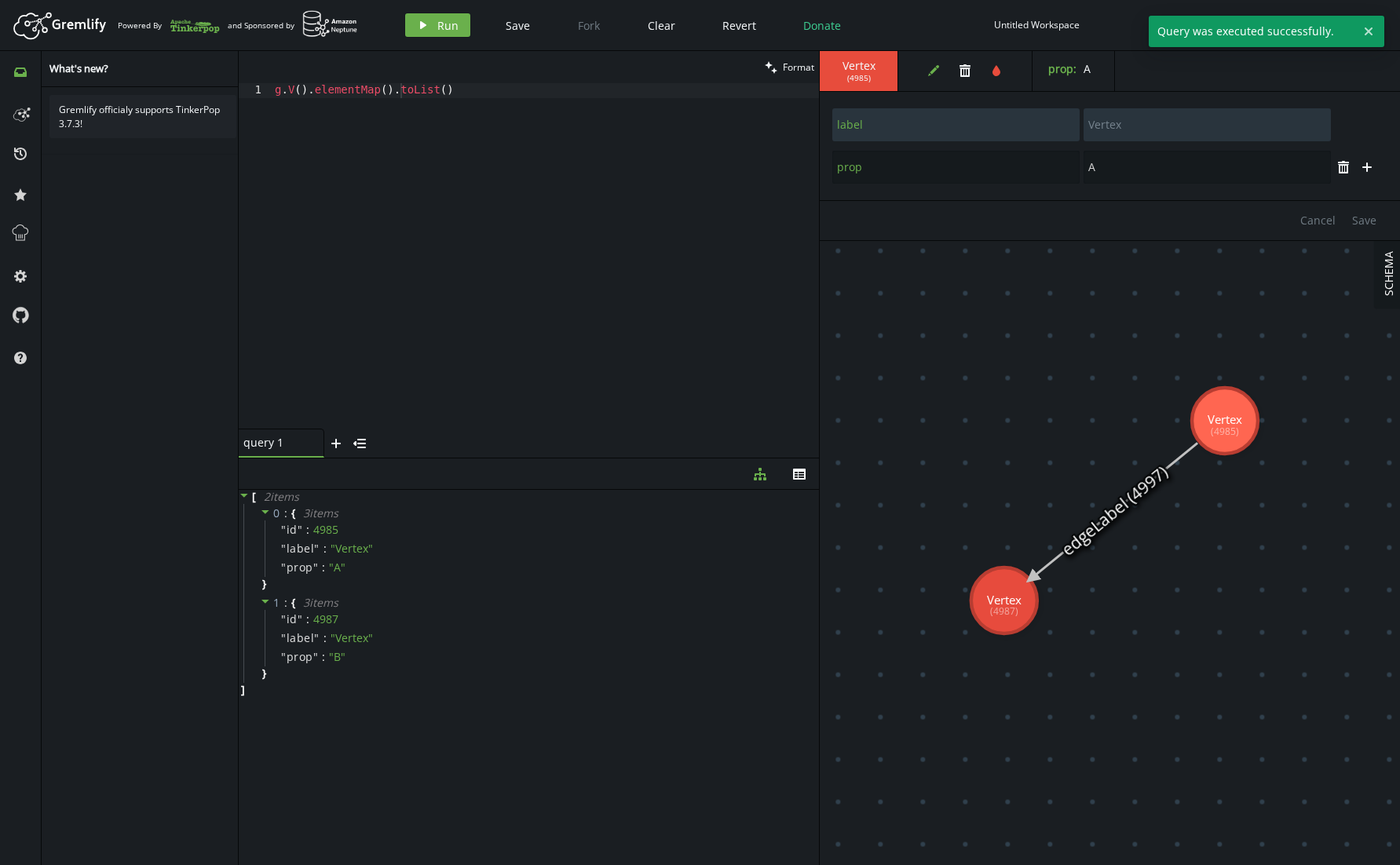
click at [370, 93] on div "g . V ( ) . elementMap ( ) . toList ( )" at bounding box center [544, 271] width 547 height 376
click at [446, 14] on button "play Run" at bounding box center [438, 25] width 65 height 24
click at [446, 20] on span "Run" at bounding box center [448, 25] width 21 height 15
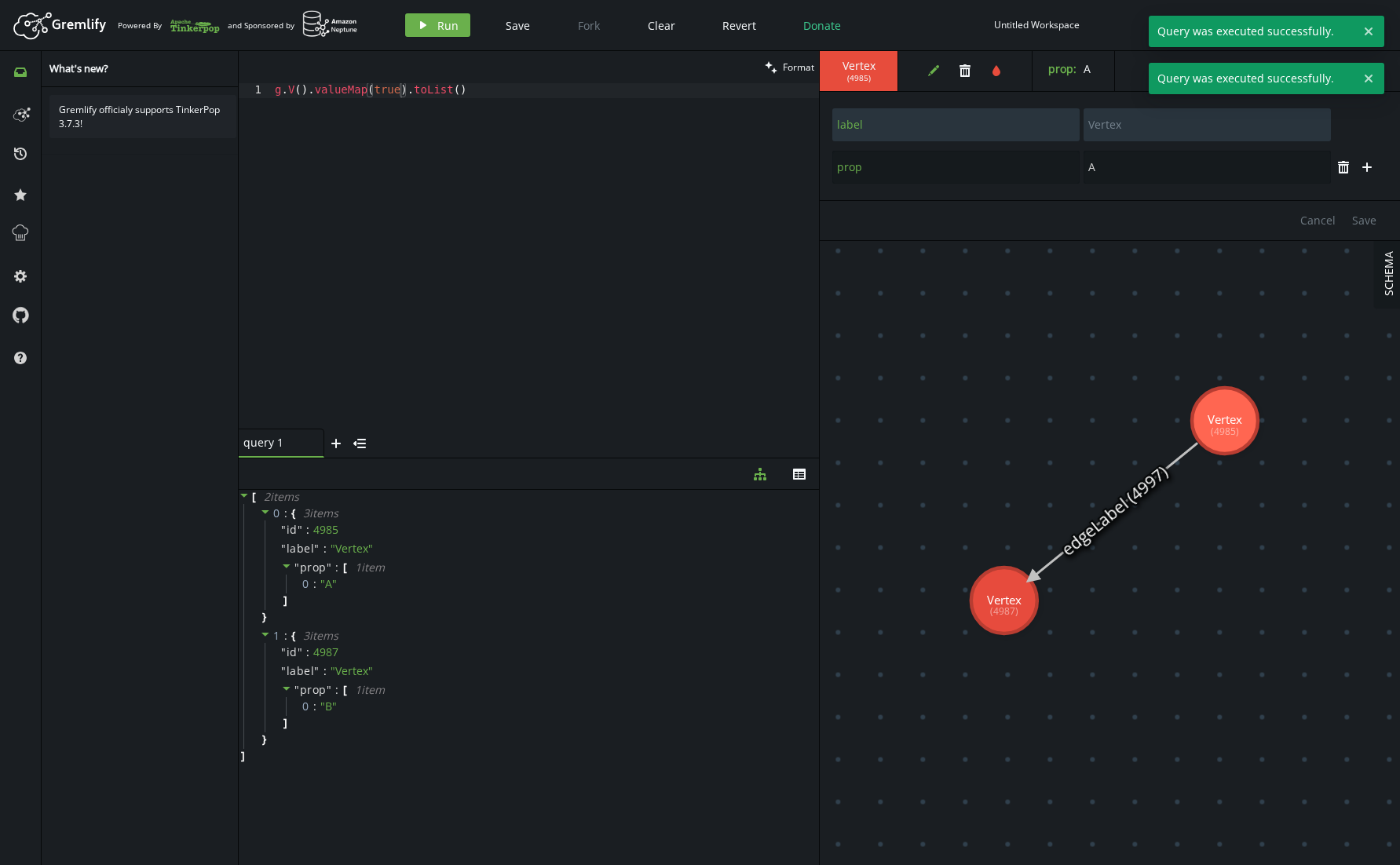
click at [386, 87] on div "g . V ( ) . valueMap ( true ) . toList ( )" at bounding box center [544, 271] width 547 height 376
click at [424, 23] on icon "play" at bounding box center [423, 25] width 13 height 13
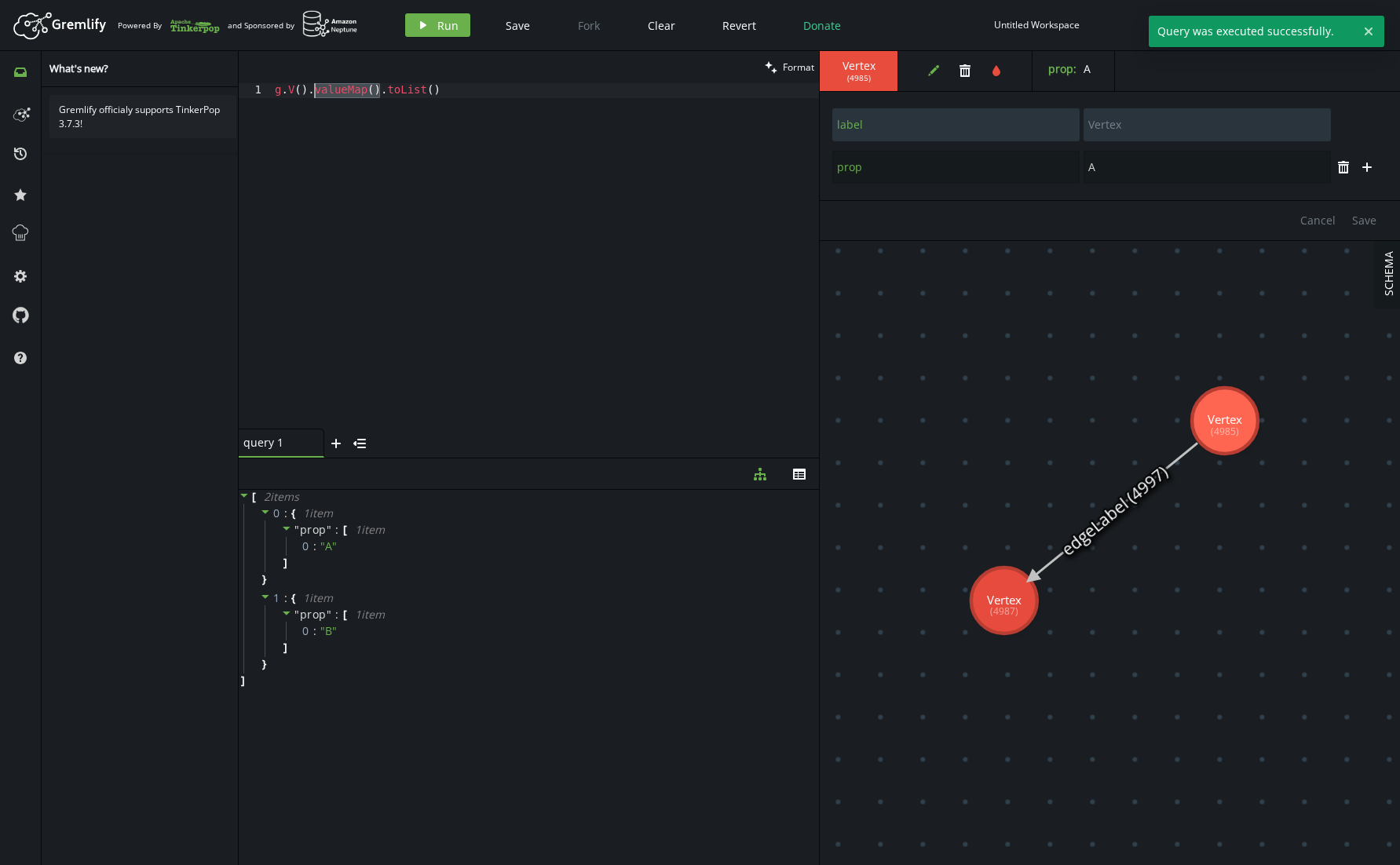
drag, startPoint x: 381, startPoint y: 87, endPoint x: 312, endPoint y: 86, distance: 69.0
click at [312, 86] on div "g . V ( ) . valueMap ( ) . toList ( )" at bounding box center [544, 271] width 547 height 376
click at [418, 31] on button "play Run" at bounding box center [438, 25] width 65 height 24
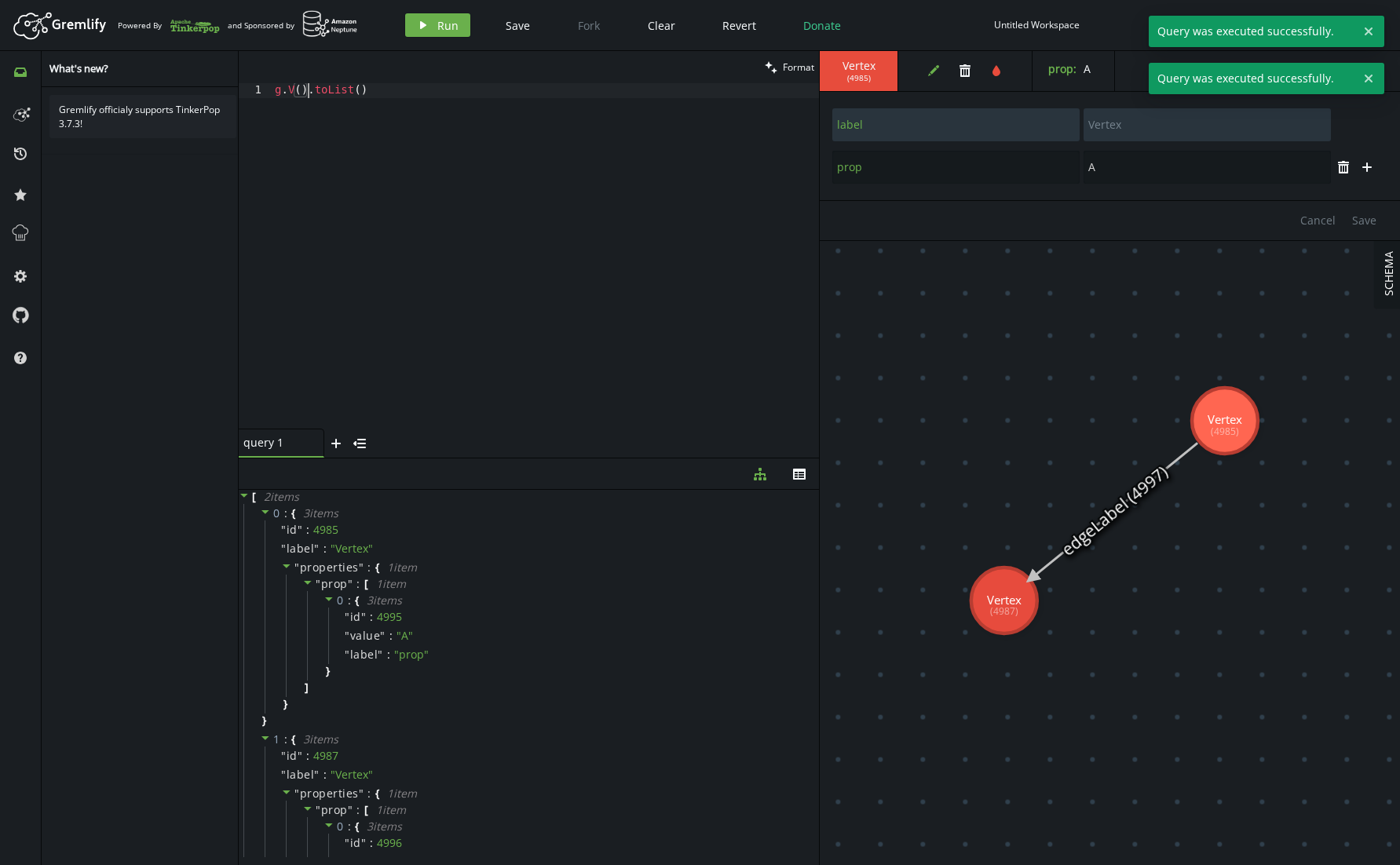
click at [310, 91] on div "g . V ( ) . toList ( )" at bounding box center [544, 271] width 547 height 376
click at [443, 28] on span "Run" at bounding box center [448, 25] width 21 height 15
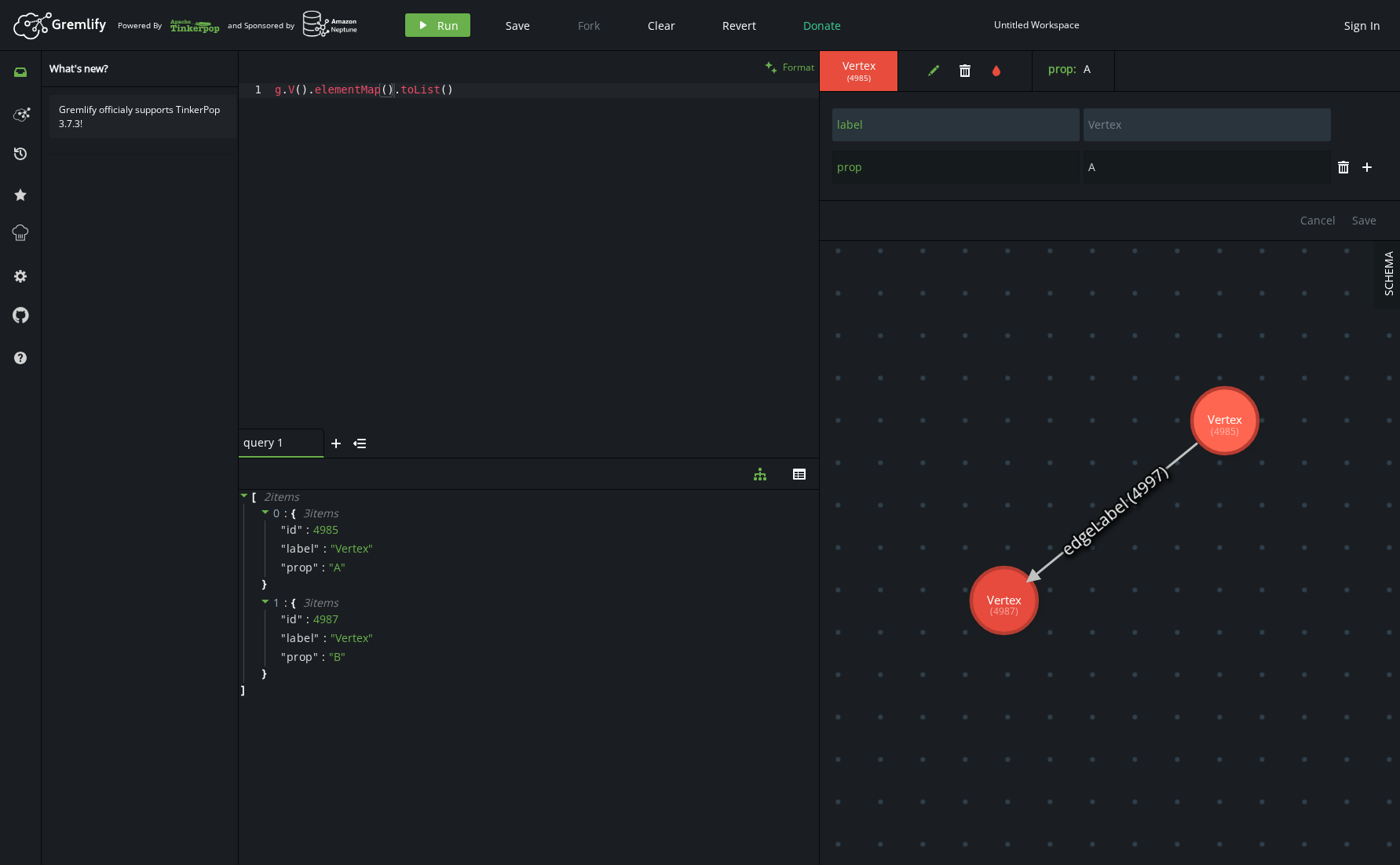
click at [777, 70] on button "clean Format" at bounding box center [789, 67] width 59 height 32
click at [512, 103] on div "g . V ( ) . elementMap ( ) . toList ( )" at bounding box center [544, 271] width 547 height 376
drag, startPoint x: 493, startPoint y: 82, endPoint x: 292, endPoint y: 86, distance: 201.0
click at [292, 86] on div "g . V ( ) . elementMap ( ) . toList ( )" at bounding box center [544, 271] width 547 height 376
click at [289, 89] on div "g . V ( ) . elementMap ( ) . toList ( )" at bounding box center [544, 271] width 547 height 376
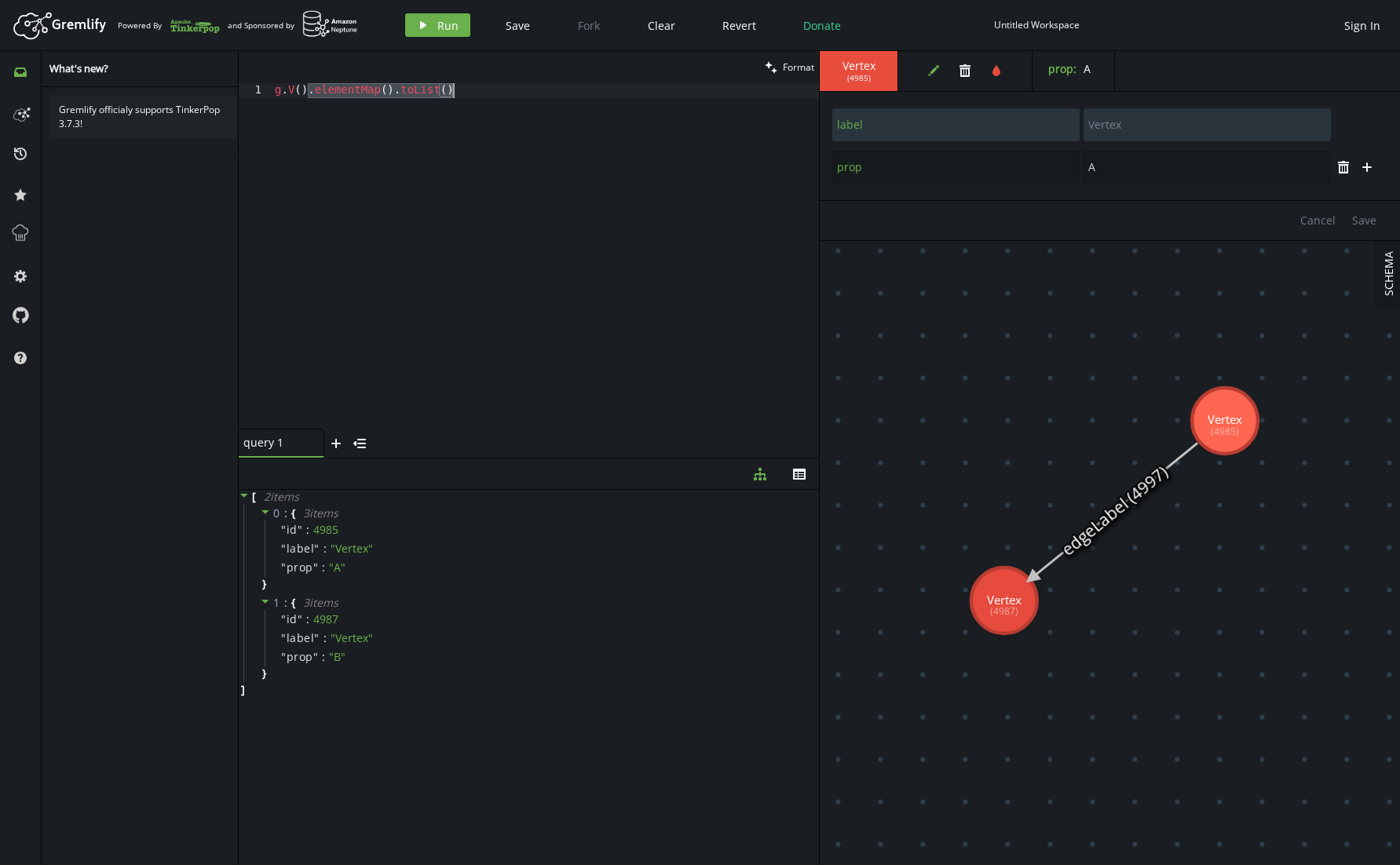
drag, startPoint x: 310, startPoint y: 88, endPoint x: 551, endPoint y: 92, distance: 241.0
click at [551, 92] on div "g . V ( ) . elementMap ( ) . toList ( )" at bounding box center [544, 271] width 547 height 376
click at [449, 36] on button "play Run" at bounding box center [438, 25] width 65 height 24
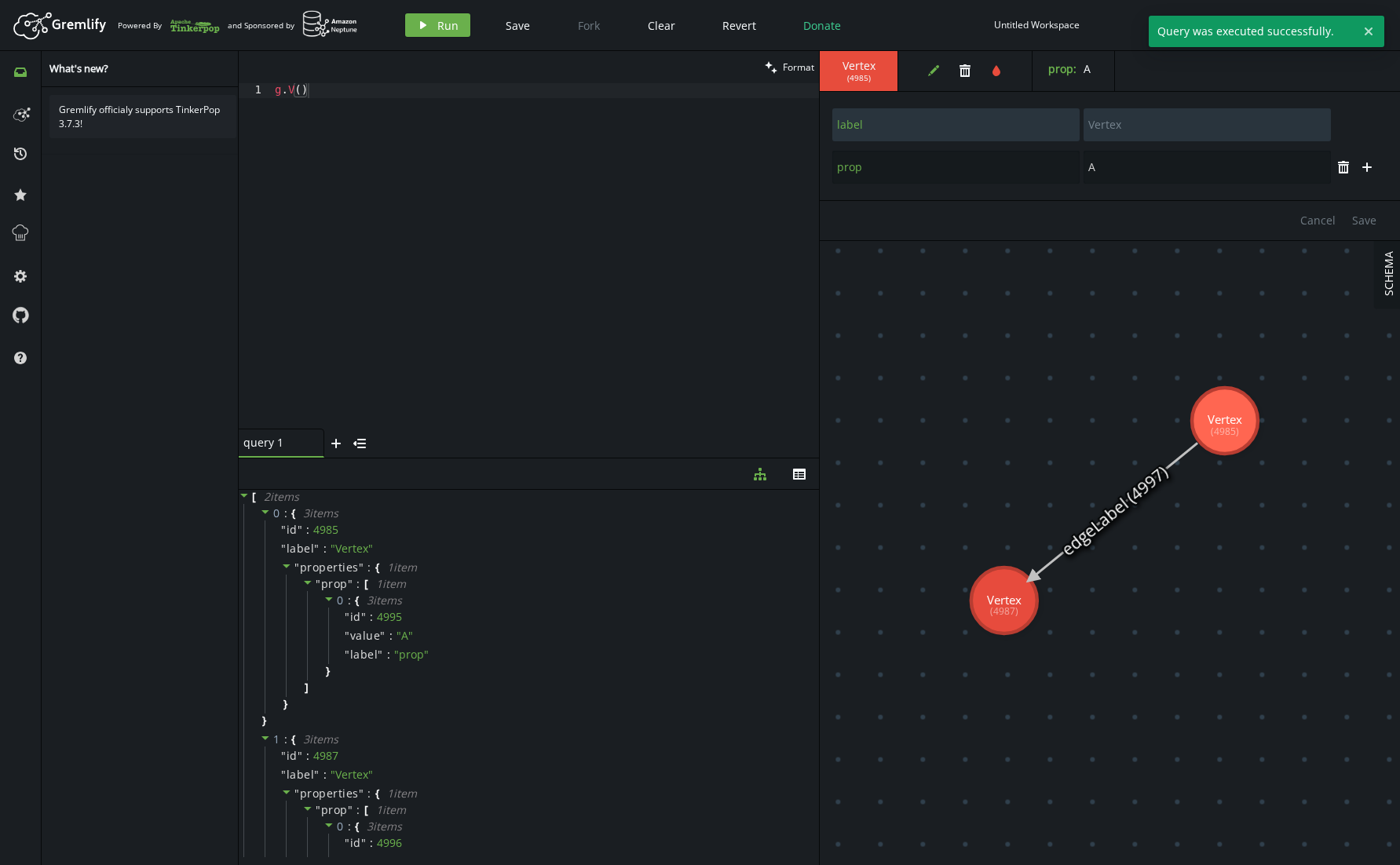
click at [376, 96] on div "g . V ( )" at bounding box center [544, 271] width 547 height 376
click at [432, 9] on div "Artboard Created with Sketch. Powered By and Sponsored by play Run Save Fork Cl…" at bounding box center [700, 25] width 1384 height 31
click at [432, 16] on button "play Run" at bounding box center [438, 25] width 65 height 24
click at [438, 26] on span "Run" at bounding box center [448, 25] width 21 height 15
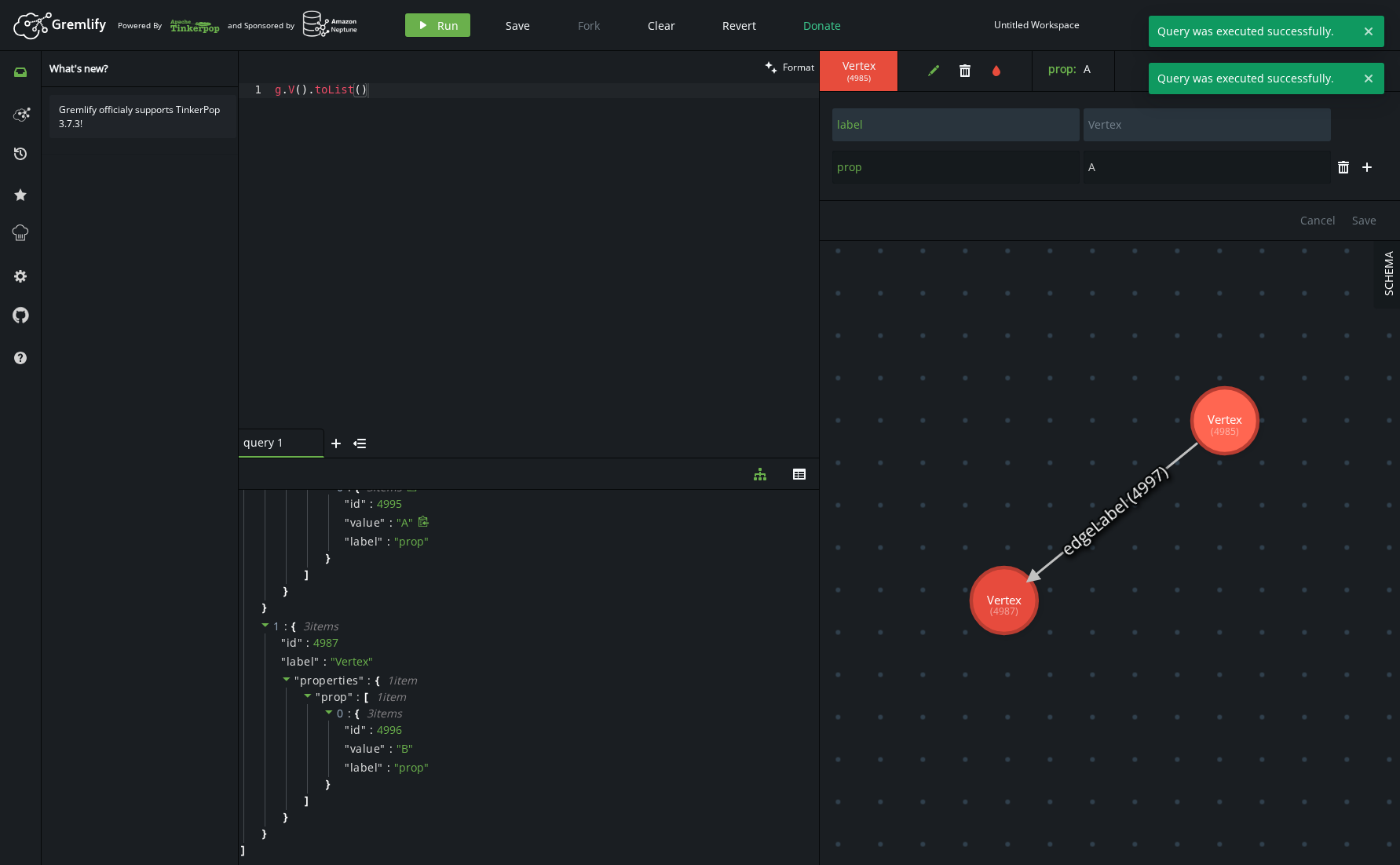
scroll to position [0, 0]
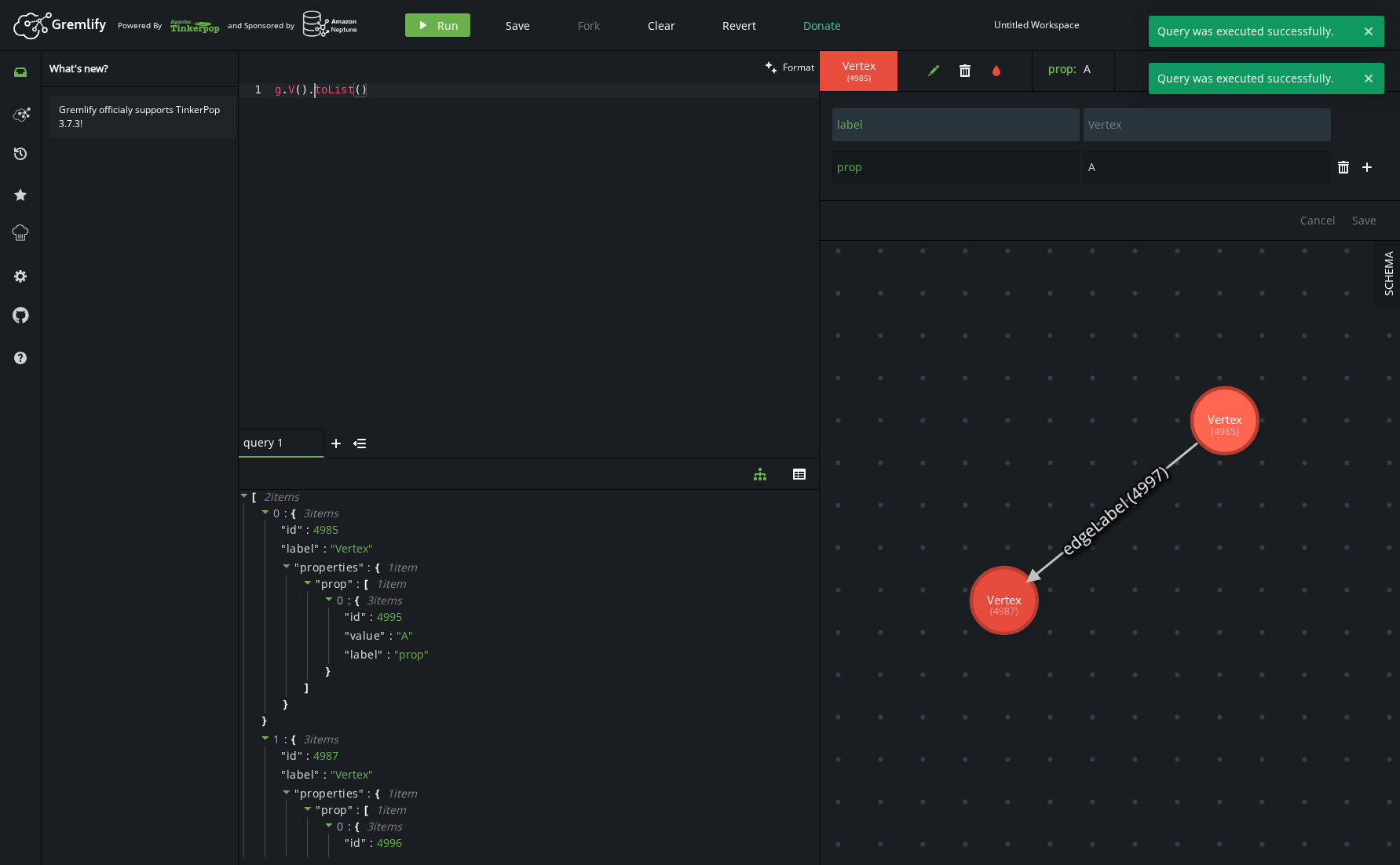
click at [312, 89] on div "g . V ( ) . toList ( )" at bounding box center [544, 271] width 547 height 376
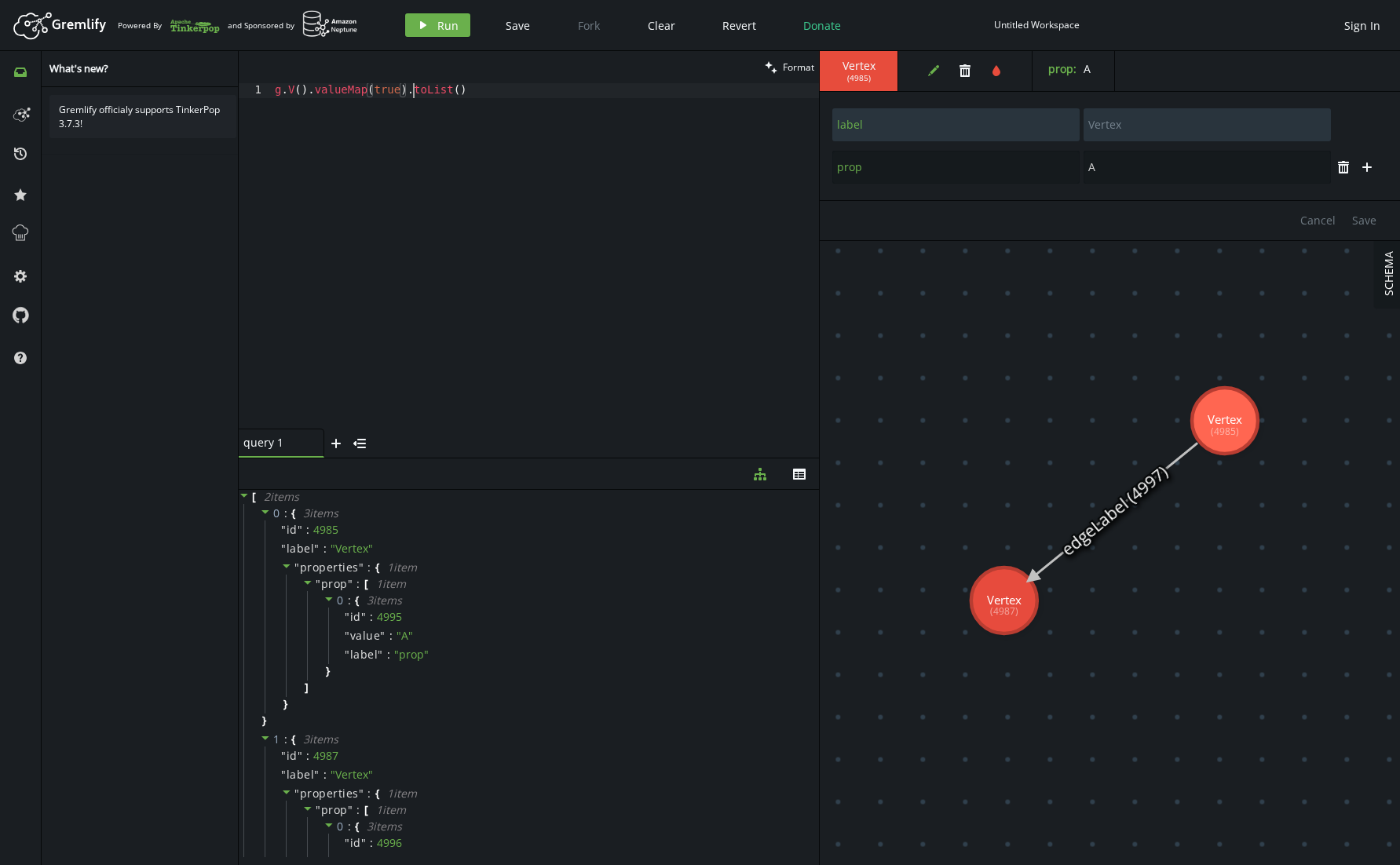
scroll to position [0, 138]
click at [447, 25] on span "Run" at bounding box center [448, 25] width 21 height 15
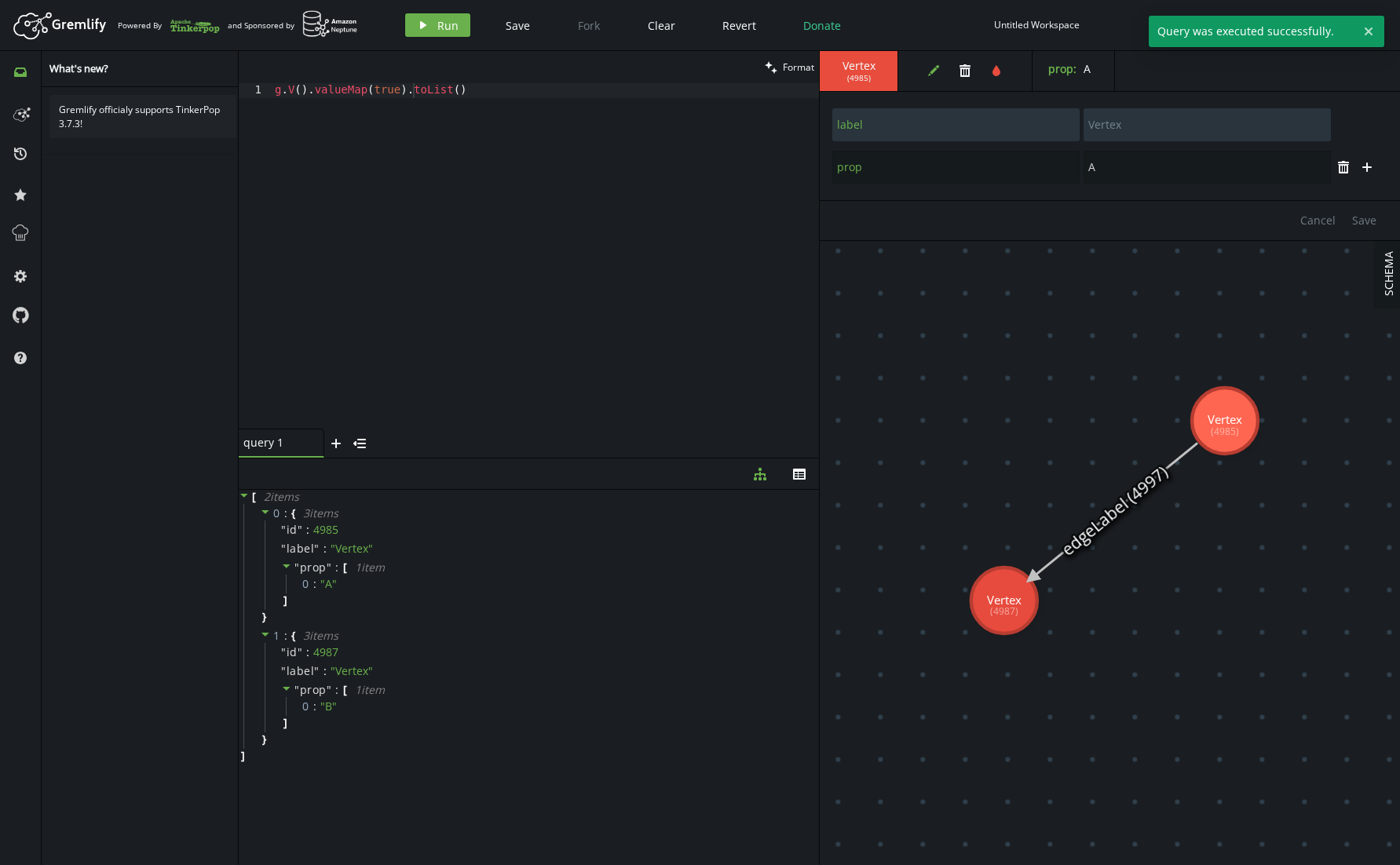
click at [388, 92] on div "g . V ( ) . valueMap ( true ) . toList ( )" at bounding box center [544, 271] width 547 height 376
drag, startPoint x: 405, startPoint y: 90, endPoint x: 317, endPoint y: 98, distance: 88.4
click at [317, 98] on div "g . V ( ) . valueMap ( true ) . toList ( )" at bounding box center [544, 271] width 547 height 376
type textarea "g.V().toList()"
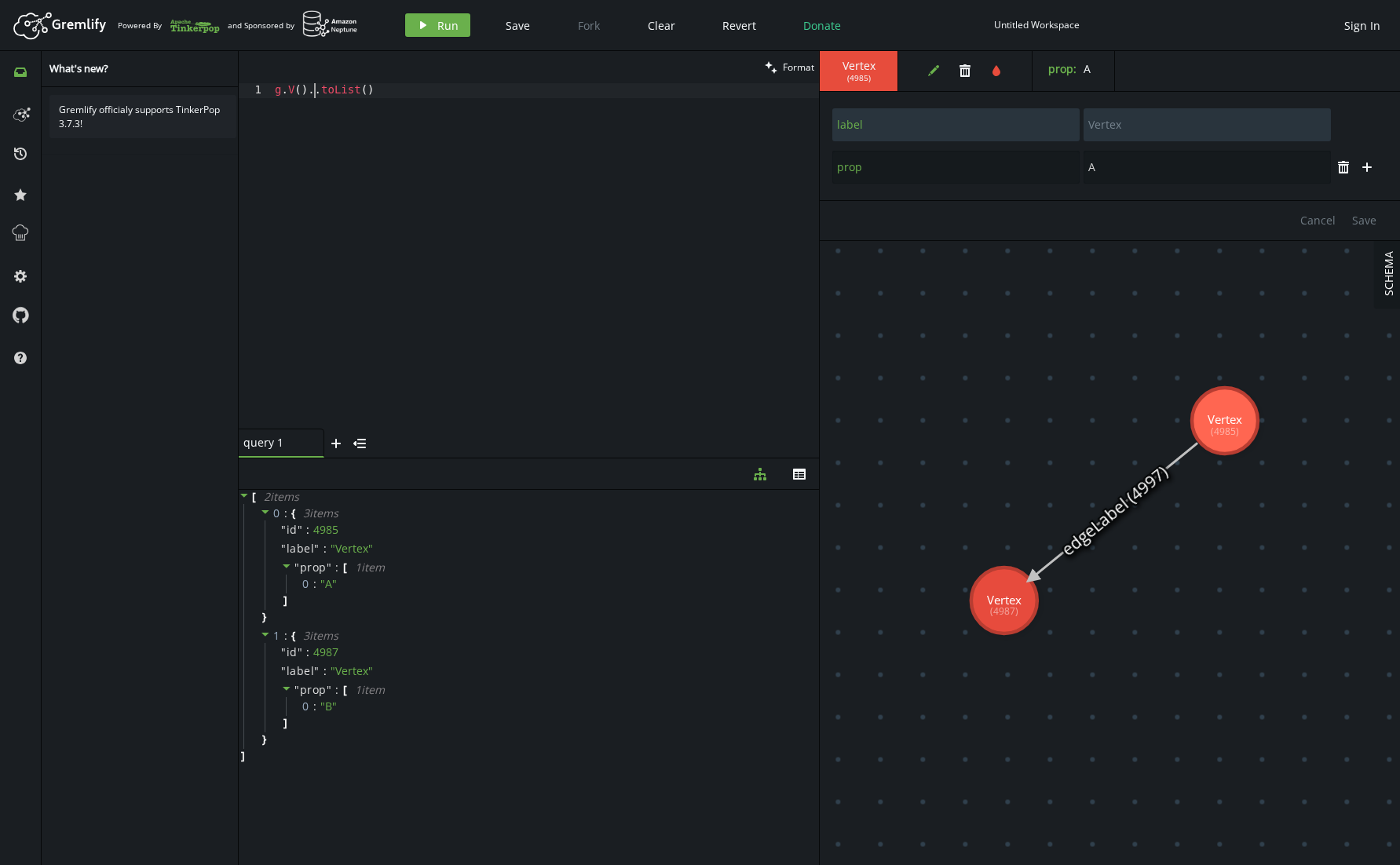
scroll to position [0, 92]
click at [419, 31] on button "play Run" at bounding box center [438, 25] width 65 height 24
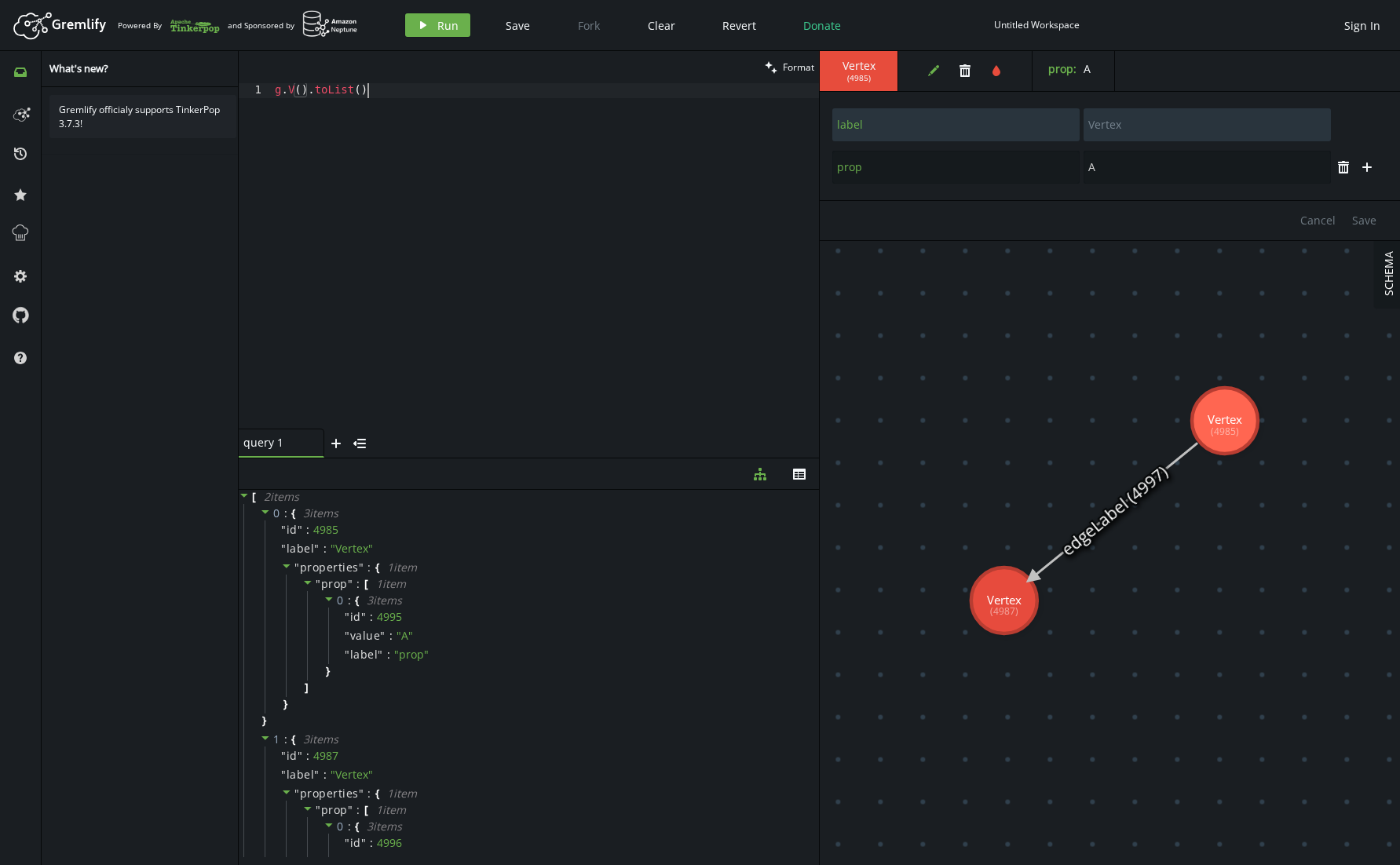
click at [639, 228] on div "g . V ( ) . toList ( )" at bounding box center [544, 271] width 547 height 376
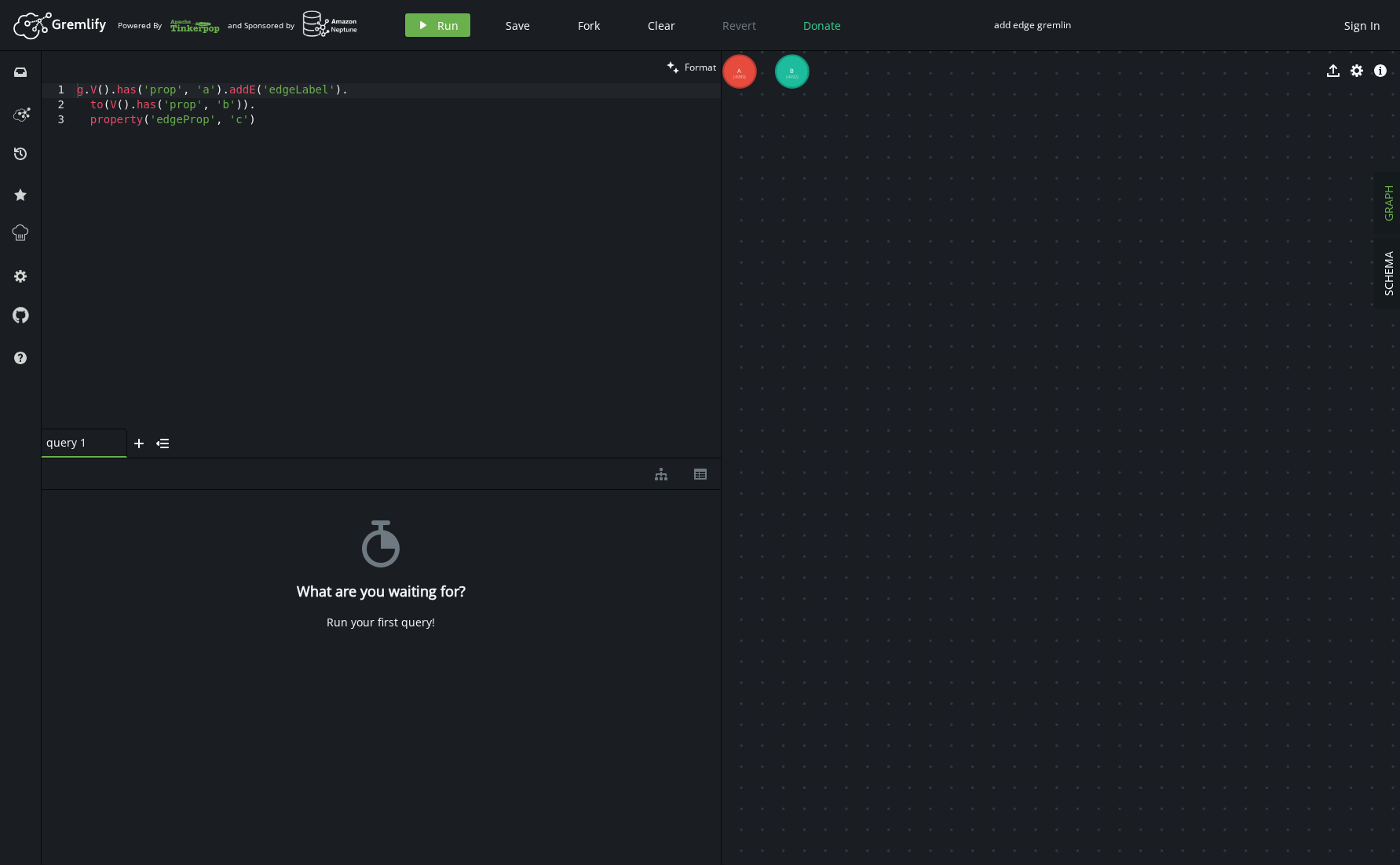
click at [322, 141] on div "g . V ( ) . has ( 'prop' , 'a' ) . addE ( 'edgeLabel' ) . to ( V ( ) . has ( 'p…" at bounding box center [397, 271] width 647 height 376
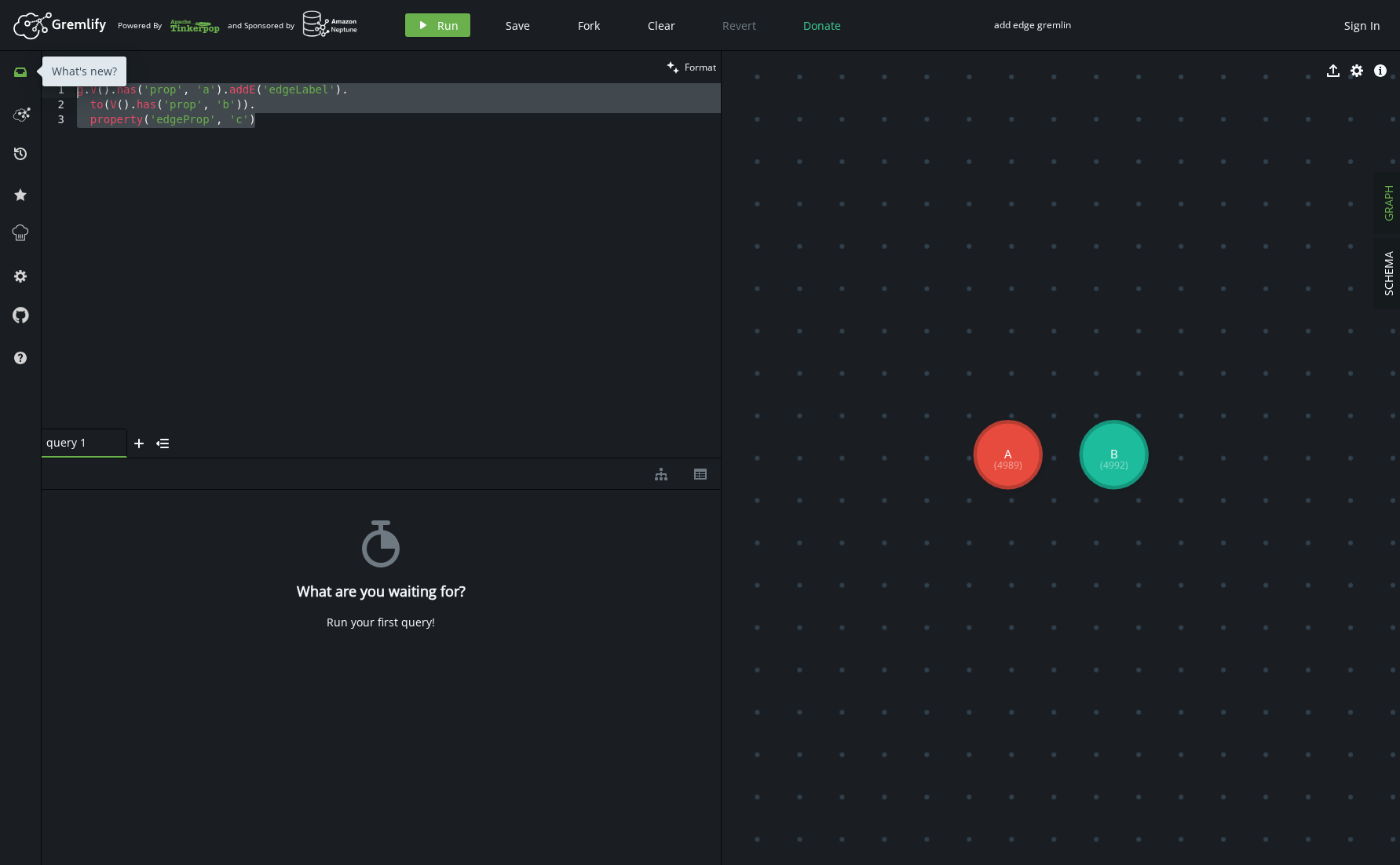
drag, startPoint x: 392, startPoint y: 128, endPoint x: 18, endPoint y: 68, distance: 378.8
click at [18, 68] on div "inbox history star cog help clean Format property('edgeProp', 'c') 1 2 3 g . V …" at bounding box center [700, 458] width 1400 height 814
click at [381, 150] on div "g . V ( ) . has ( 'prop' , 'a' ) . addE ( 'edgeLabel' ) . to ( V ( ) . has ( 'p…" at bounding box center [397, 271] width 647 height 376
drag, startPoint x: 326, startPoint y: 127, endPoint x: 33, endPoint y: 59, distance: 300.8
click at [33, 59] on div "inbox history star cog help clean Format property('edgeProp', 'c') 1 2 3 g . V …" at bounding box center [700, 458] width 1400 height 814
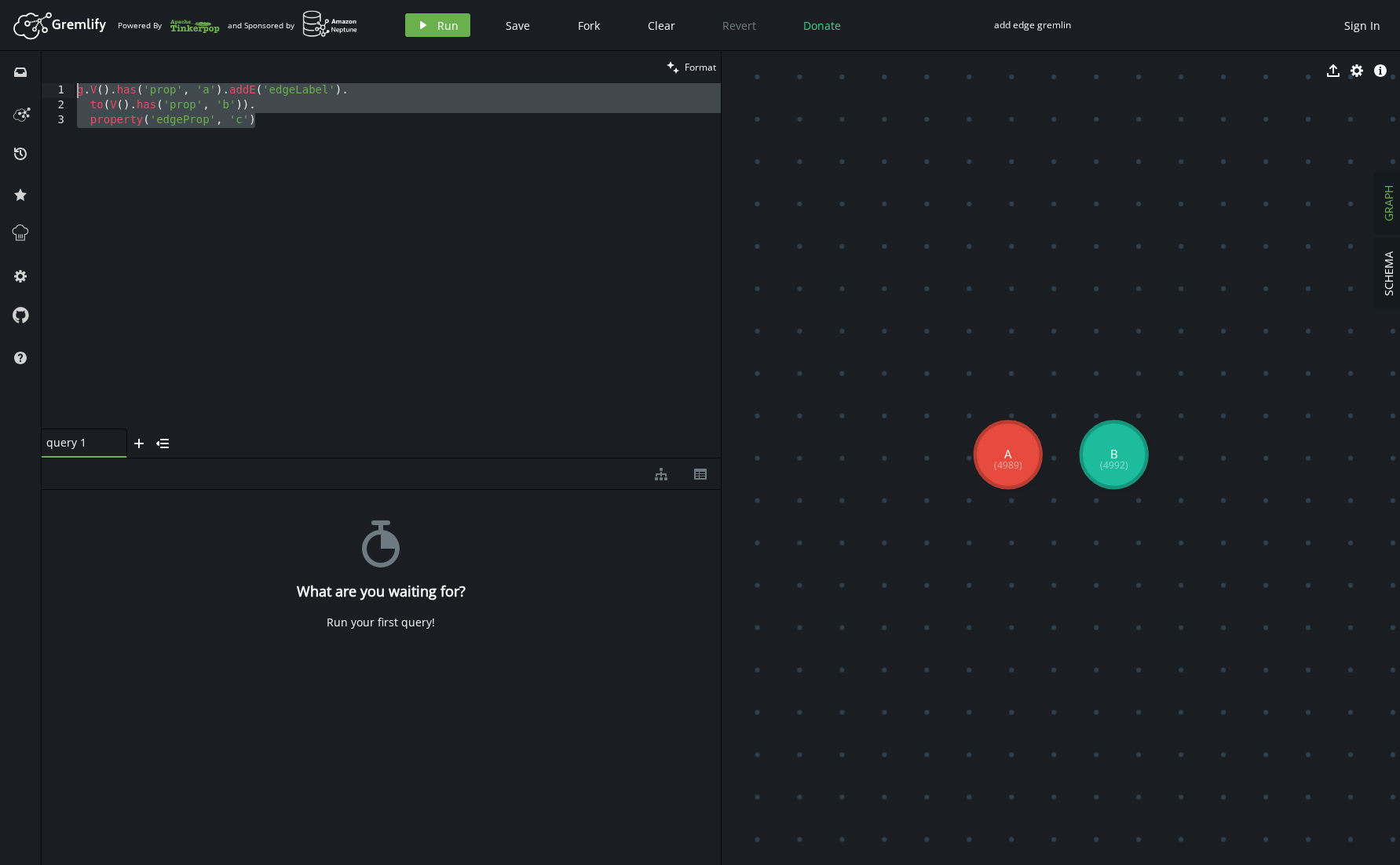
type textarea "g.V().has('prop', 'a').addE('edgeLabel'). to(V().has('prop', 'b'))."
